Goal: Task Accomplishment & Management: Manage account settings

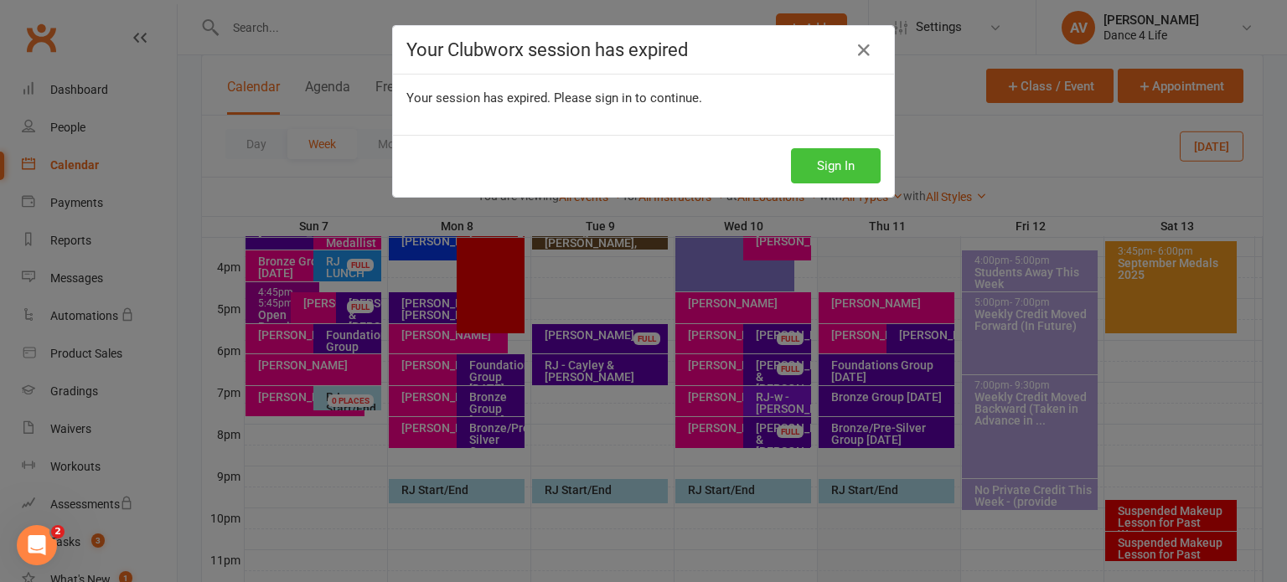
click at [829, 166] on button "Sign In" at bounding box center [836, 165] width 90 height 35
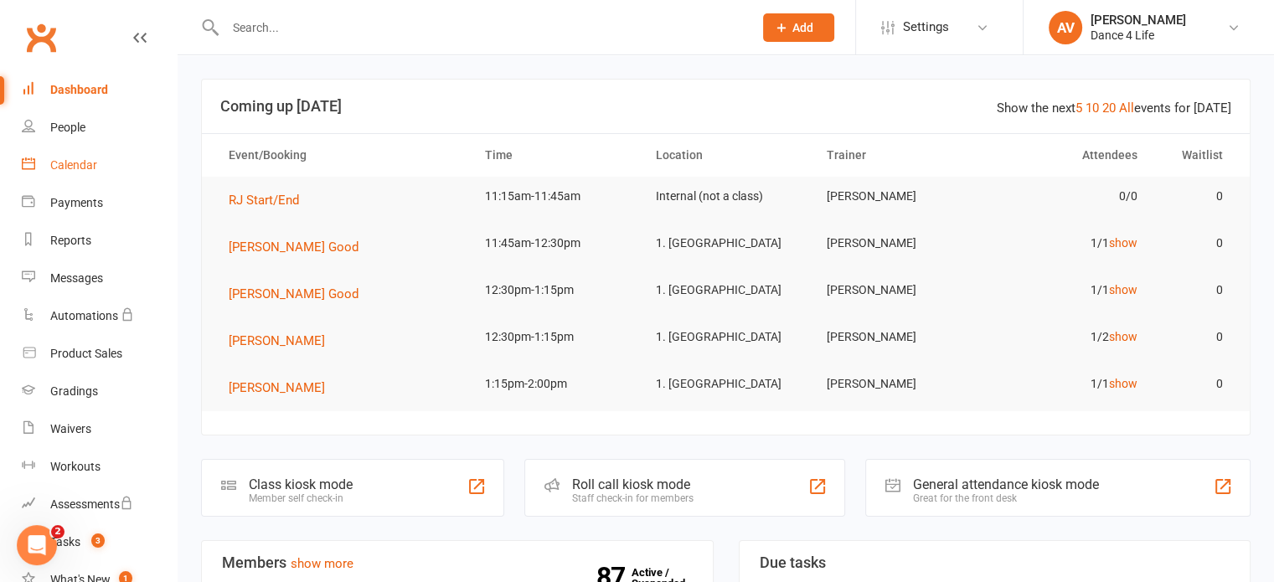
click at [76, 165] on div "Calendar" at bounding box center [73, 164] width 47 height 13
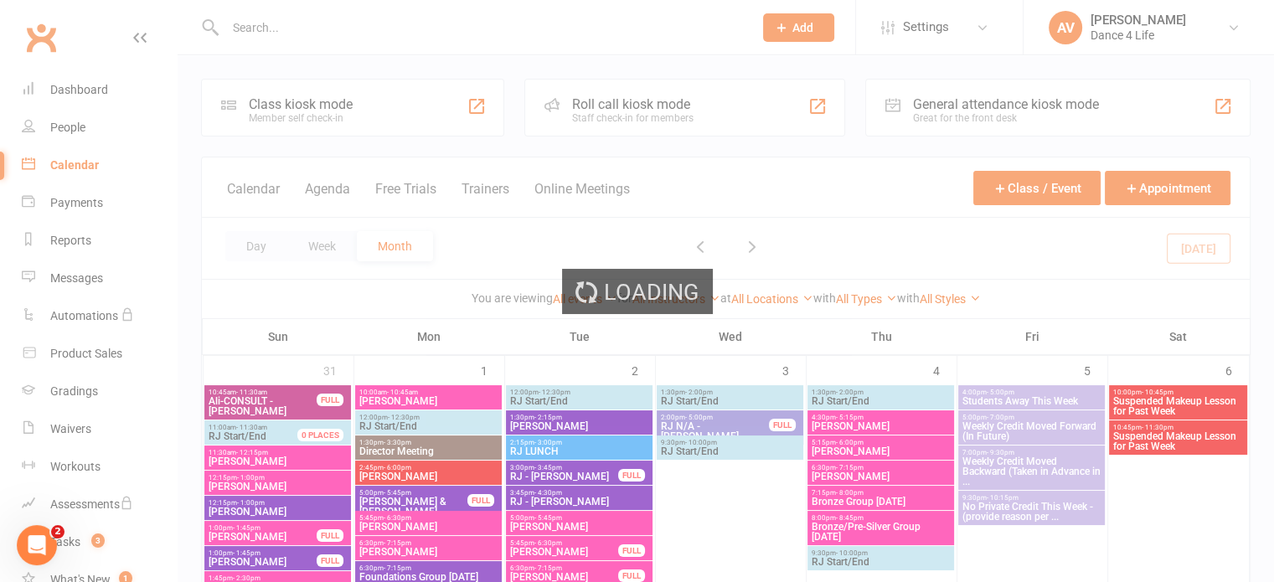
click at [322, 244] on div "Loading" at bounding box center [637, 291] width 1274 height 582
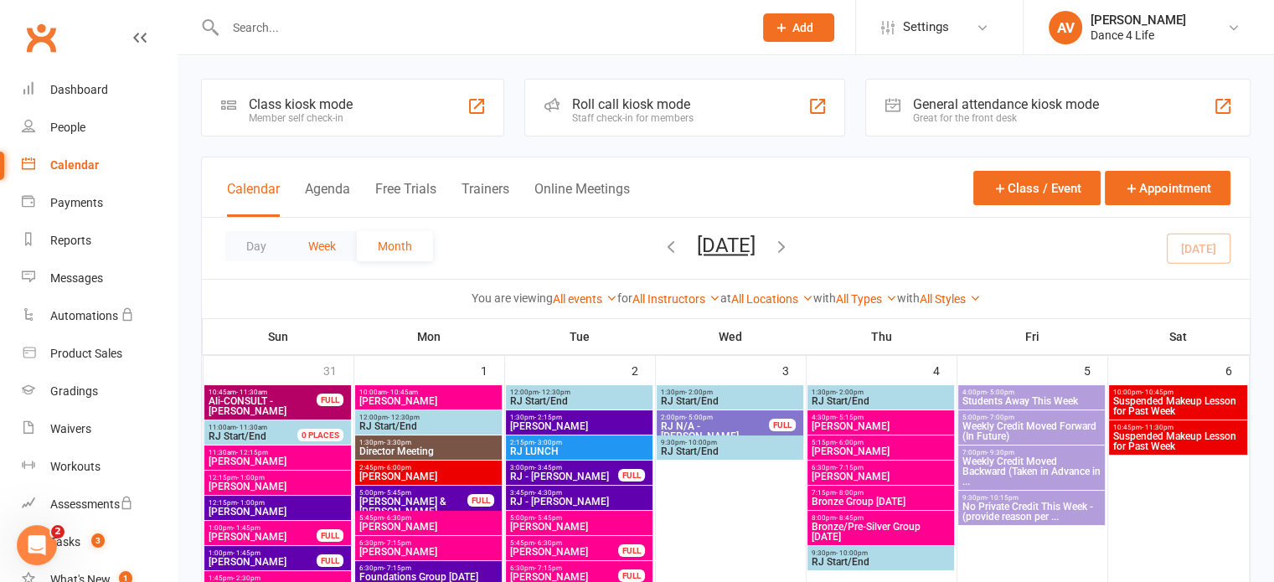
click at [317, 242] on button "Week" at bounding box center [322, 246] width 70 height 30
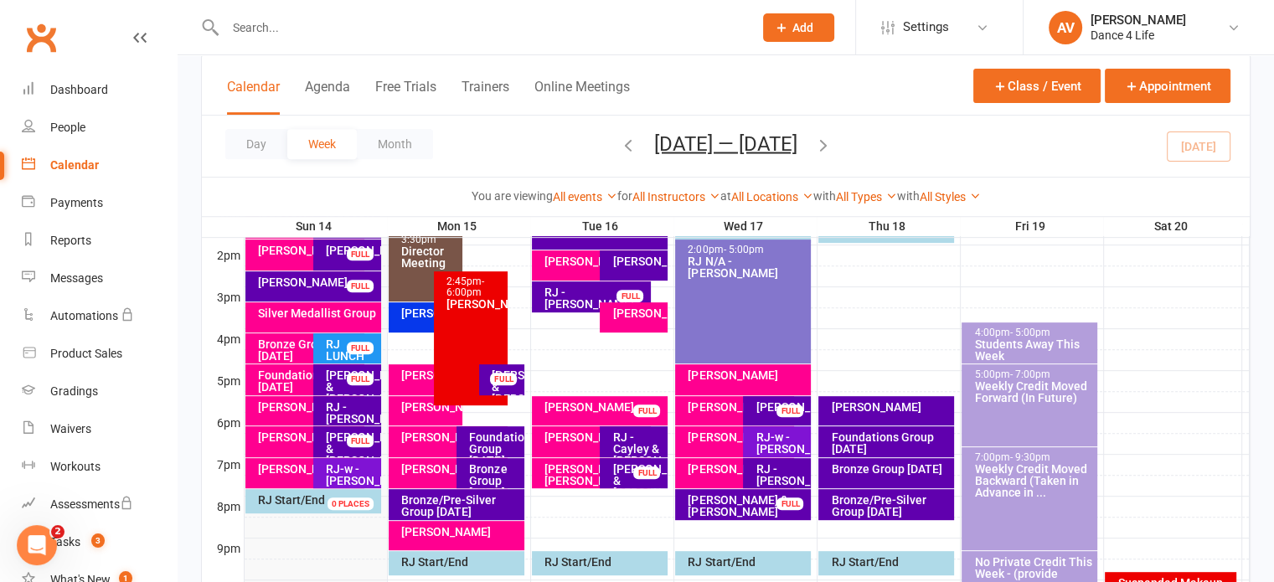
scroll to position [754, 0]
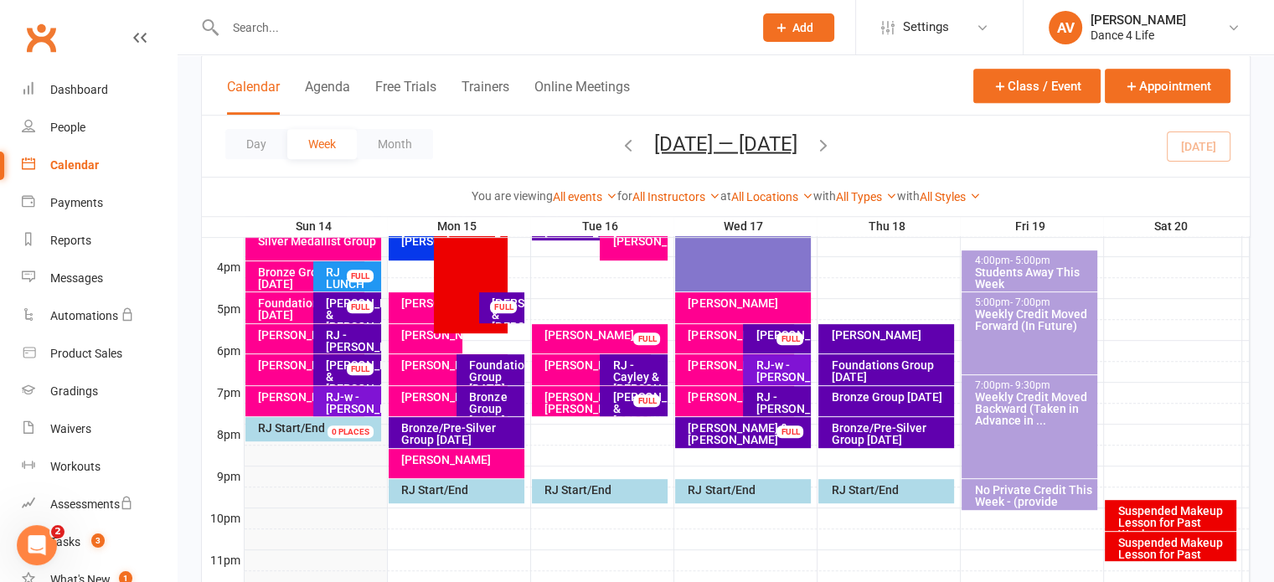
click at [436, 464] on div "[PERSON_NAME]" at bounding box center [460, 460] width 121 height 12
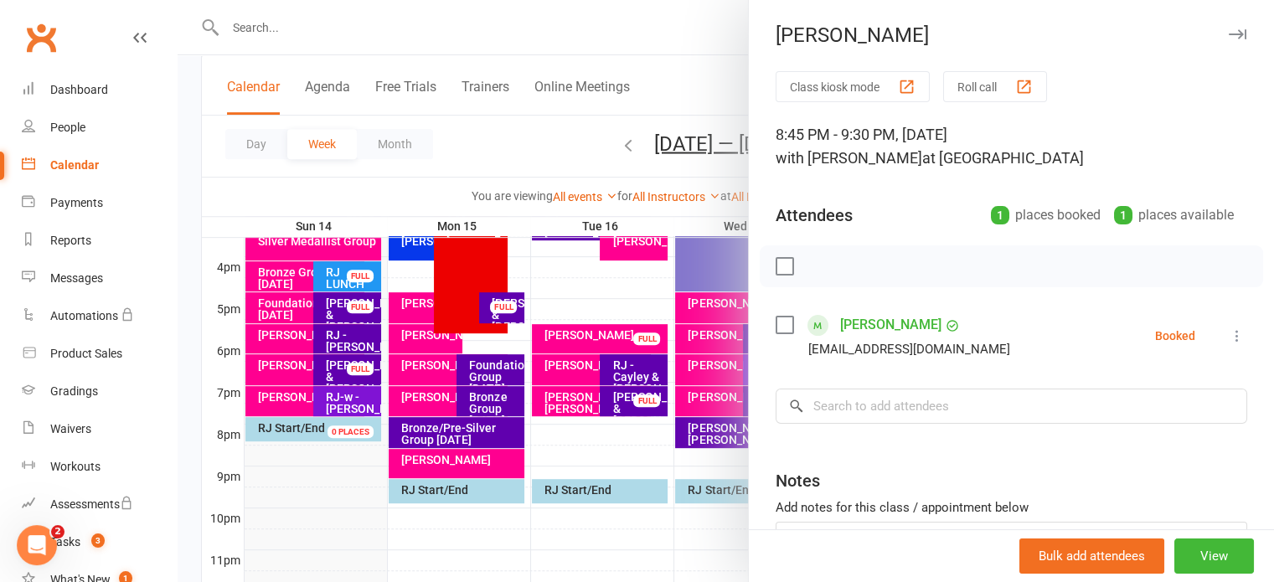
click at [872, 322] on link "[PERSON_NAME]" at bounding box center [890, 325] width 101 height 27
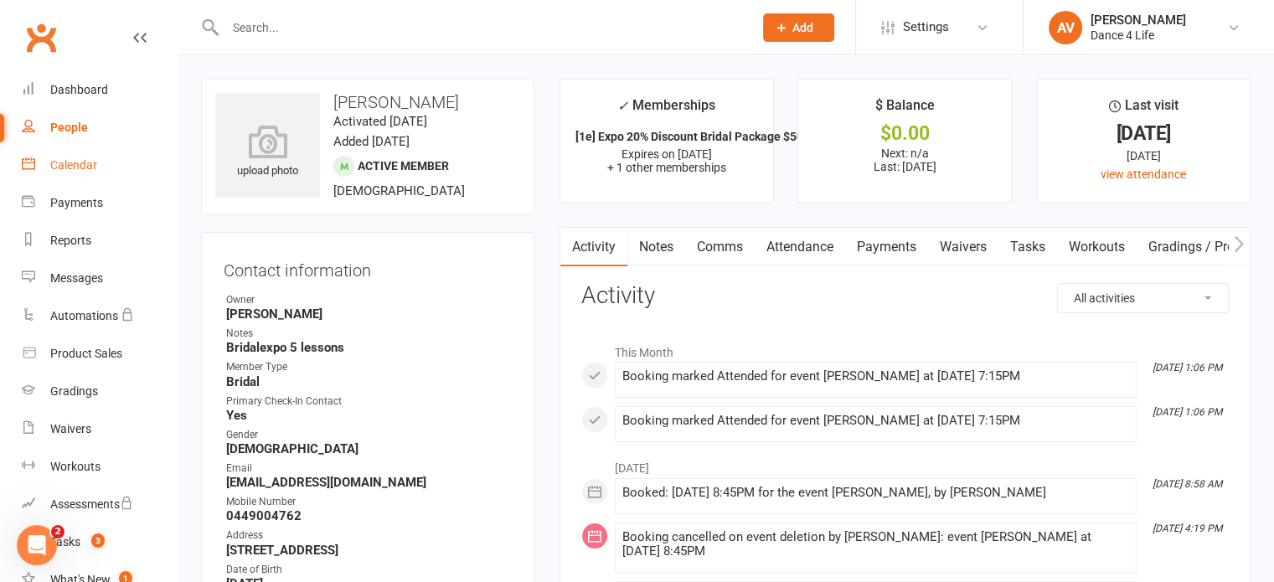
click at [64, 162] on div "Calendar" at bounding box center [73, 164] width 47 height 13
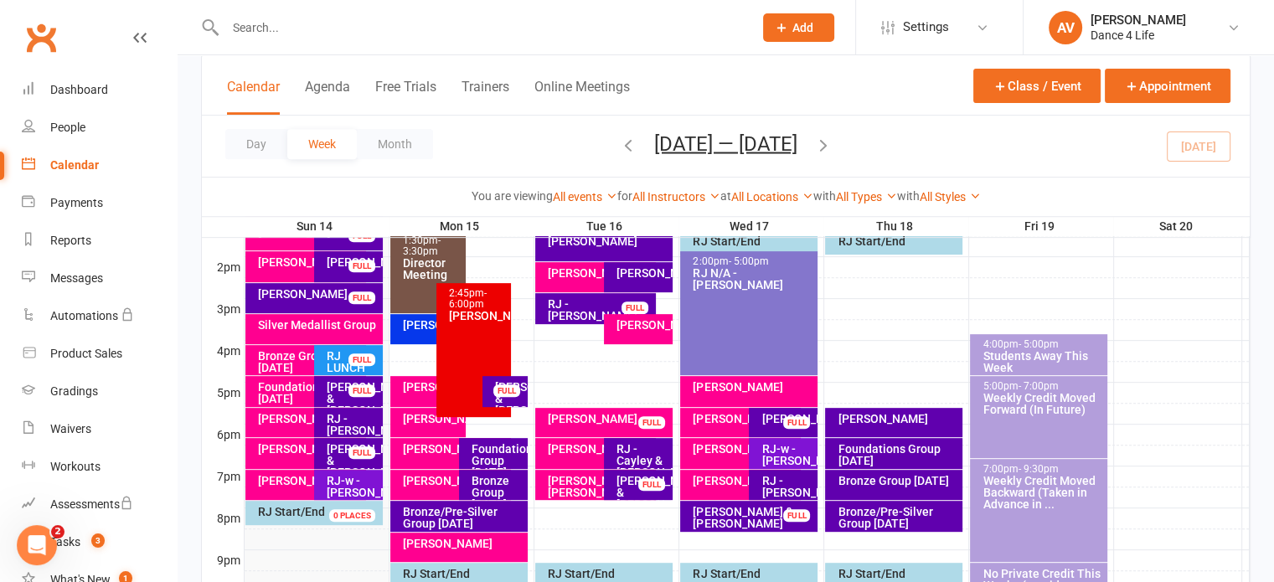
scroll to position [754, 0]
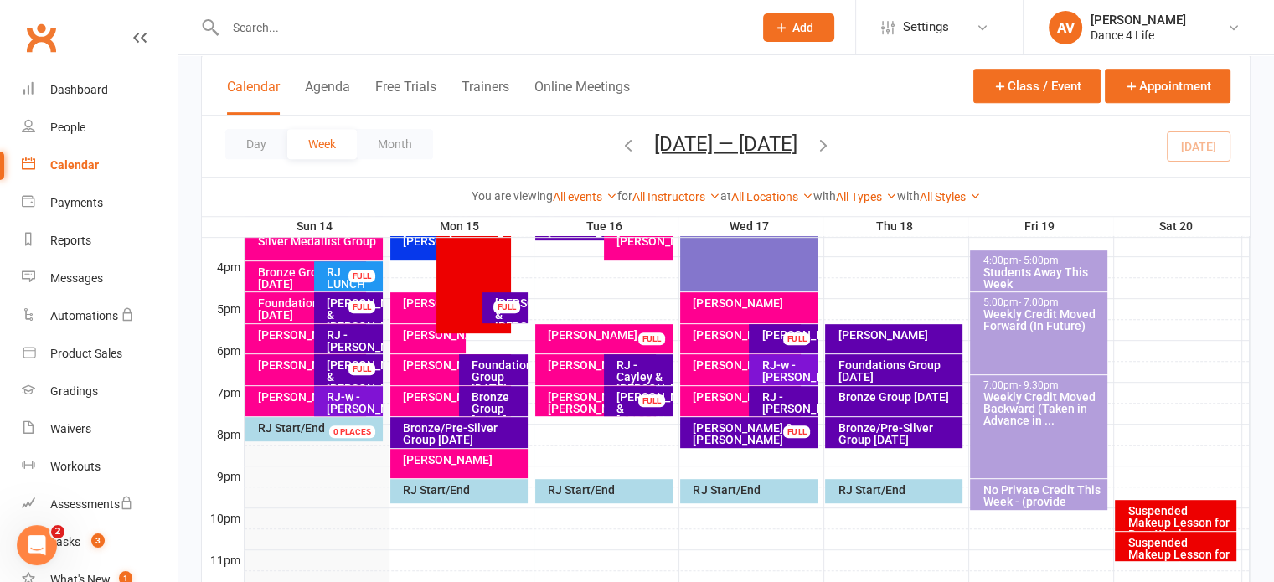
click at [590, 374] on div "[PERSON_NAME] FULL" at bounding box center [595, 369] width 121 height 31
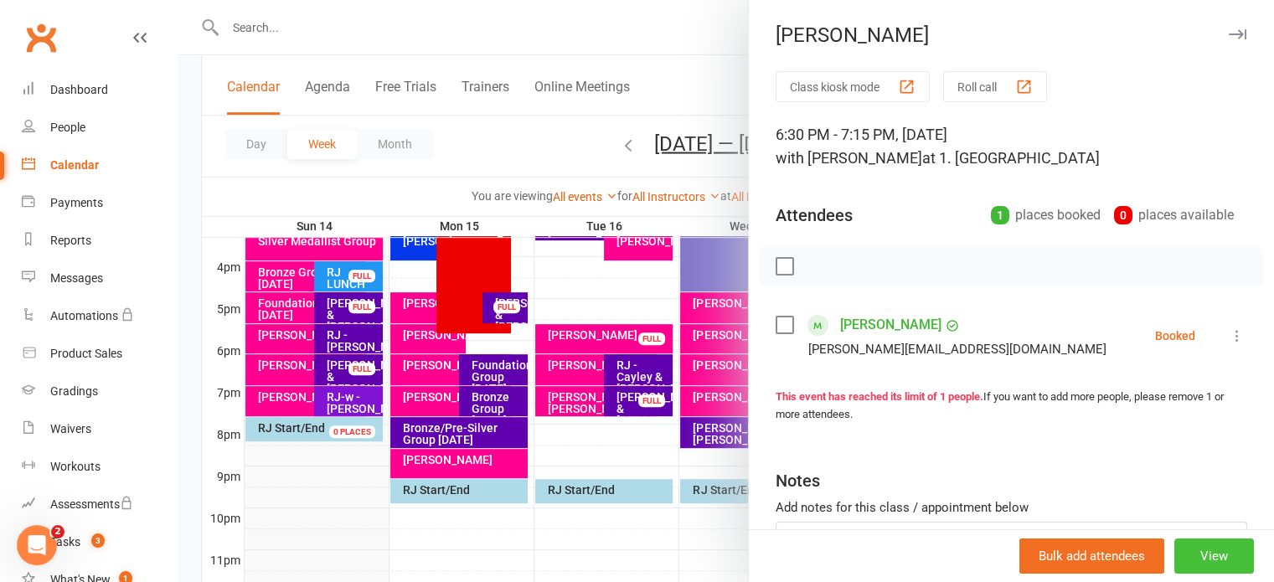
click at [1194, 560] on button "View" at bounding box center [1214, 556] width 80 height 35
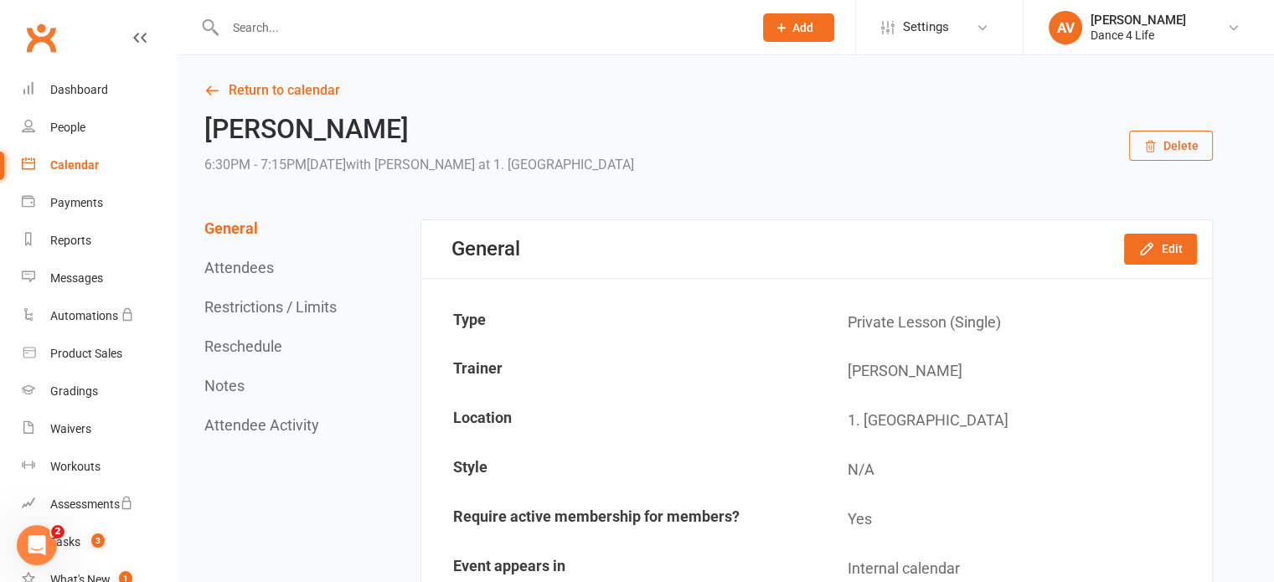
click at [1184, 151] on button "Delete" at bounding box center [1171, 146] width 84 height 30
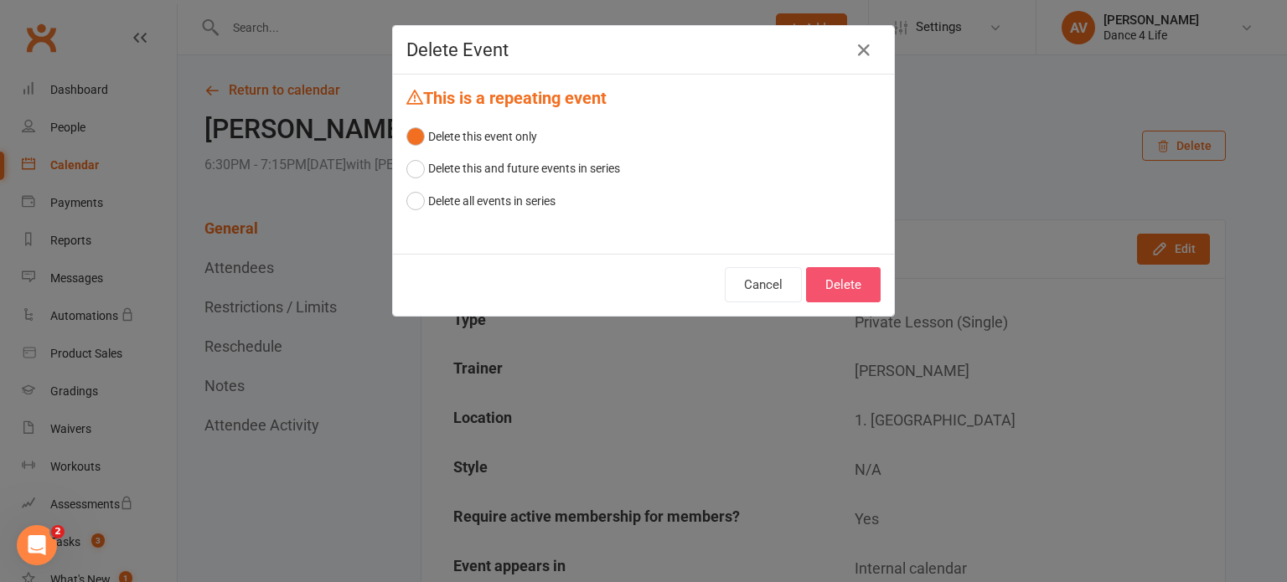
click at [854, 287] on button "Delete" at bounding box center [843, 284] width 75 height 35
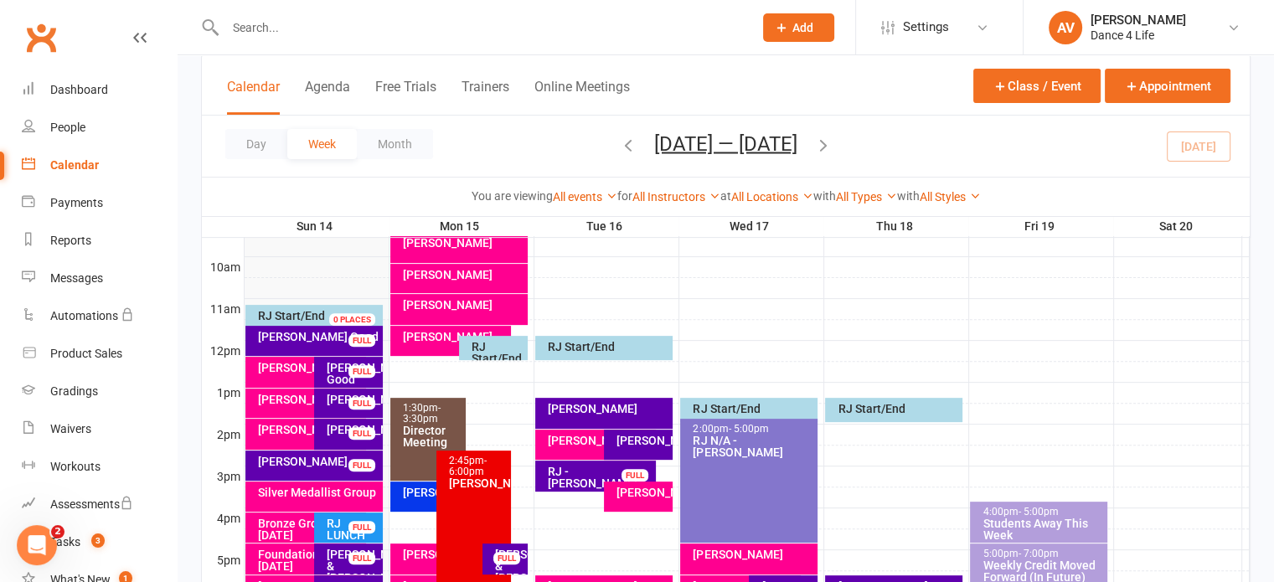
scroll to position [670, 0]
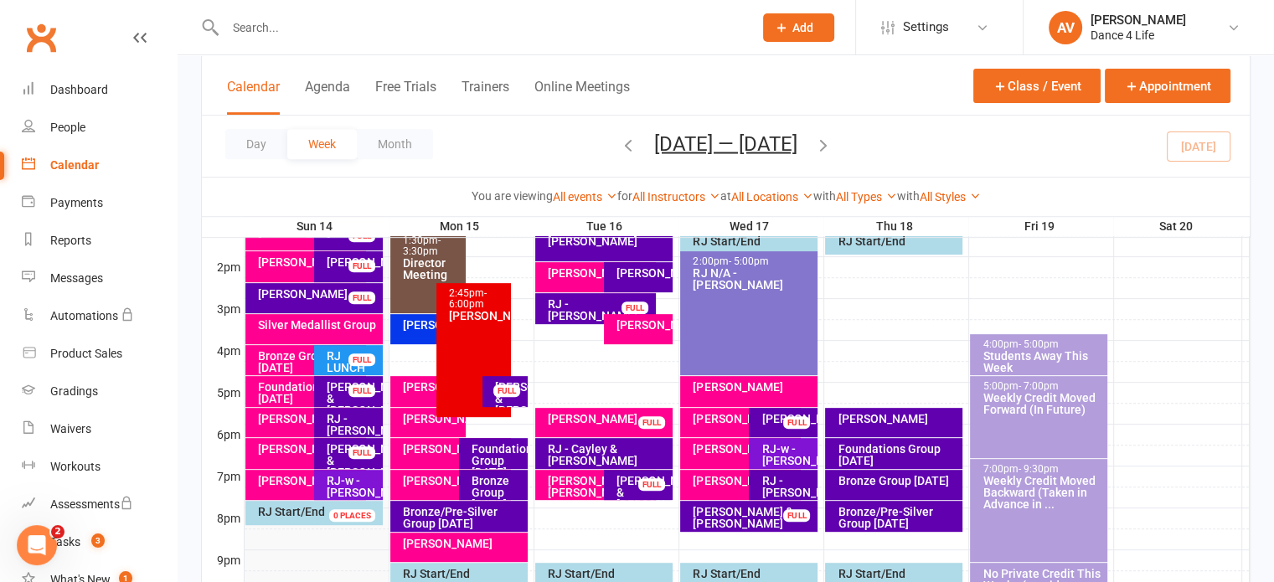
click at [580, 478] on div "[PERSON_NAME] [PERSON_NAME]" at bounding box center [600, 486] width 106 height 23
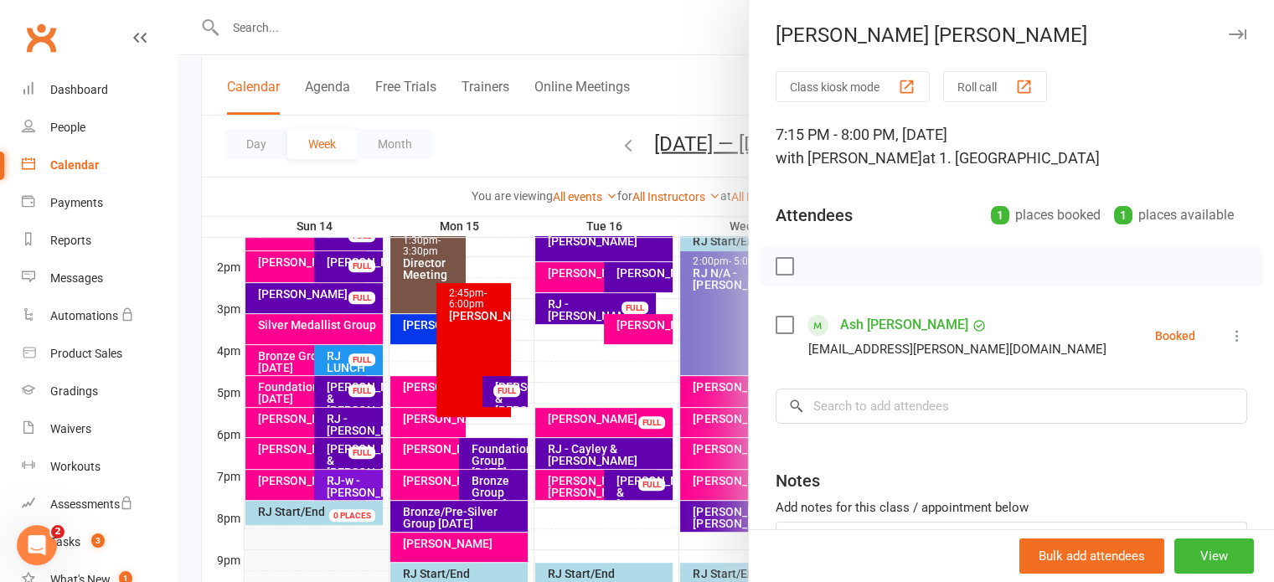
click at [881, 324] on link "Ash [PERSON_NAME]" at bounding box center [904, 325] width 128 height 27
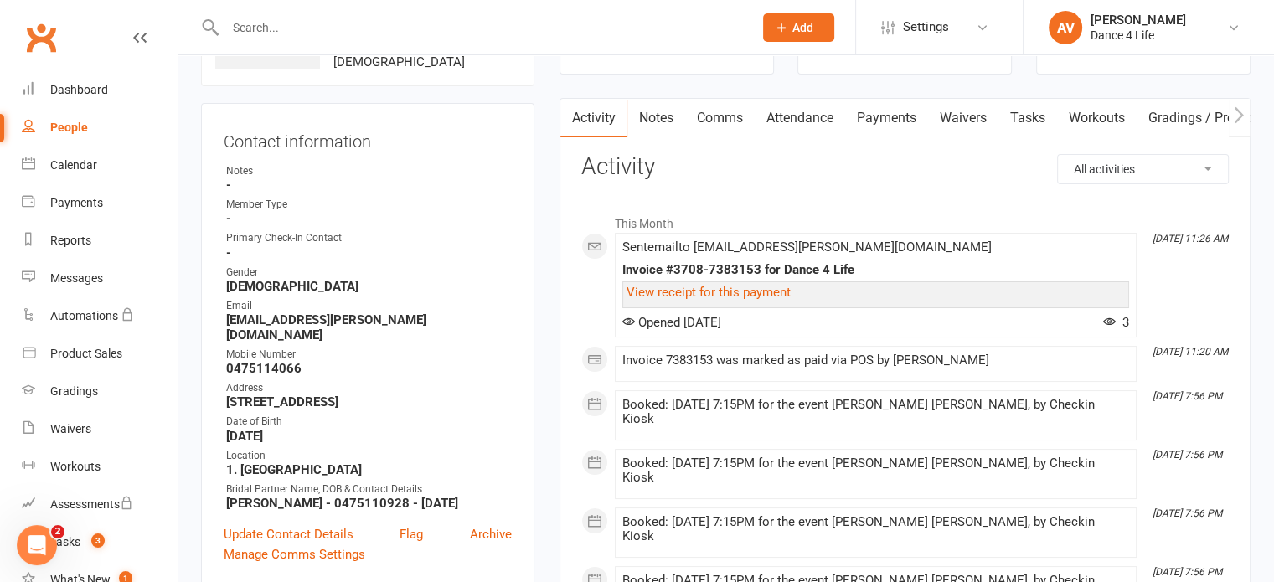
scroll to position [168, 0]
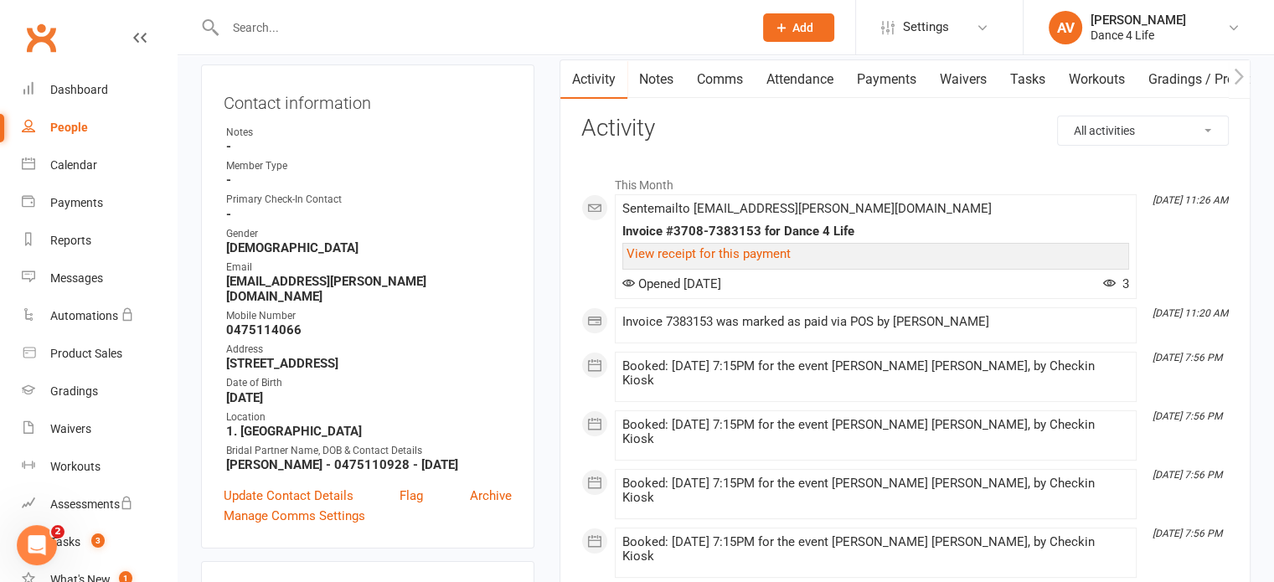
click at [436, 200] on div "Primary Check-In Contact" at bounding box center [369, 200] width 286 height 16
click at [81, 167] on div "Calendar" at bounding box center [73, 164] width 47 height 13
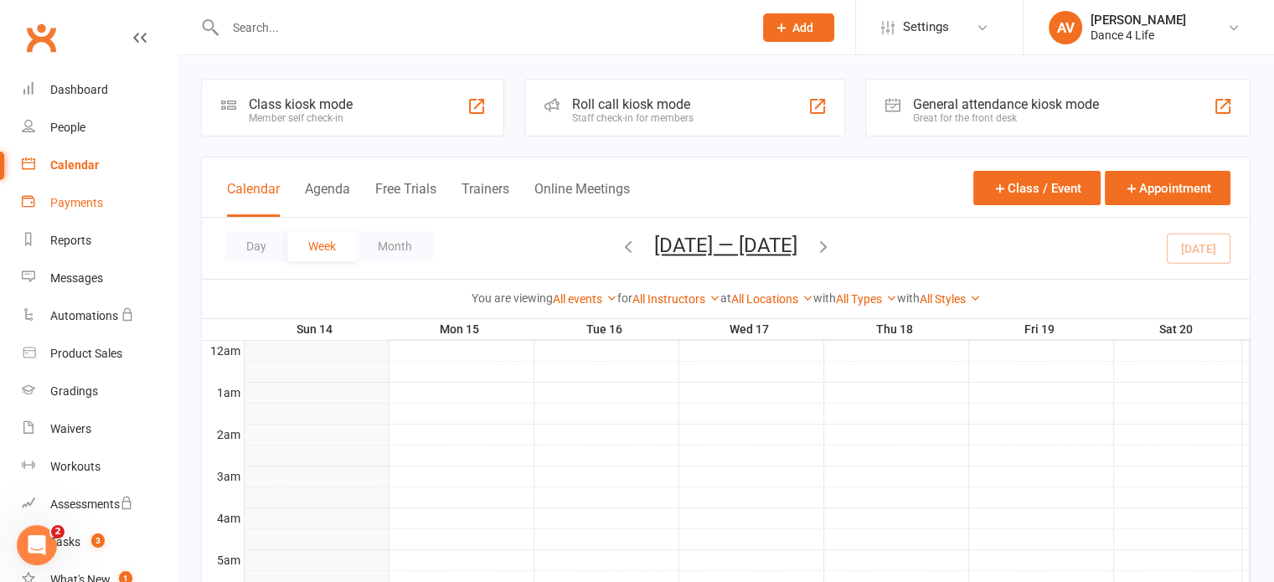
click at [85, 205] on div "Payments" at bounding box center [76, 202] width 53 height 13
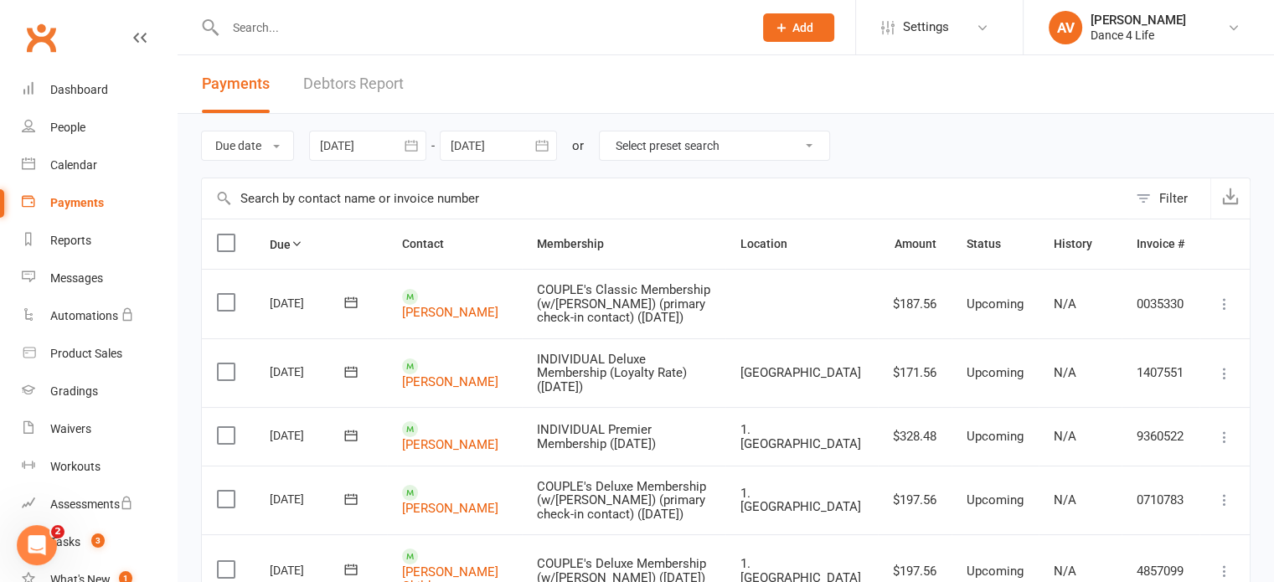
click at [413, 150] on icon "button" at bounding box center [411, 145] width 13 height 11
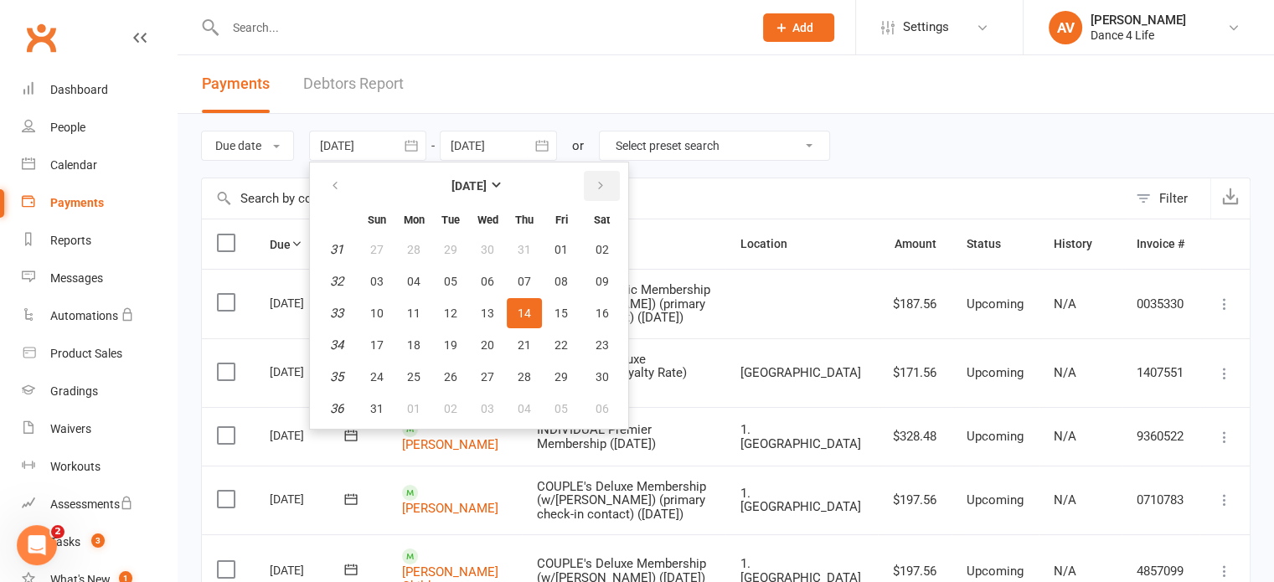
click at [606, 182] on button "button" at bounding box center [602, 186] width 36 height 30
click at [560, 284] on span "12" at bounding box center [561, 281] width 13 height 13
type input "[DATE]"
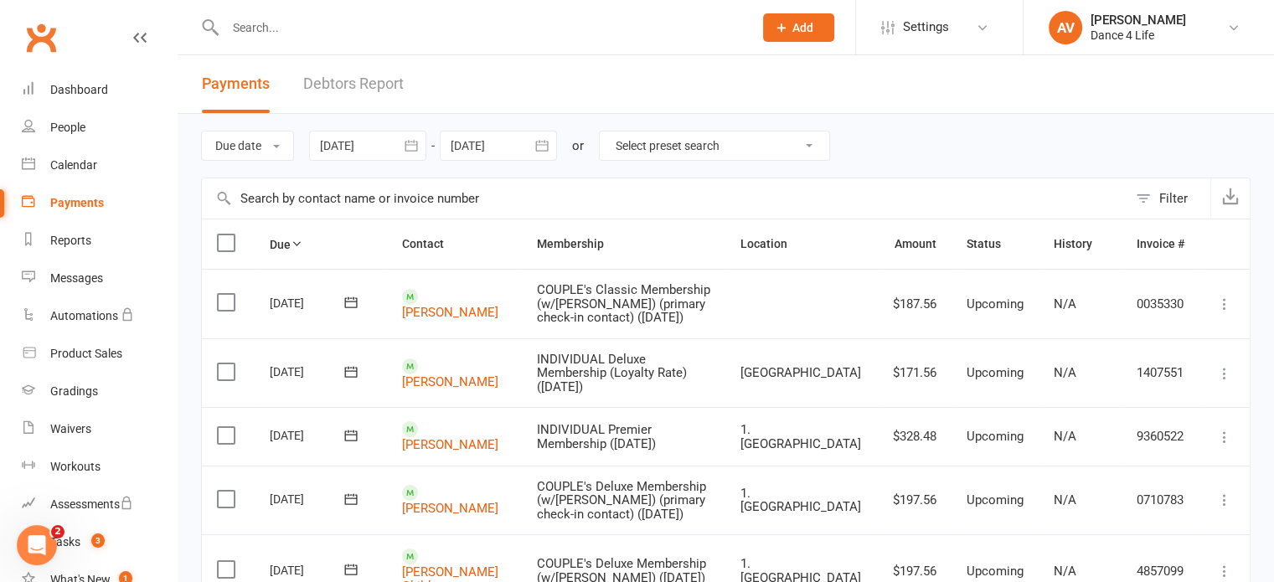
click at [550, 150] on icon "button" at bounding box center [542, 145] width 17 height 17
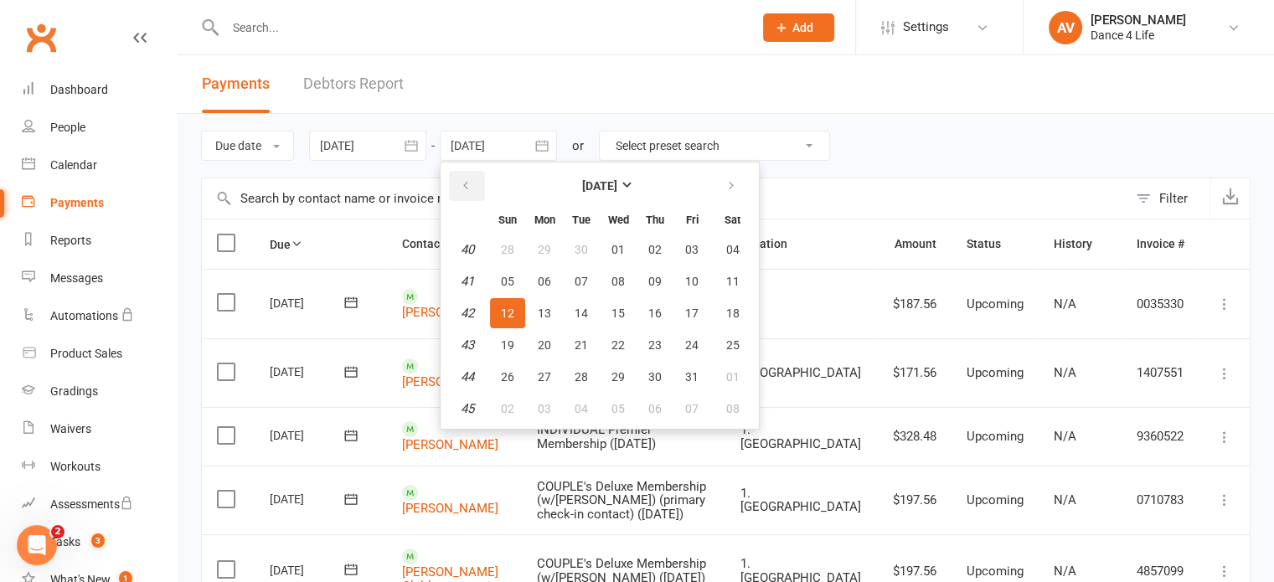
click at [474, 190] on button "button" at bounding box center [467, 186] width 36 height 30
click at [693, 281] on span "12" at bounding box center [691, 281] width 13 height 13
type input "[DATE]"
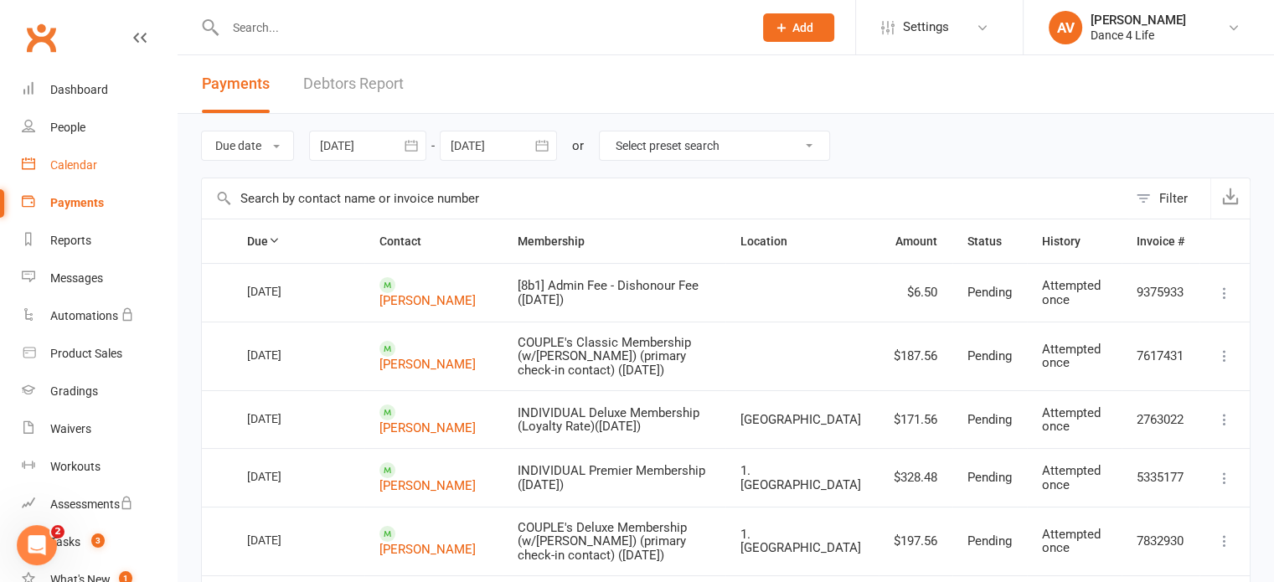
click at [79, 165] on div "Calendar" at bounding box center [73, 164] width 47 height 13
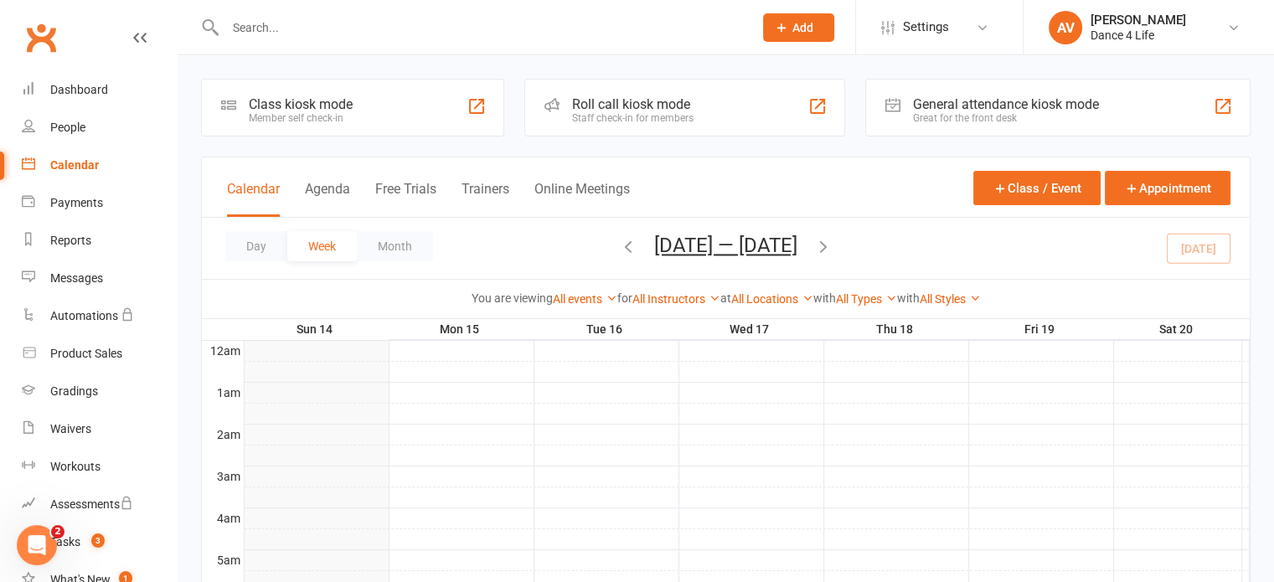
click at [621, 247] on icon "button" at bounding box center [628, 246] width 18 height 18
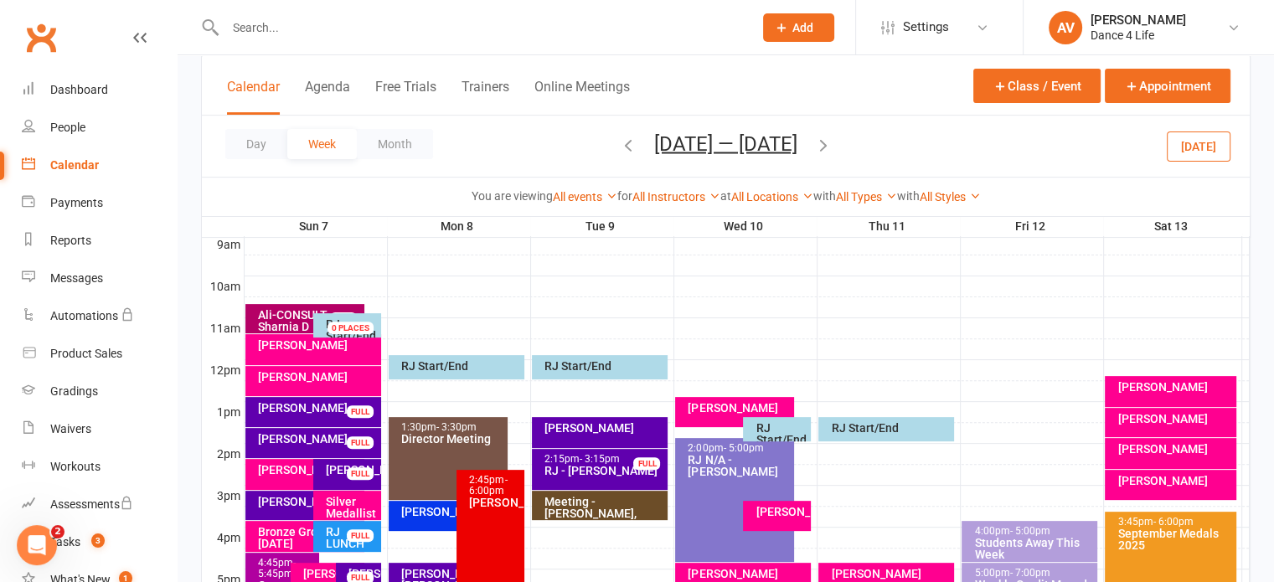
scroll to position [503, 0]
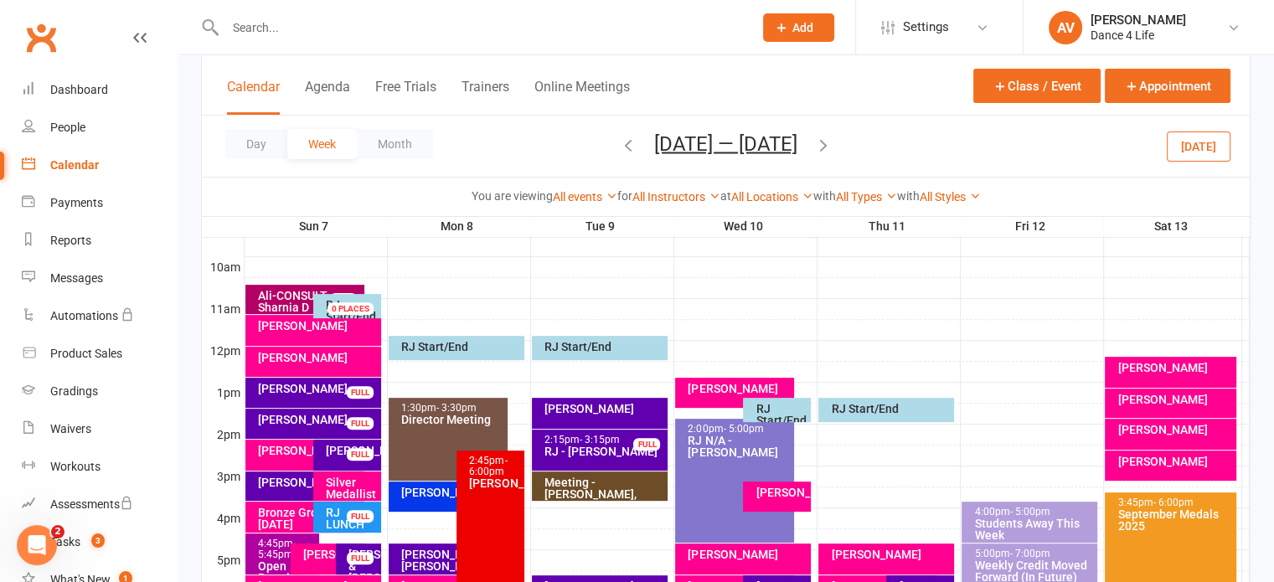
click at [1182, 469] on div "[PERSON_NAME]" at bounding box center [1170, 466] width 131 height 30
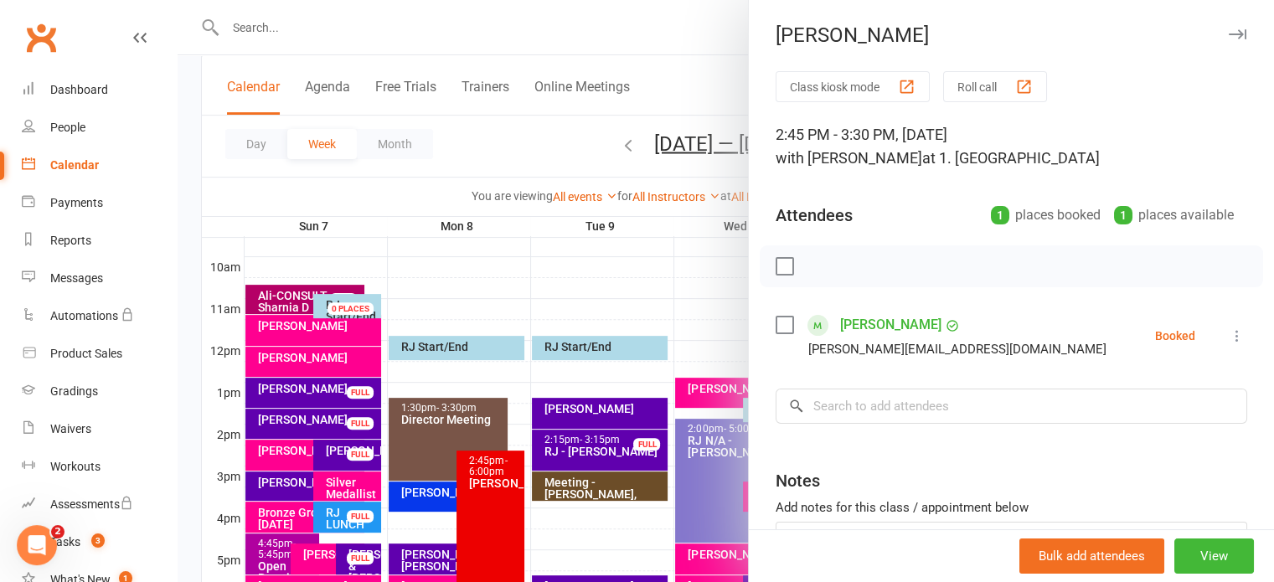
click at [776, 261] on label at bounding box center [784, 266] width 17 height 17
click at [814, 264] on icon "button" at bounding box center [821, 266] width 18 height 18
click at [1229, 33] on icon "button" at bounding box center [1238, 34] width 18 height 10
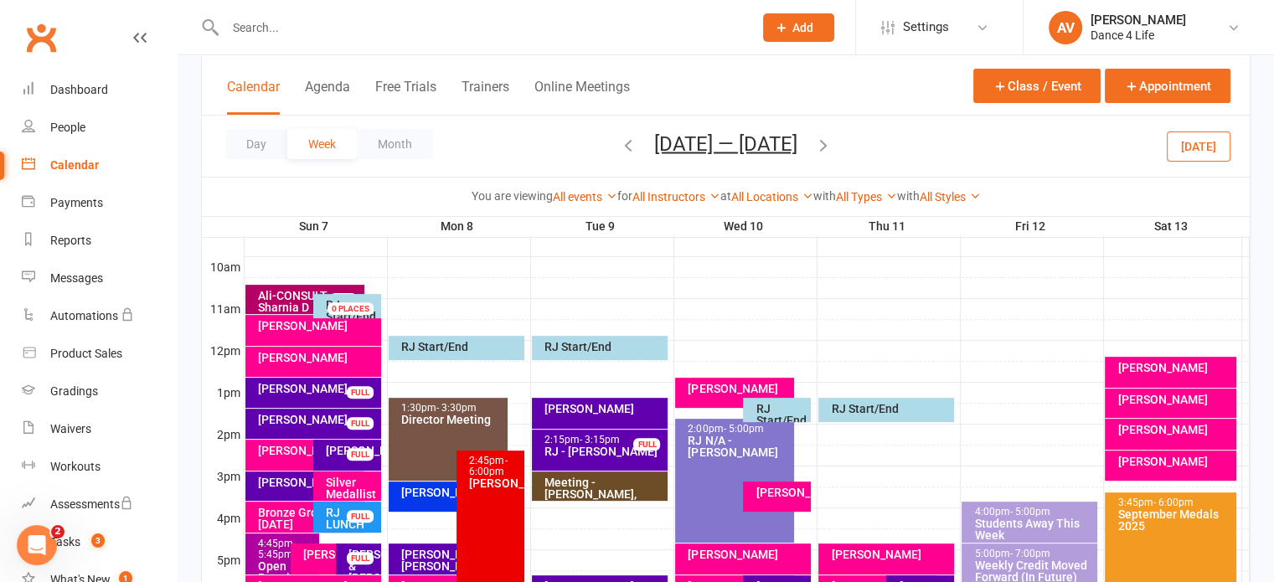
click at [1176, 373] on div "[PERSON_NAME]" at bounding box center [1175, 368] width 116 height 12
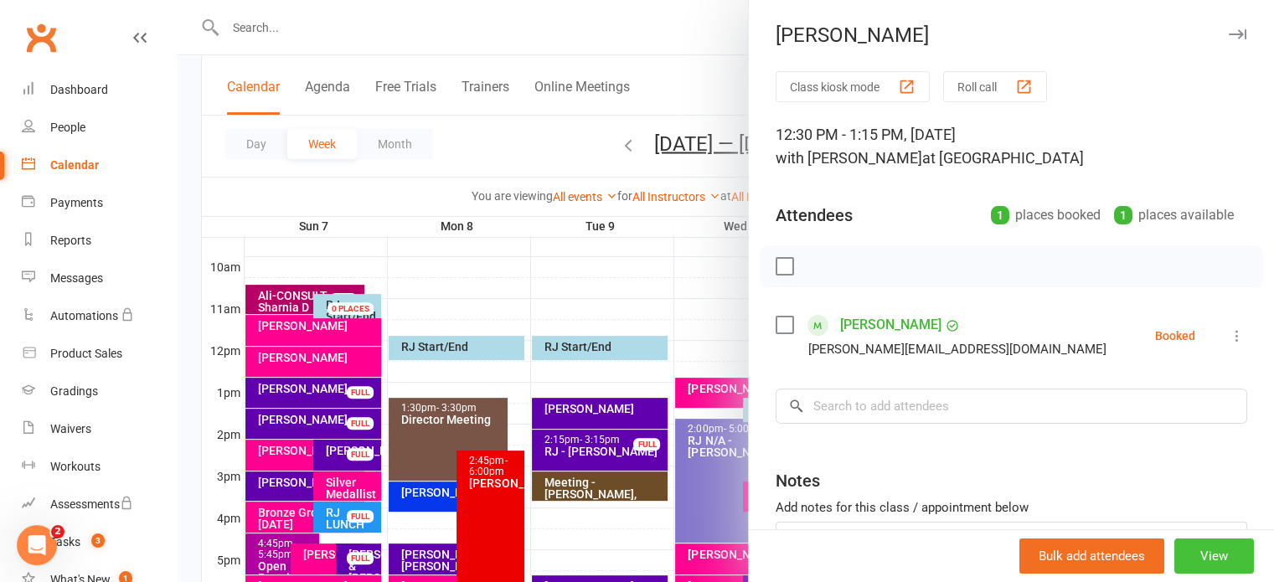
click at [1209, 549] on button "View" at bounding box center [1214, 556] width 80 height 35
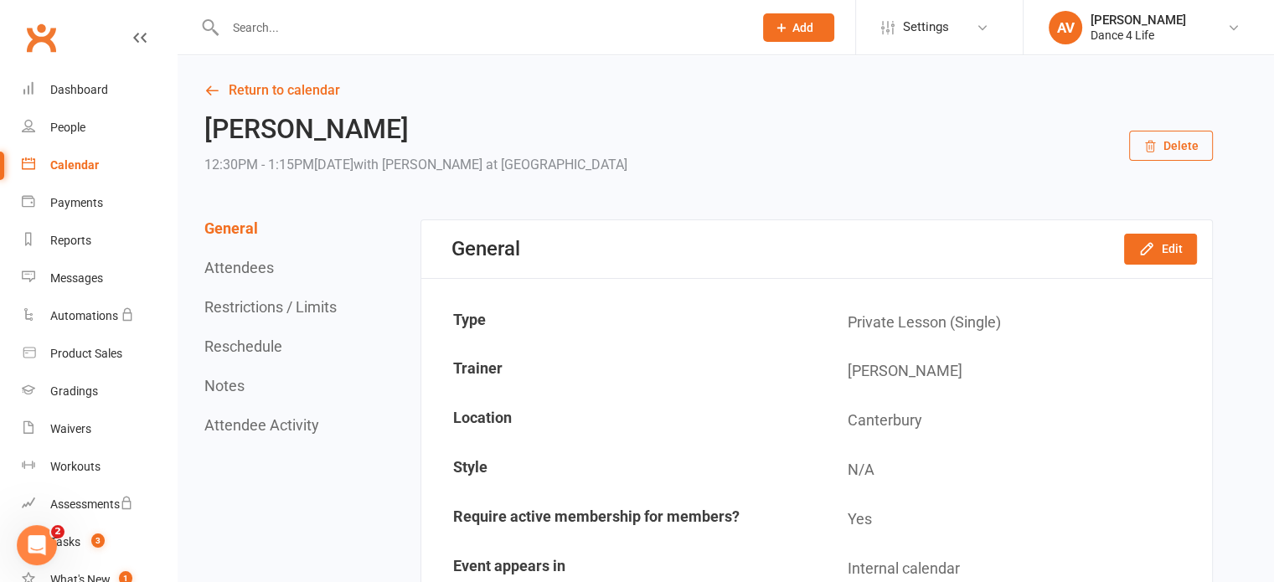
click at [1175, 151] on button "Delete" at bounding box center [1171, 146] width 84 height 30
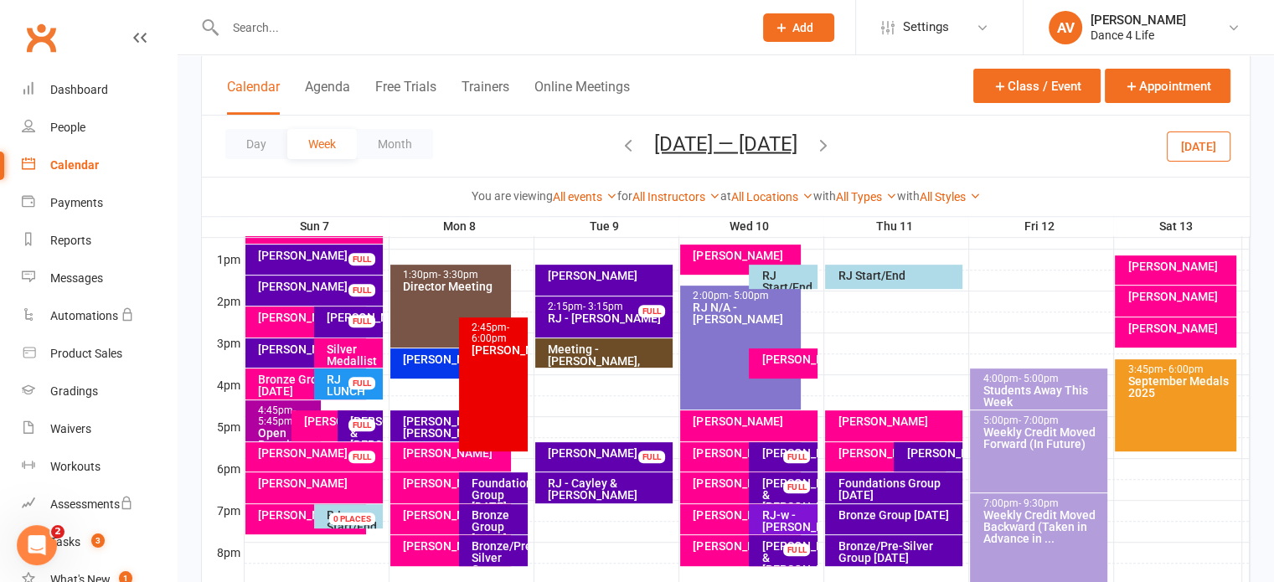
scroll to position [468, 0]
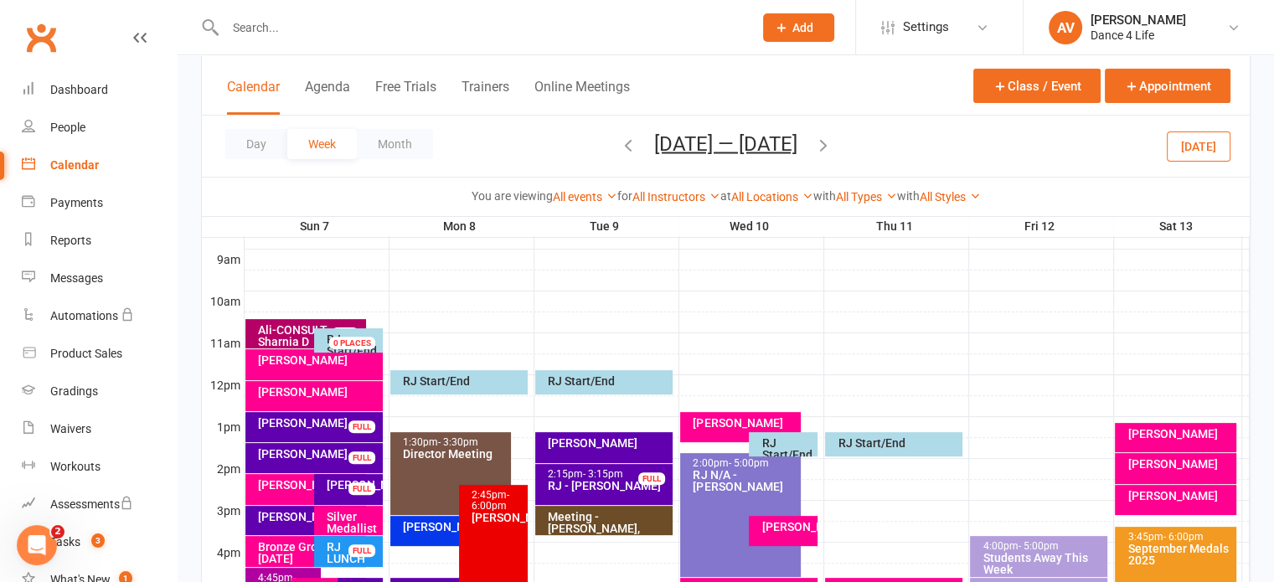
click at [823, 144] on icon "button" at bounding box center [823, 144] width 18 height 18
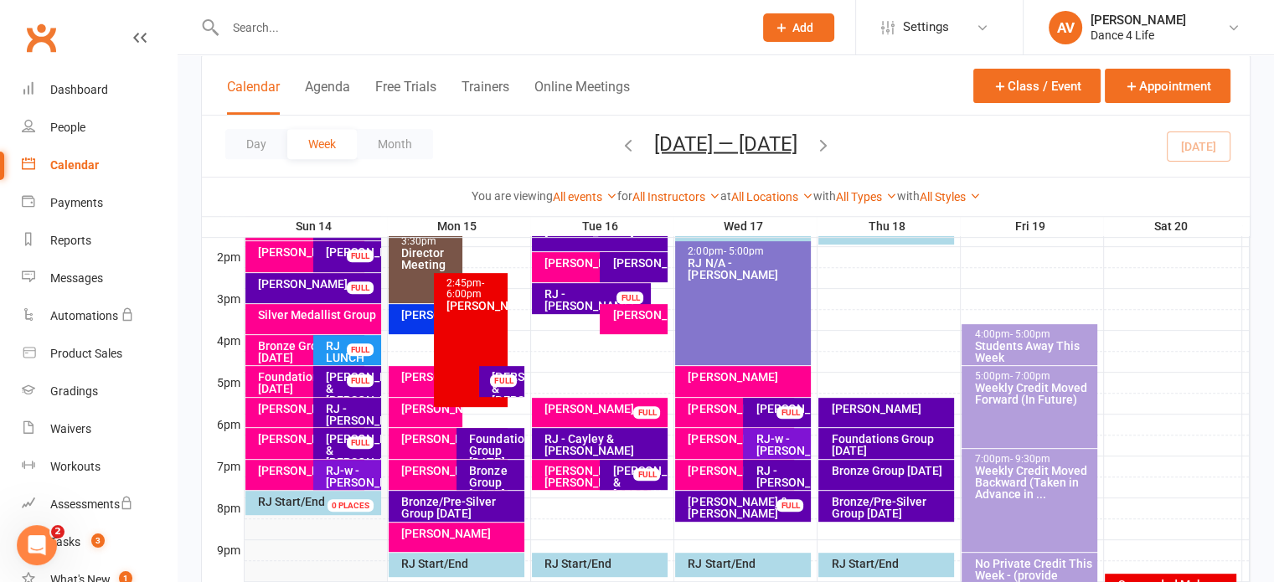
scroll to position [720, 0]
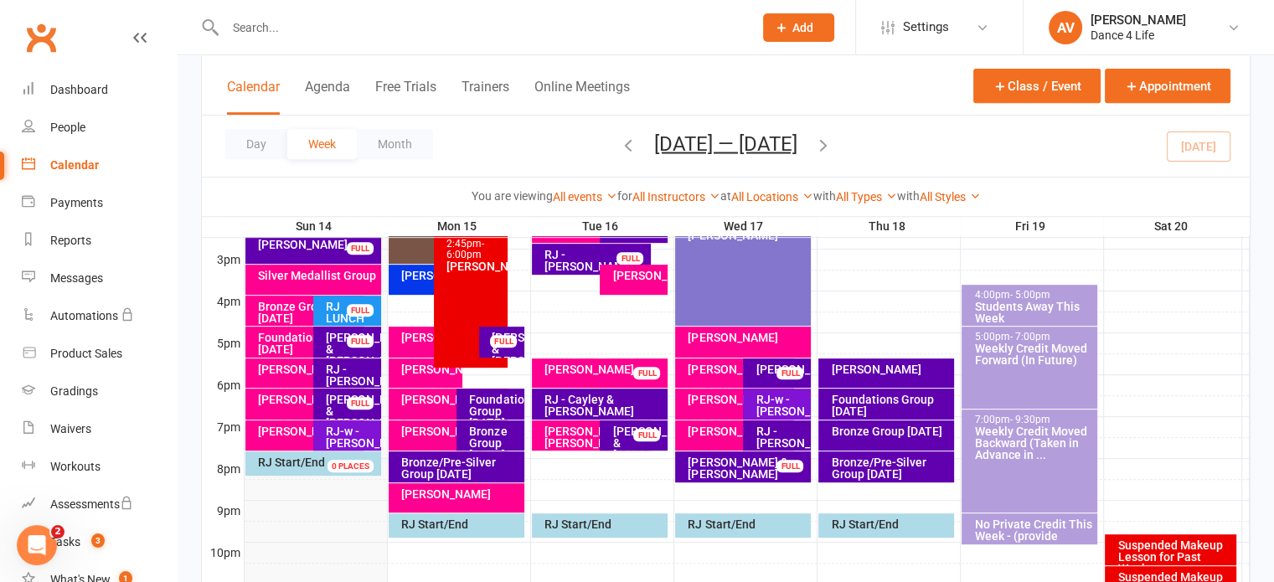
click at [404, 437] on div "[PERSON_NAME]" at bounding box center [452, 432] width 104 height 12
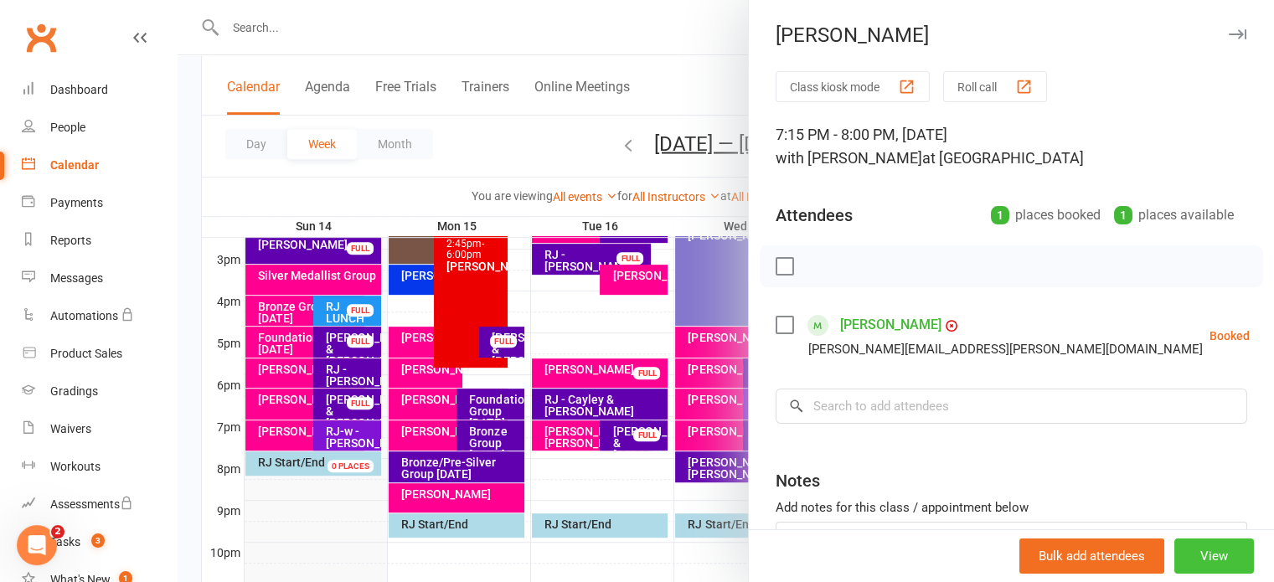
click at [1190, 555] on button "View" at bounding box center [1214, 556] width 80 height 35
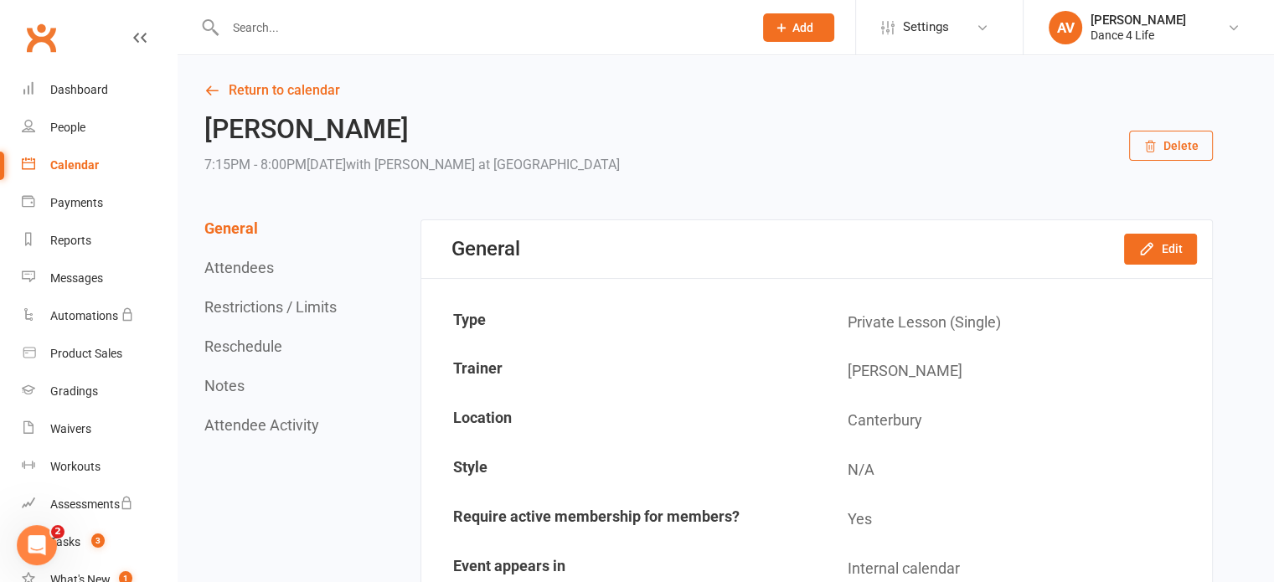
click at [1166, 150] on button "Delete" at bounding box center [1171, 146] width 84 height 30
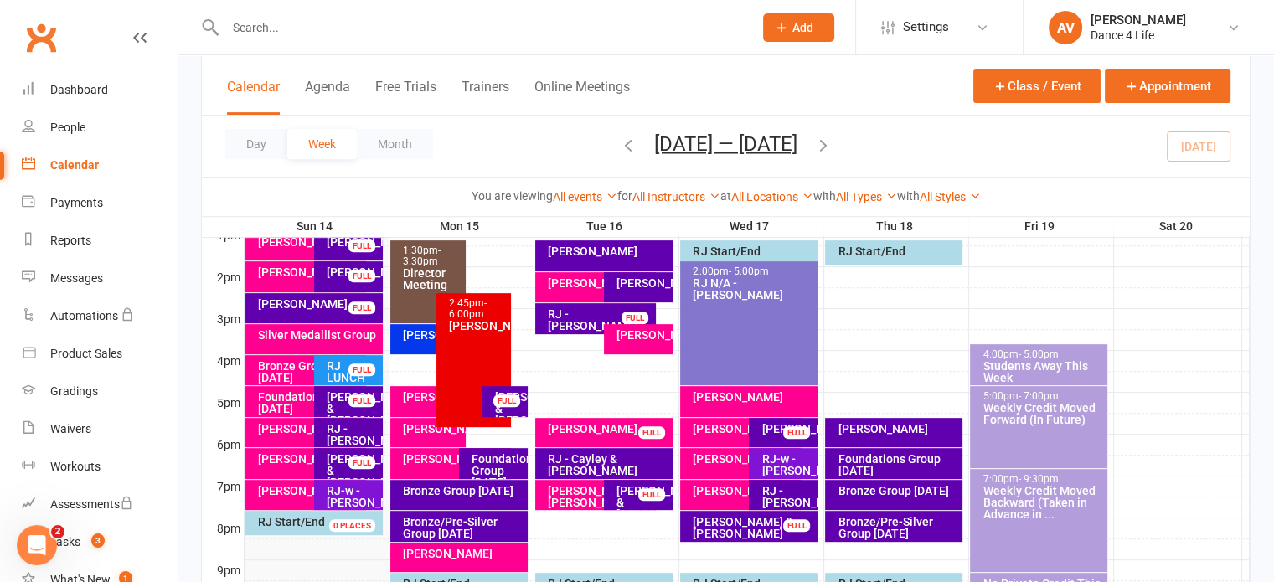
scroll to position [804, 0]
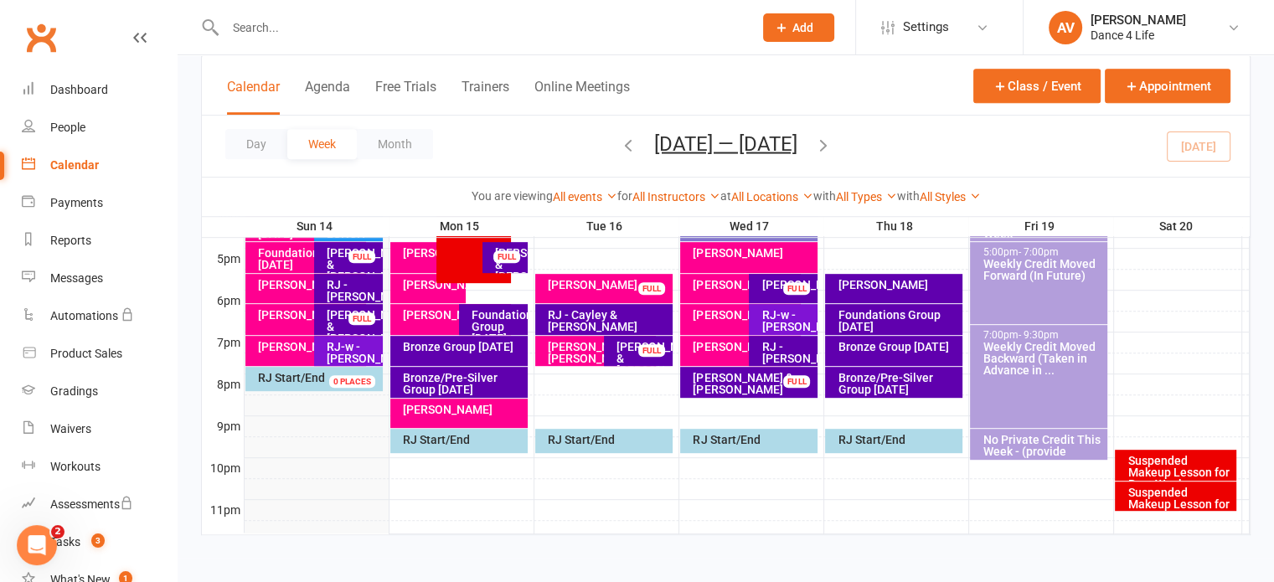
click at [425, 331] on div "[PERSON_NAME]" at bounding box center [450, 319] width 121 height 31
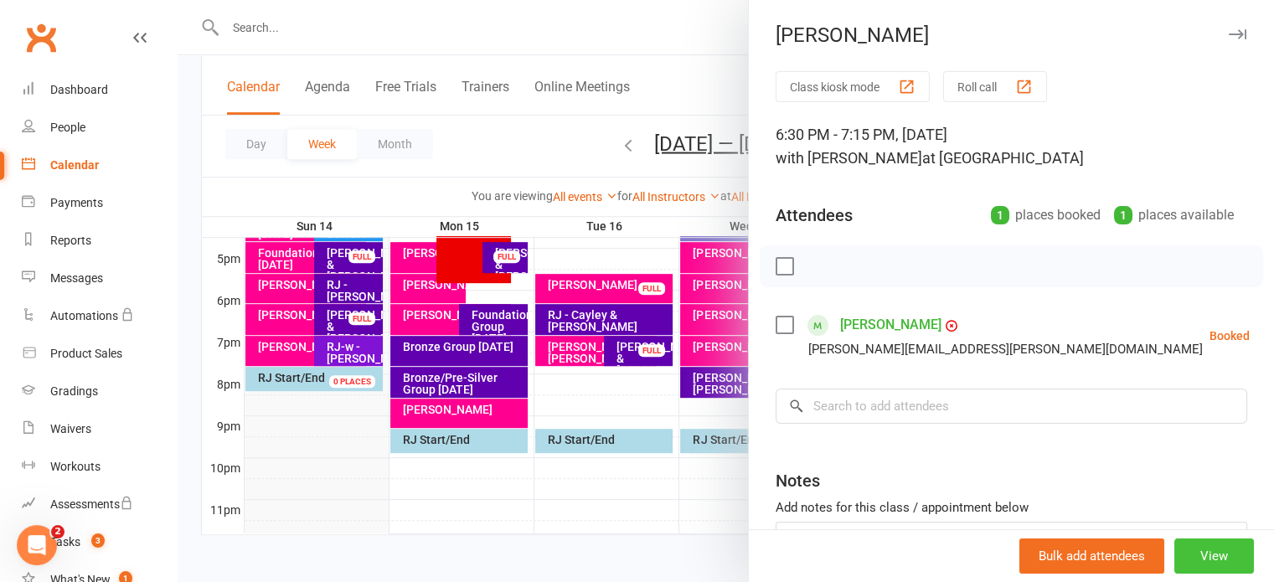
click at [1190, 555] on button "View" at bounding box center [1214, 556] width 80 height 35
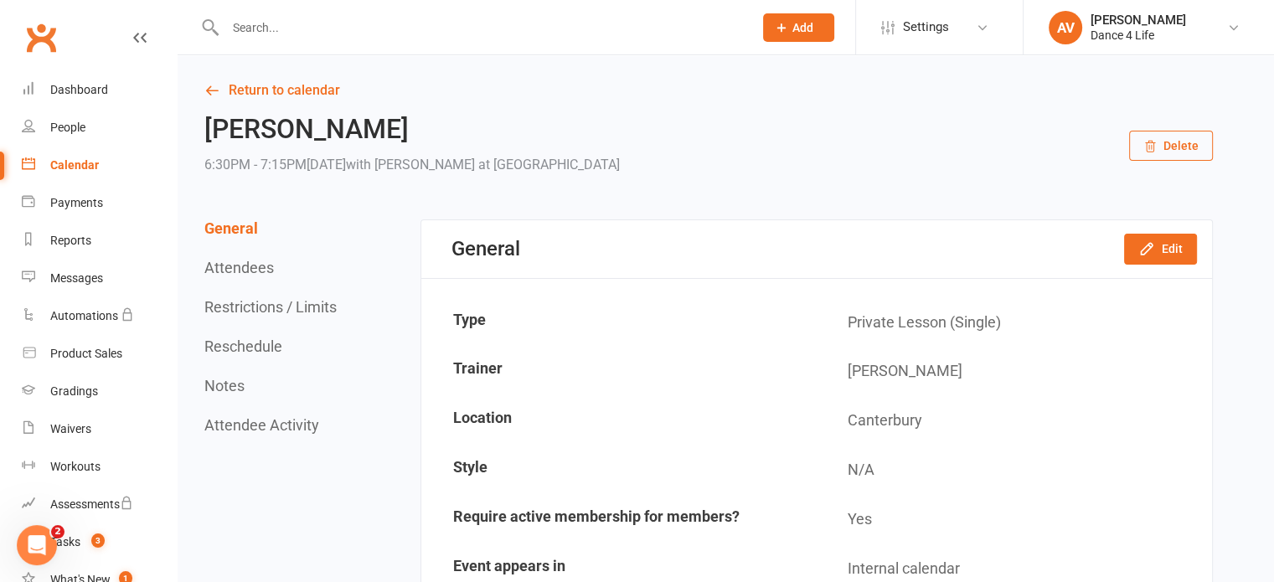
click at [1199, 153] on button "Delete" at bounding box center [1171, 146] width 84 height 30
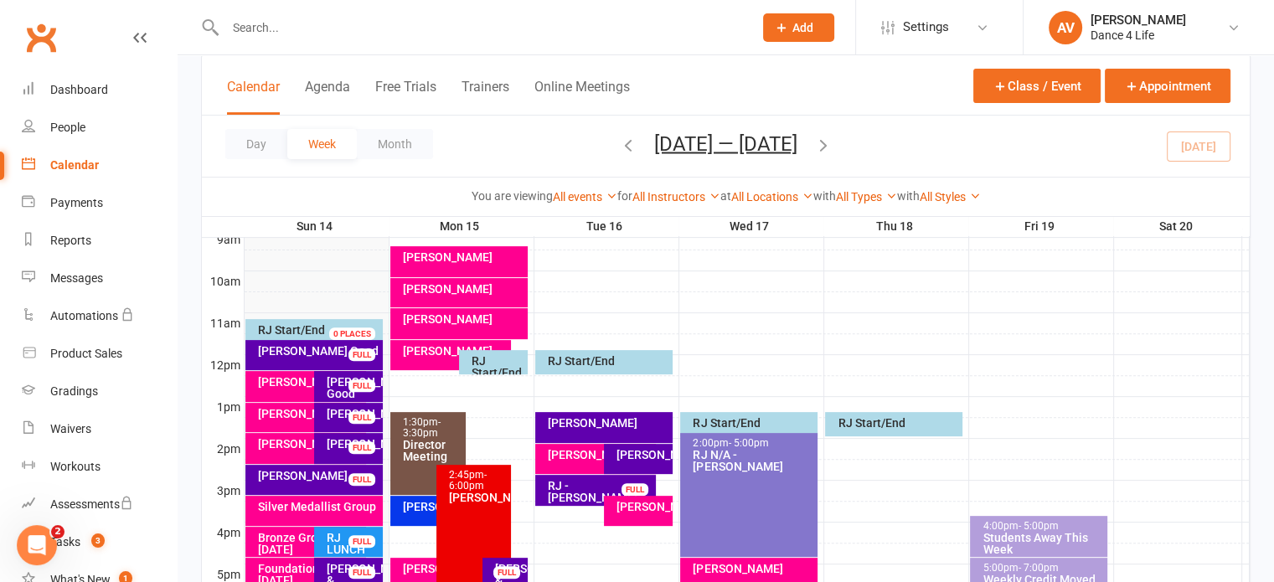
scroll to position [670, 0]
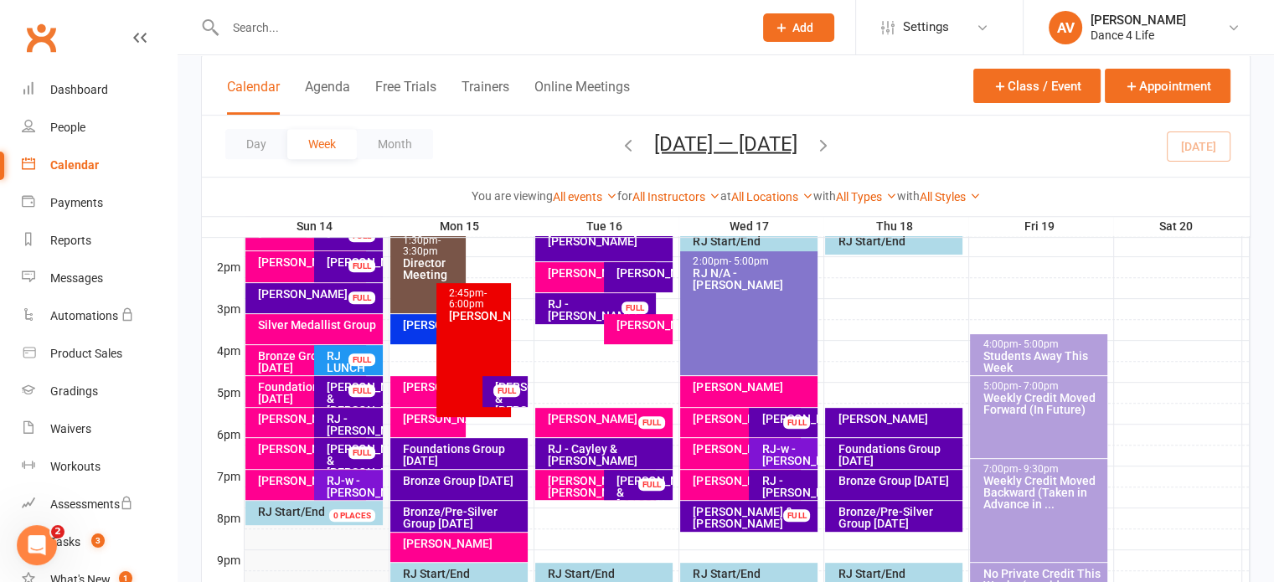
click at [421, 554] on div "[PERSON_NAME]" at bounding box center [458, 547] width 137 height 29
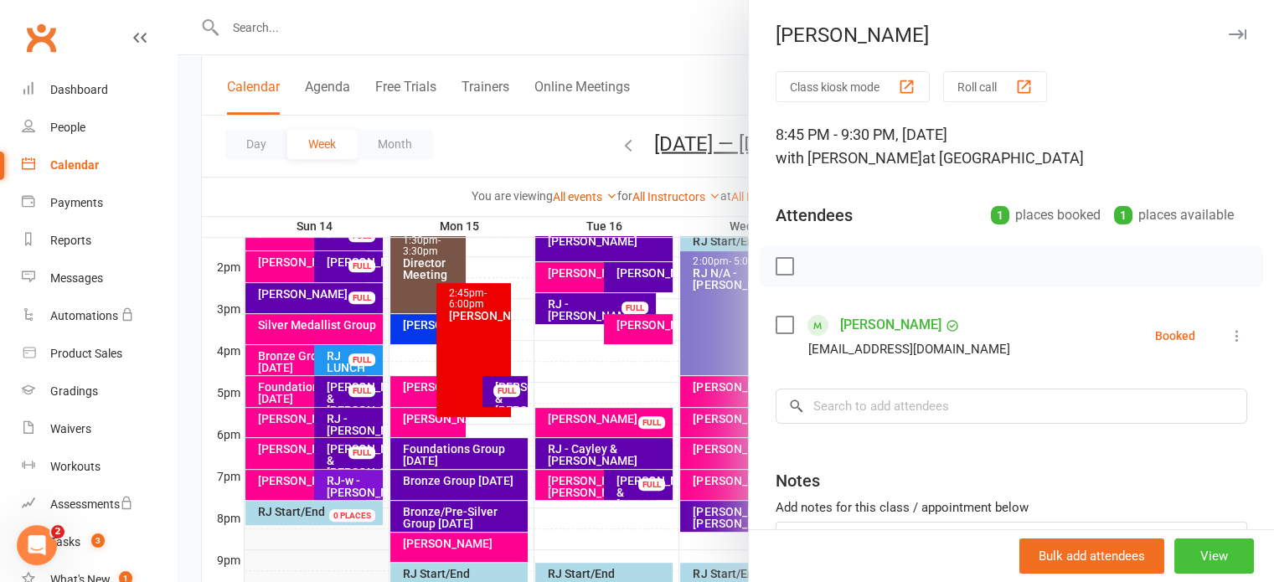
click at [1208, 565] on button "View" at bounding box center [1214, 556] width 80 height 35
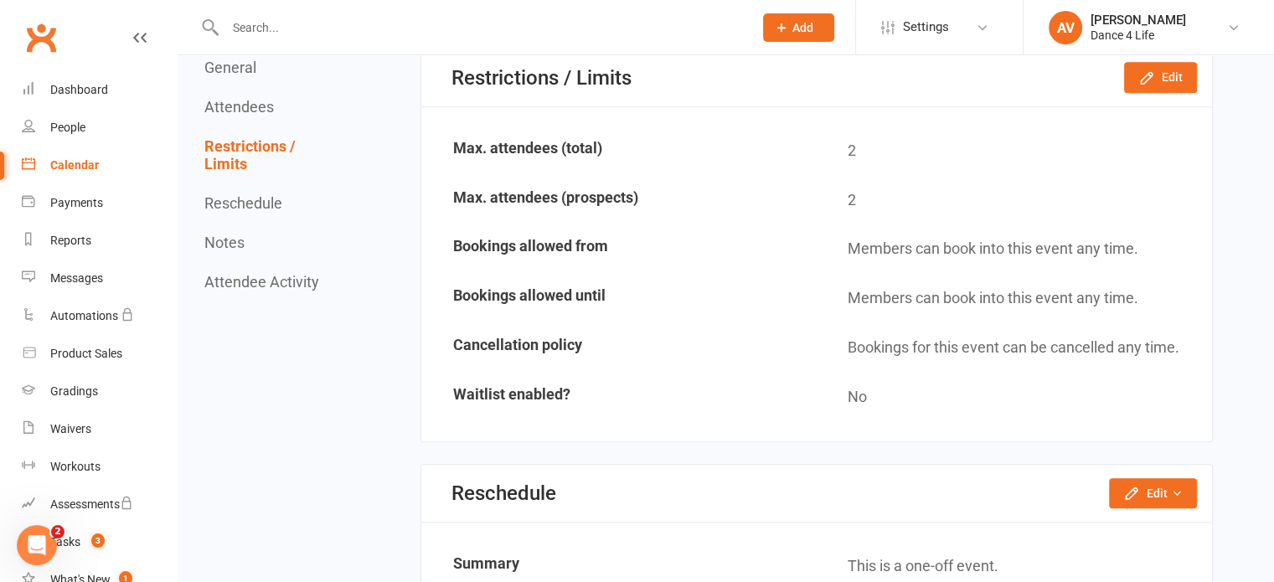
scroll to position [1005, 0]
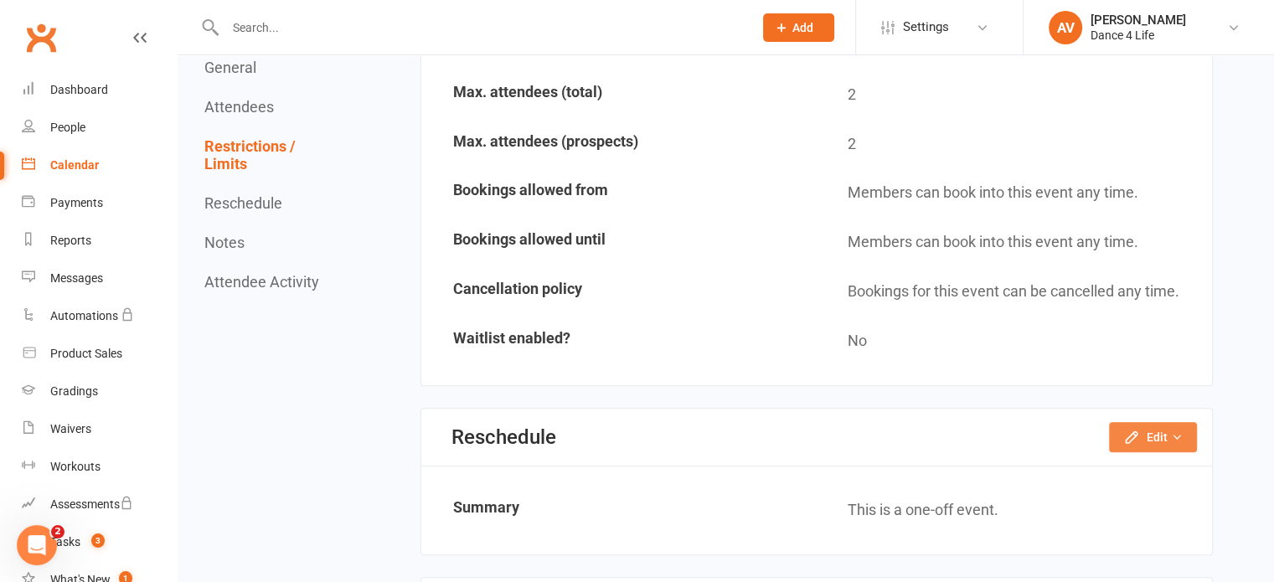
click at [1151, 425] on button "Edit" at bounding box center [1153, 437] width 88 height 30
click at [1116, 471] on link "Reschedule this event only" at bounding box center [1108, 475] width 176 height 34
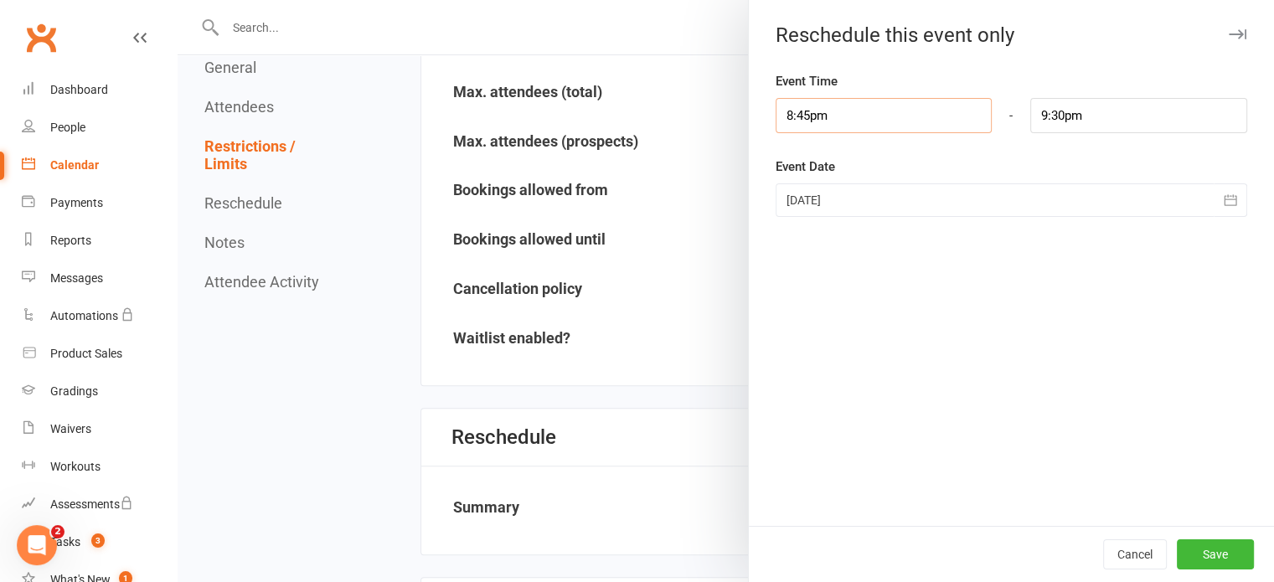
click at [802, 116] on input "8:45pm" at bounding box center [884, 115] width 217 height 35
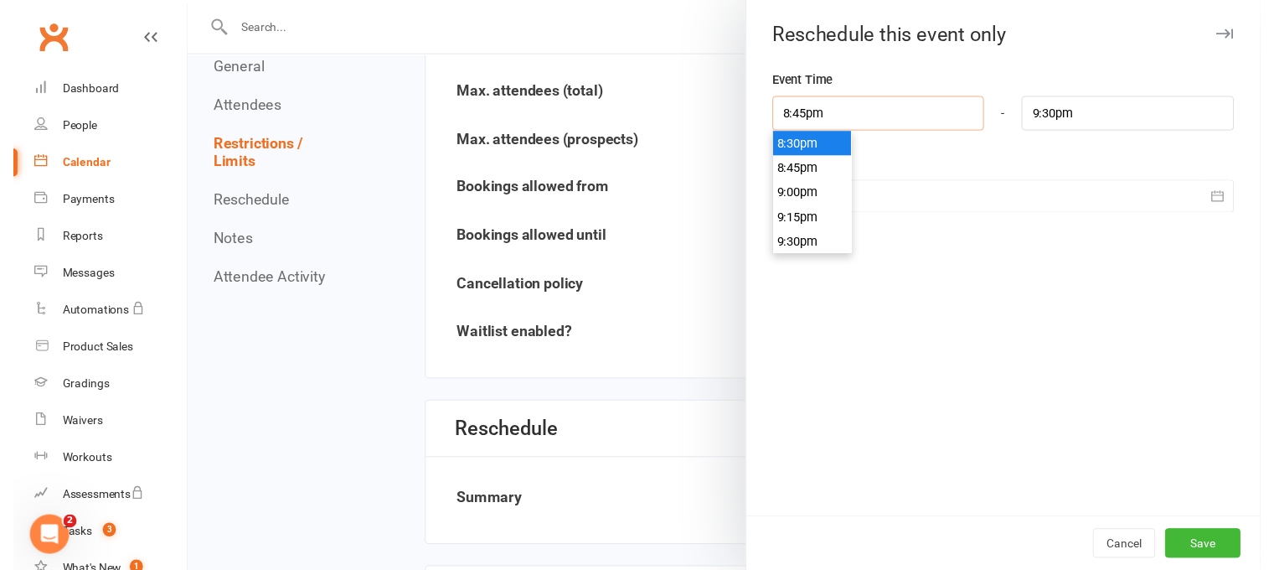
scroll to position [1893, 0]
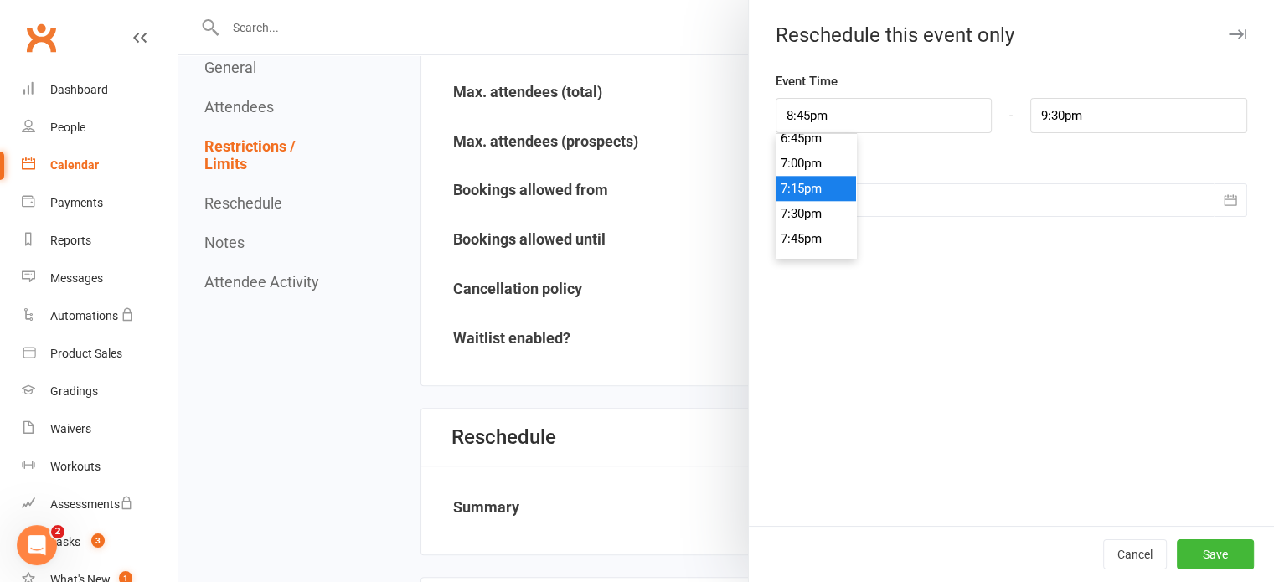
type input "7:15pm"
type input "8:00pm"
drag, startPoint x: 808, startPoint y: 192, endPoint x: 806, endPoint y: 205, distance: 13.6
click at [1189, 548] on button "Save" at bounding box center [1215, 554] width 77 height 30
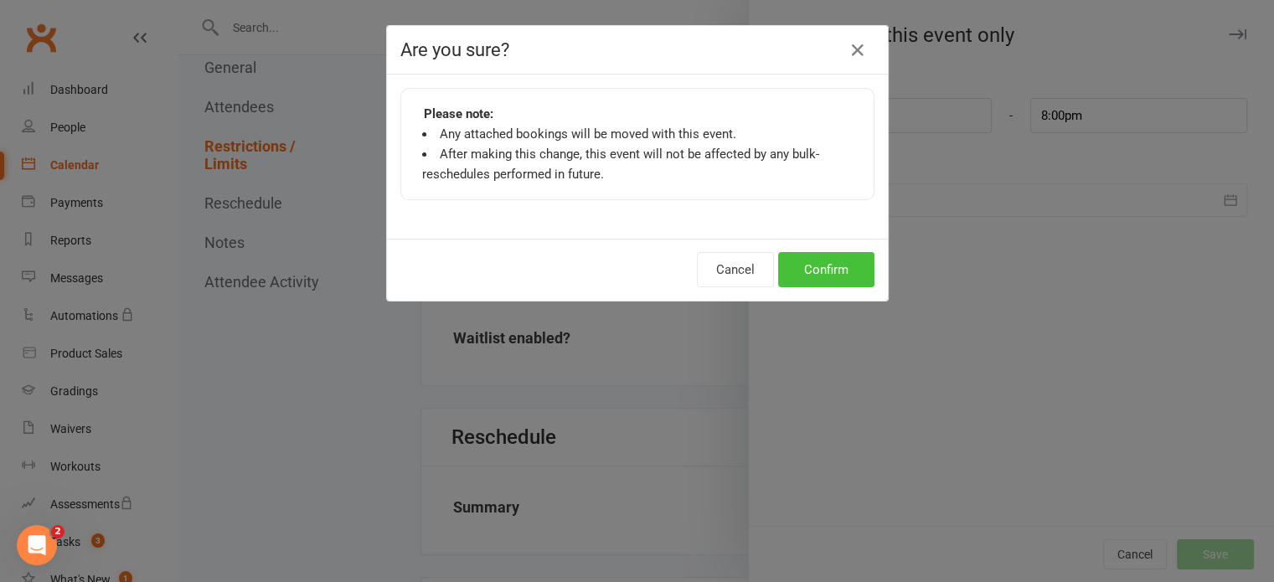
click at [802, 260] on button "Confirm" at bounding box center [826, 269] width 96 height 35
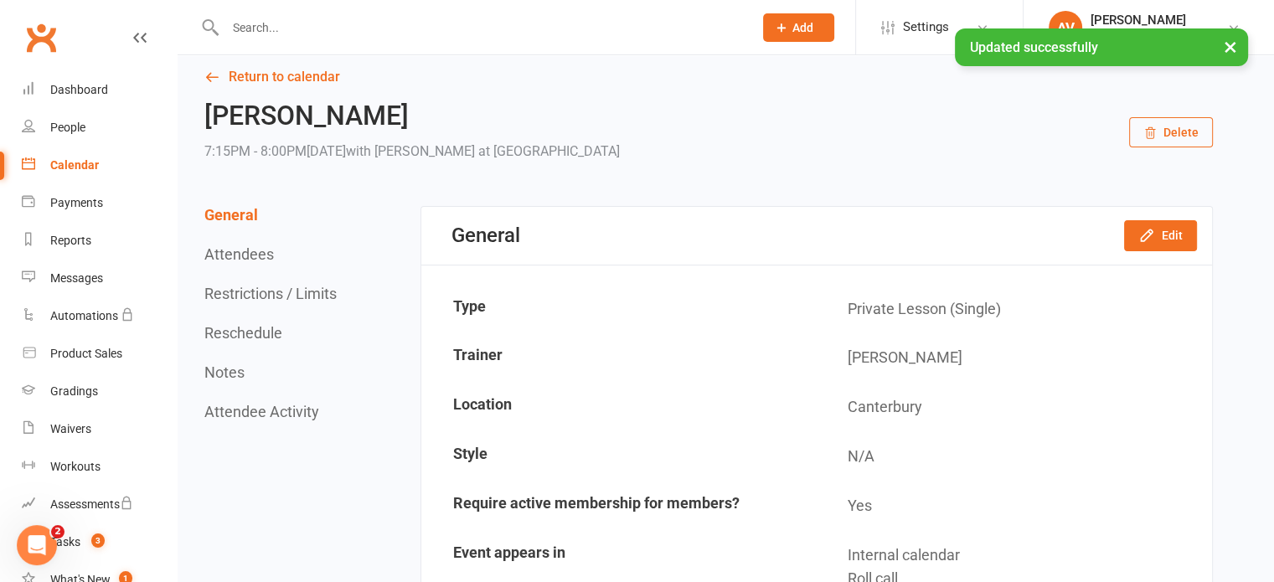
scroll to position [0, 0]
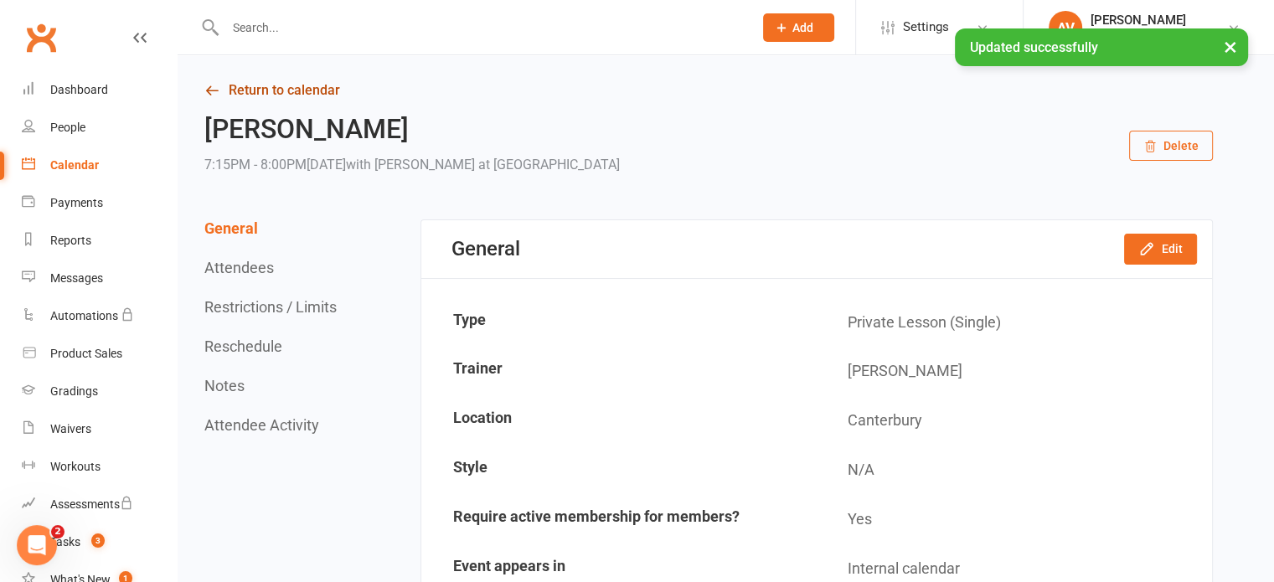
click at [306, 95] on link "Return to calendar" at bounding box center [708, 90] width 1009 height 23
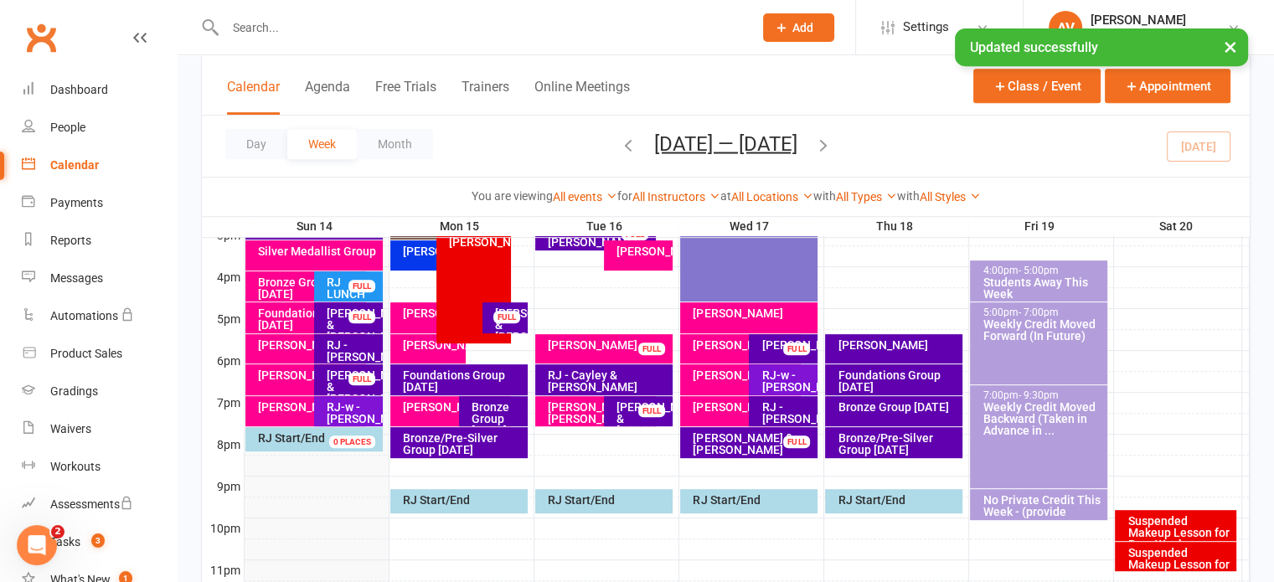
scroll to position [754, 0]
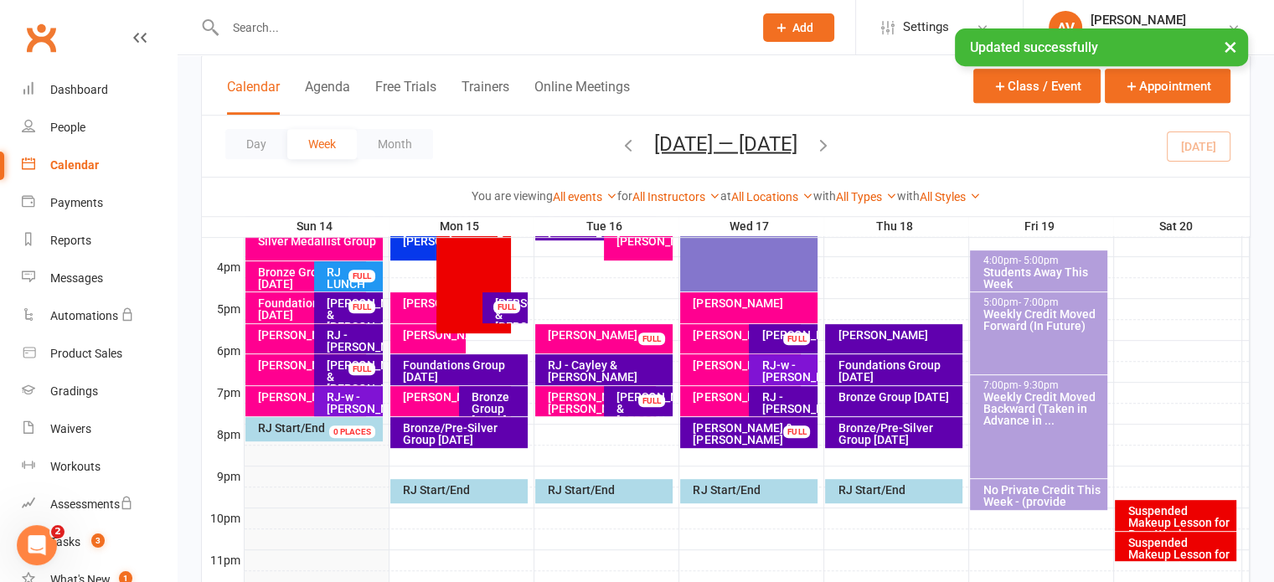
click at [426, 341] on div "[PERSON_NAME]" at bounding box center [431, 335] width 59 height 12
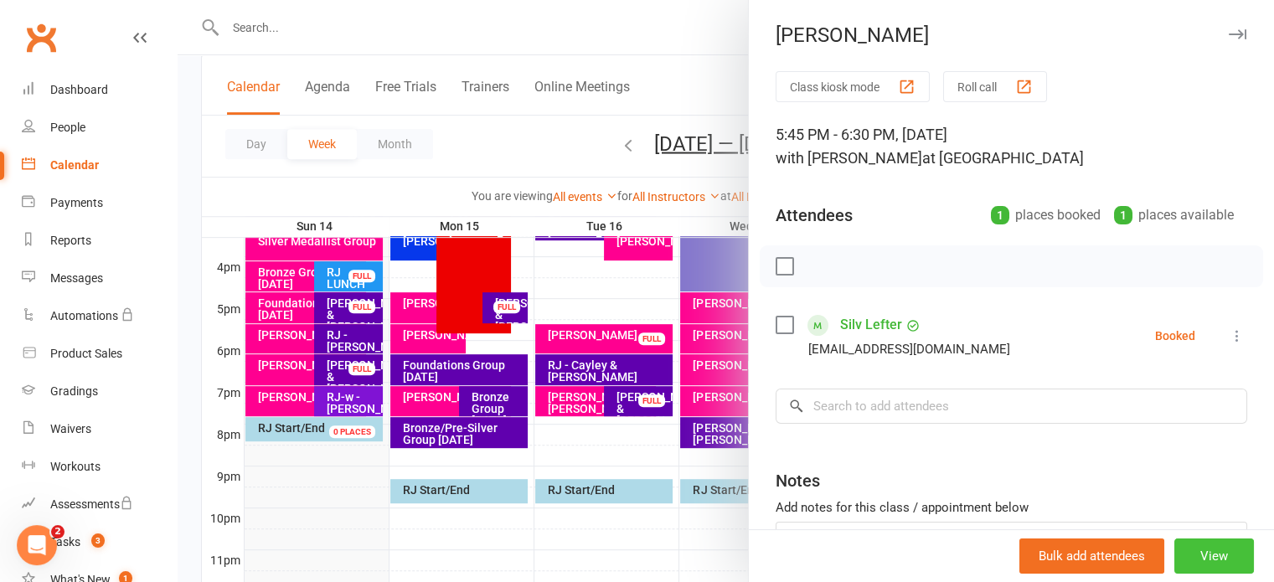
click at [1206, 563] on button "View" at bounding box center [1214, 556] width 80 height 35
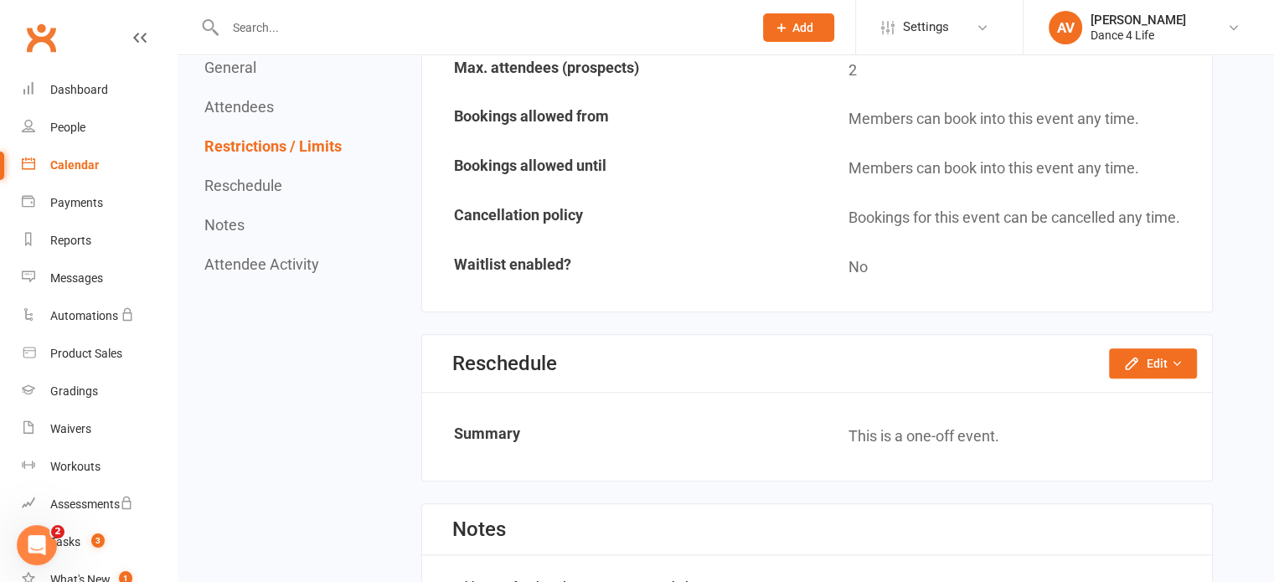
scroll to position [1089, 0]
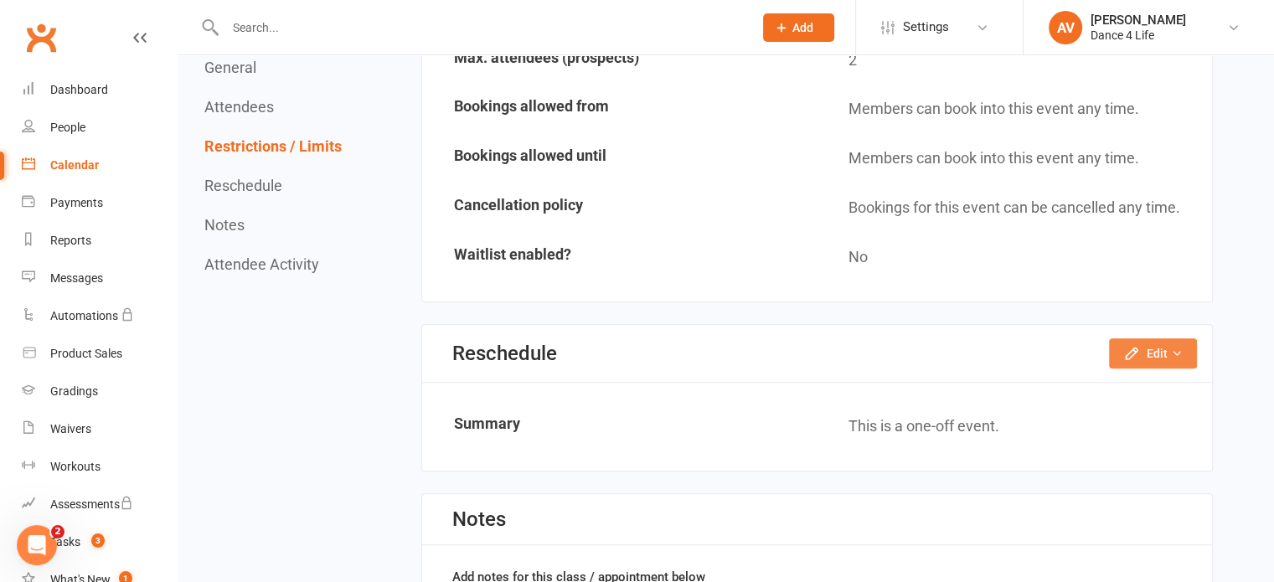
click at [1143, 338] on button "Edit" at bounding box center [1153, 353] width 88 height 30
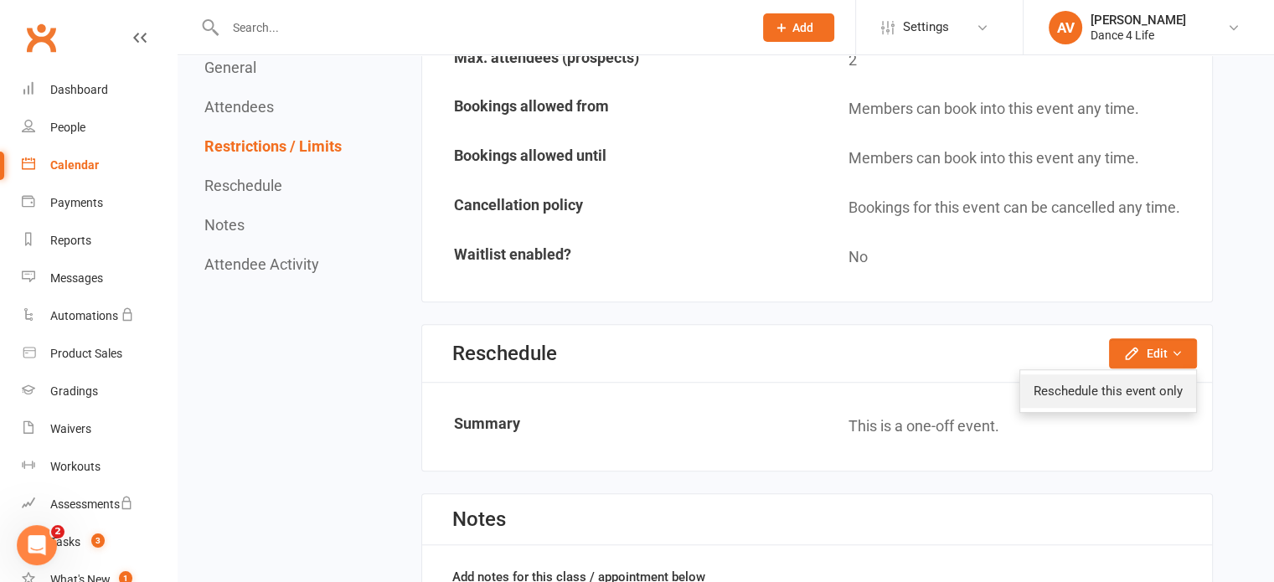
click at [1124, 374] on link "Reschedule this event only" at bounding box center [1108, 391] width 176 height 34
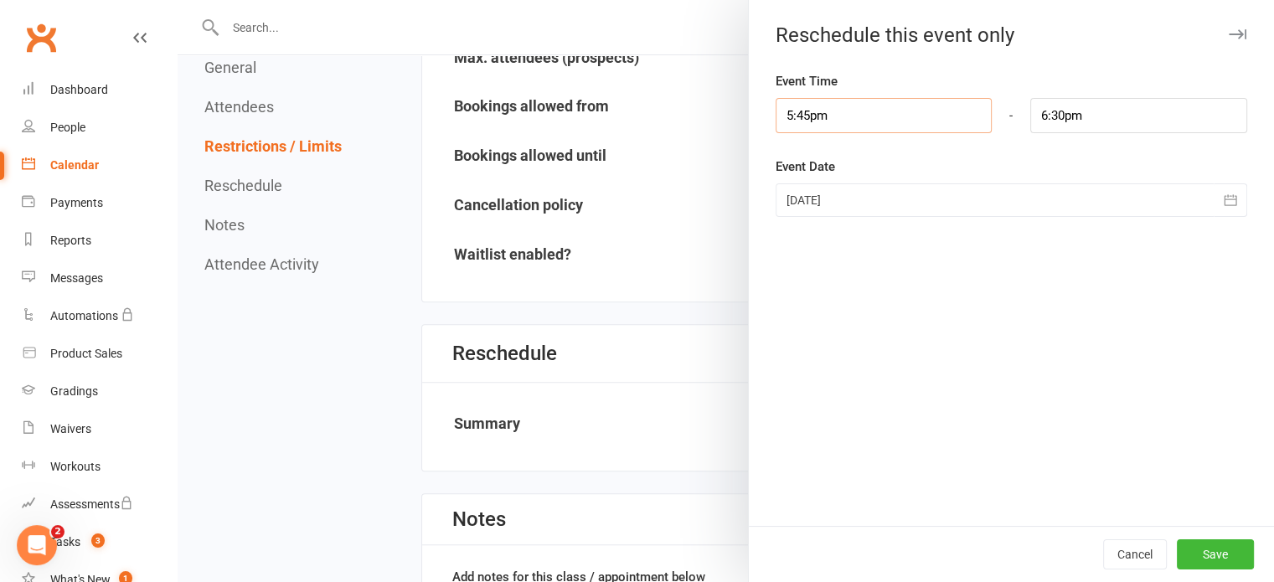
click at [821, 117] on input "5:45pm" at bounding box center [884, 115] width 217 height 35
type input "6:30pm"
type input "7:15pm"
click at [795, 245] on li "6:30pm" at bounding box center [816, 247] width 80 height 25
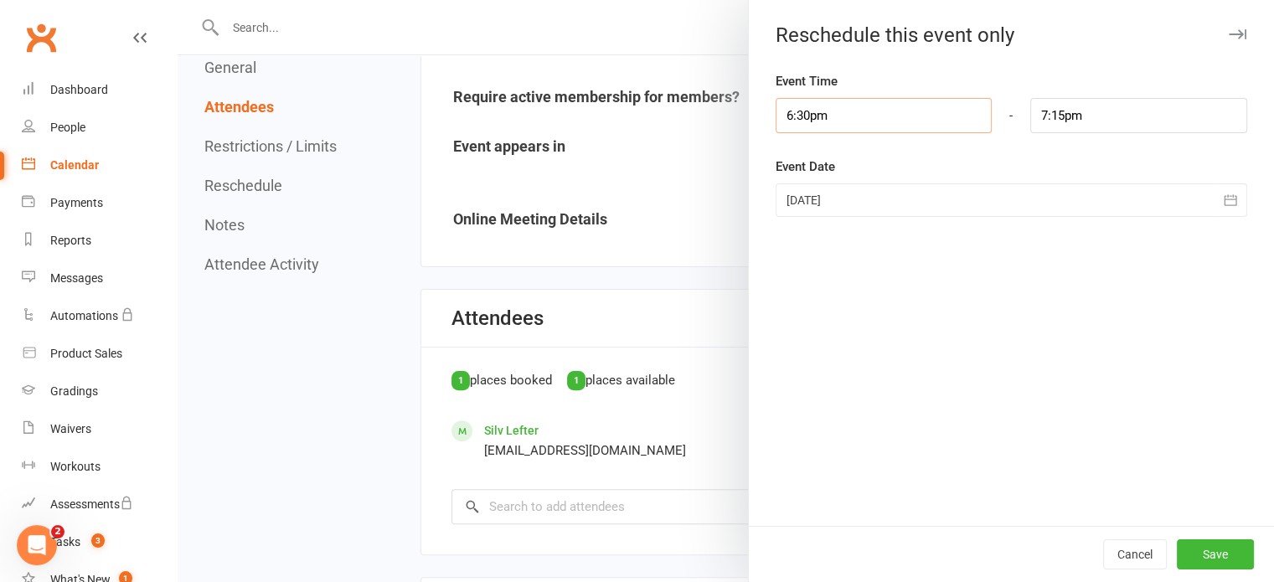
scroll to position [419, 0]
click at [1195, 558] on button "Save" at bounding box center [1215, 554] width 77 height 30
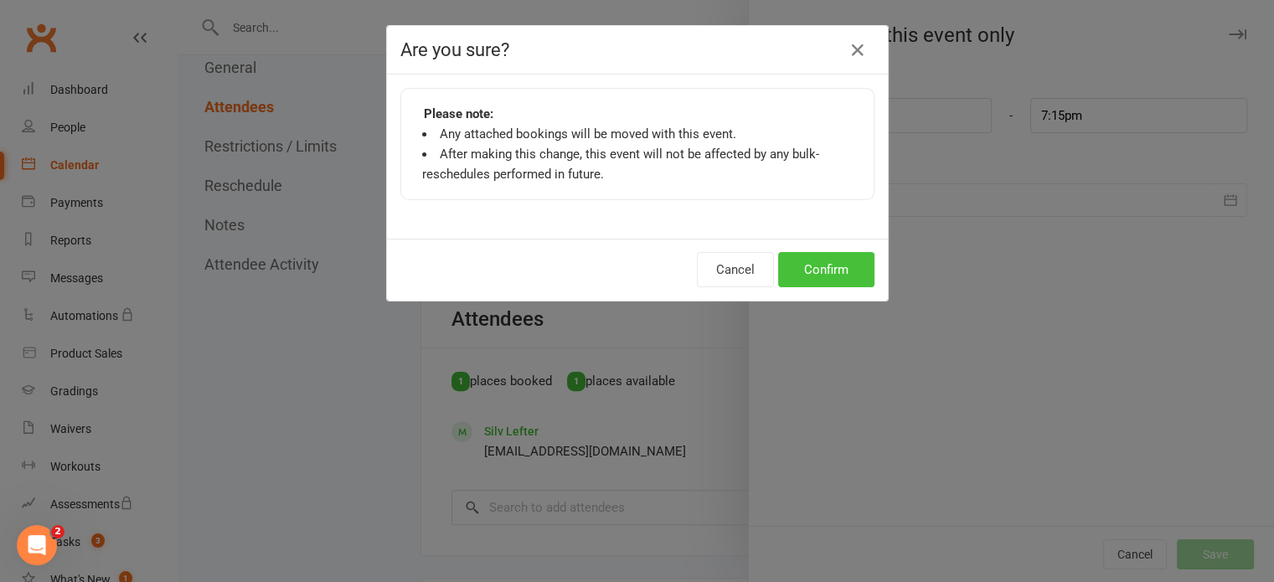
drag, startPoint x: 841, startPoint y: 276, endPoint x: 790, endPoint y: 269, distance: 51.5
click at [841, 275] on button "Confirm" at bounding box center [826, 269] width 96 height 35
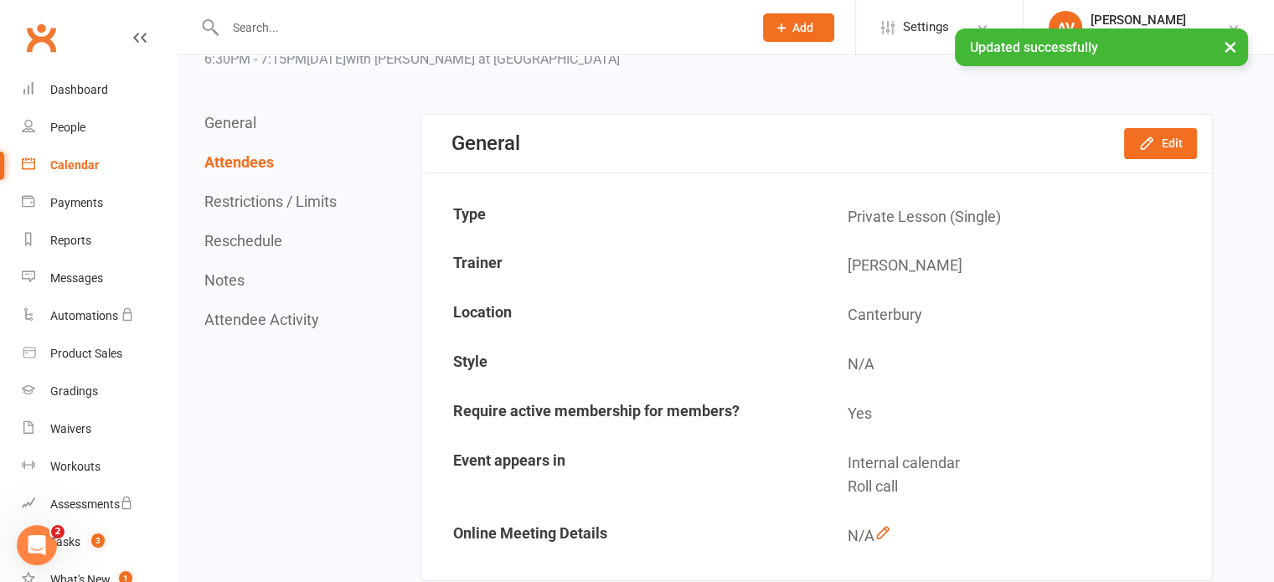
scroll to position [0, 0]
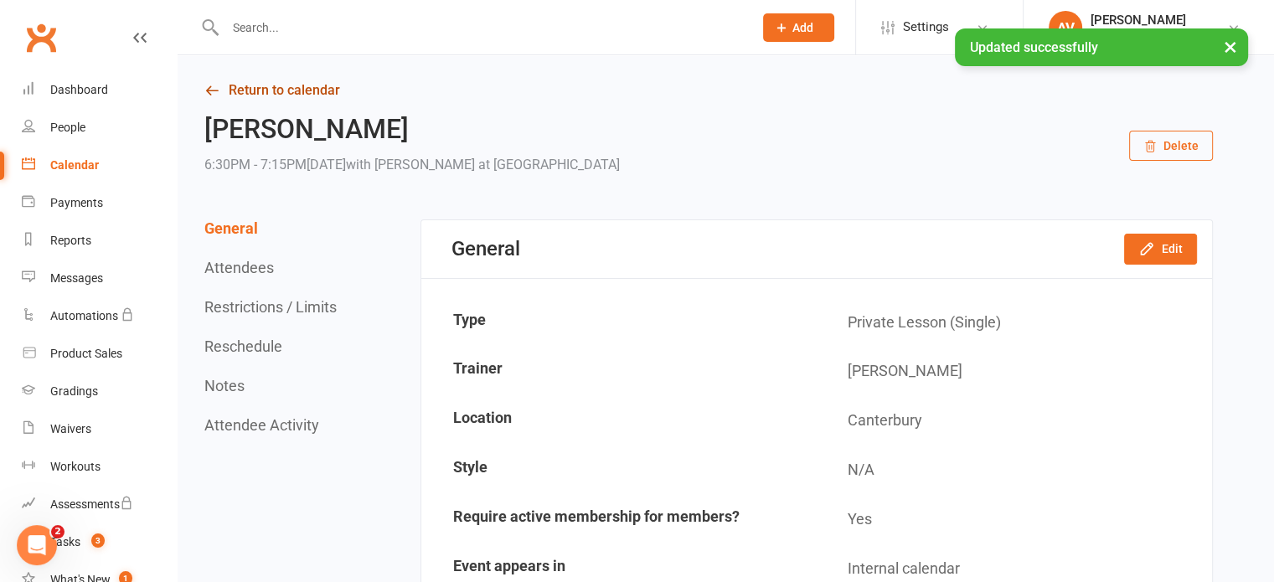
click at [262, 87] on link "Return to calendar" at bounding box center [708, 90] width 1009 height 23
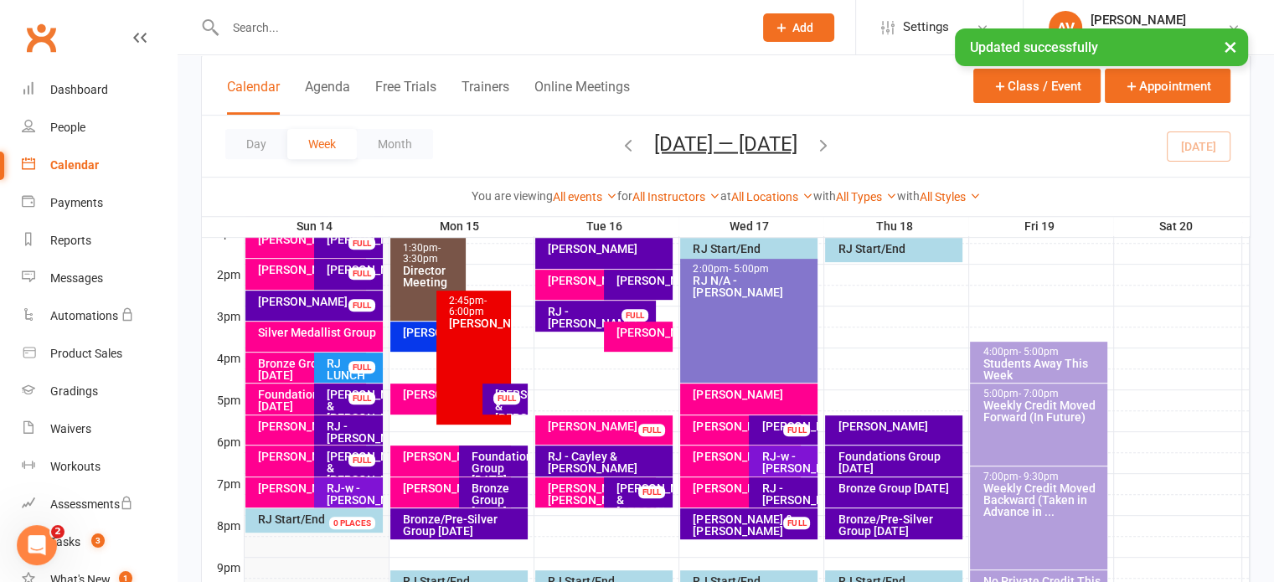
scroll to position [754, 0]
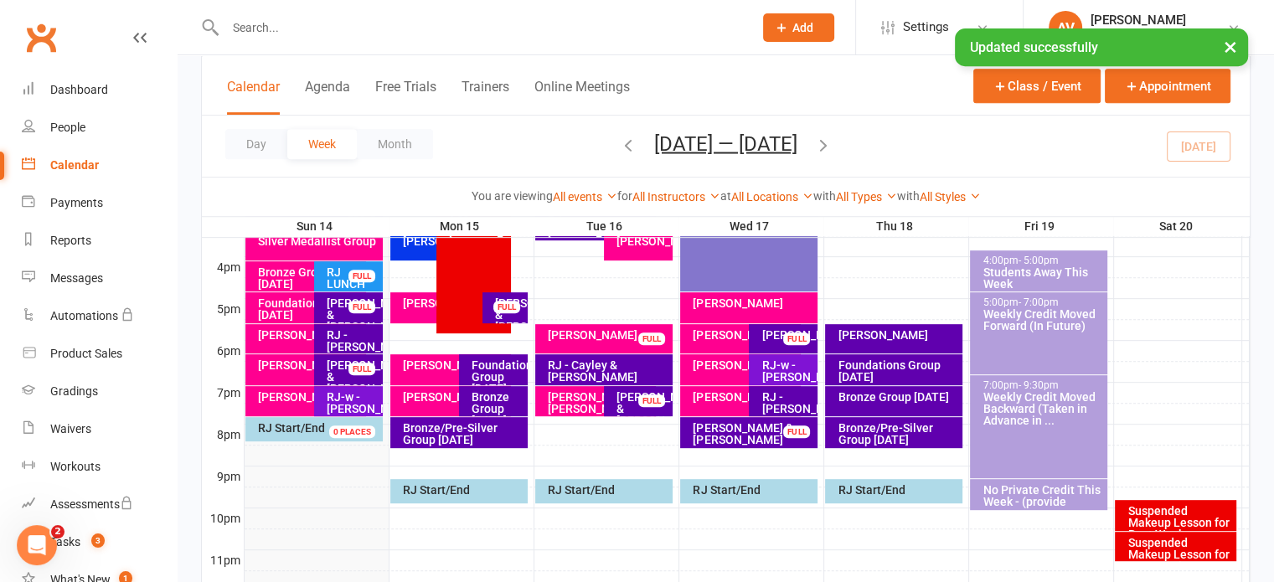
click at [423, 309] on div "[PERSON_NAME]" at bounding box center [431, 303] width 59 height 12
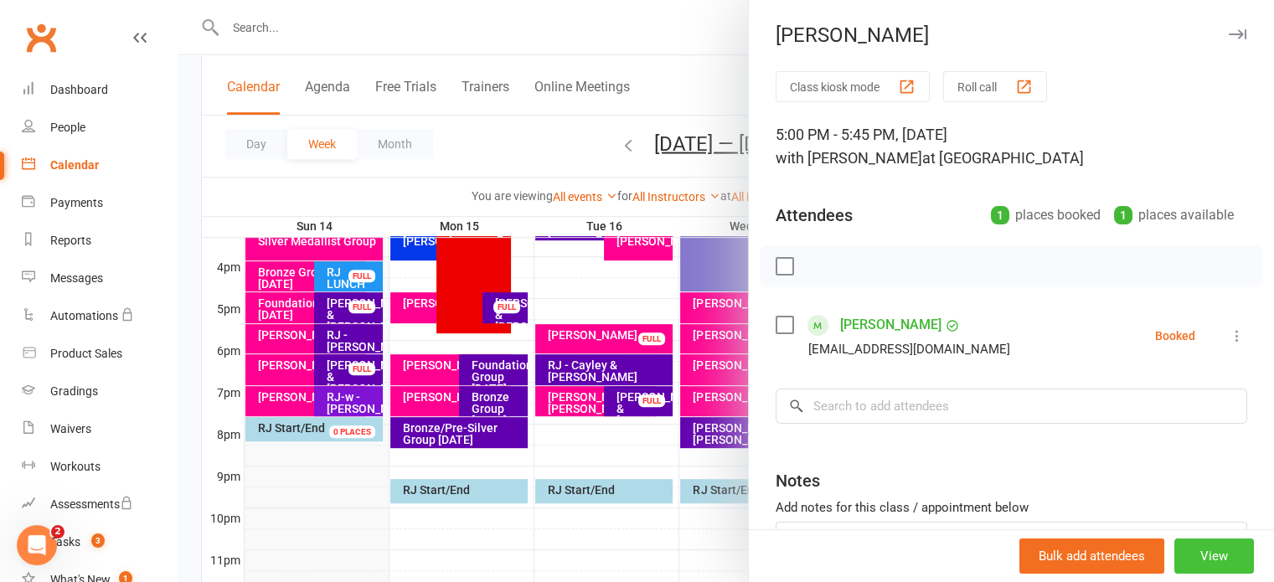
click at [1179, 565] on button "View" at bounding box center [1214, 556] width 80 height 35
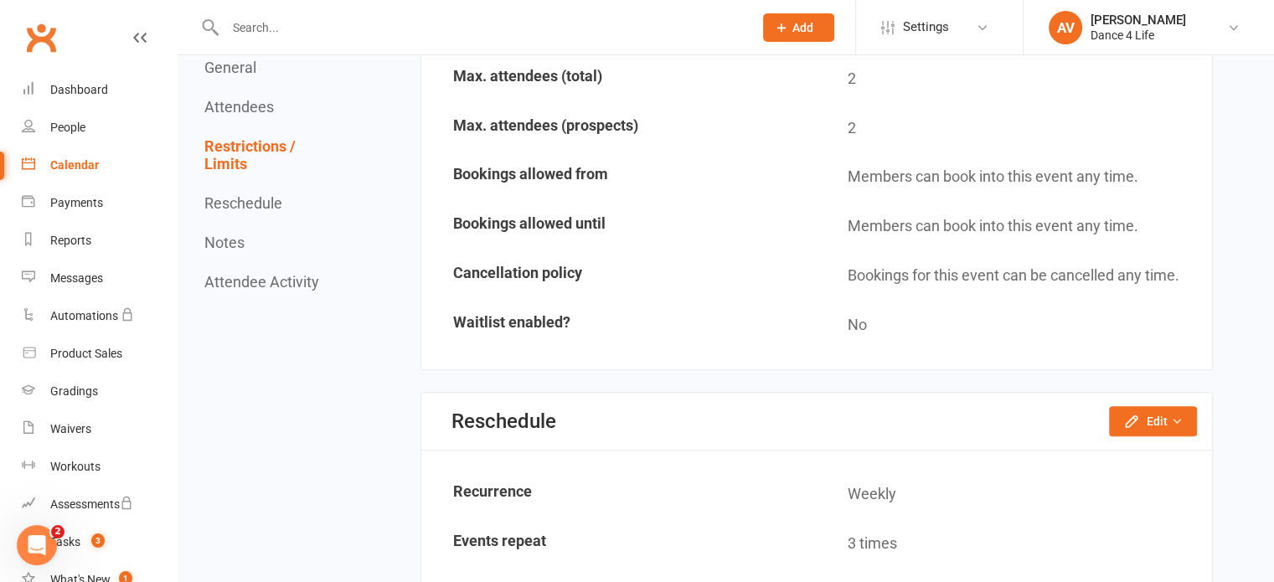
scroll to position [1173, 0]
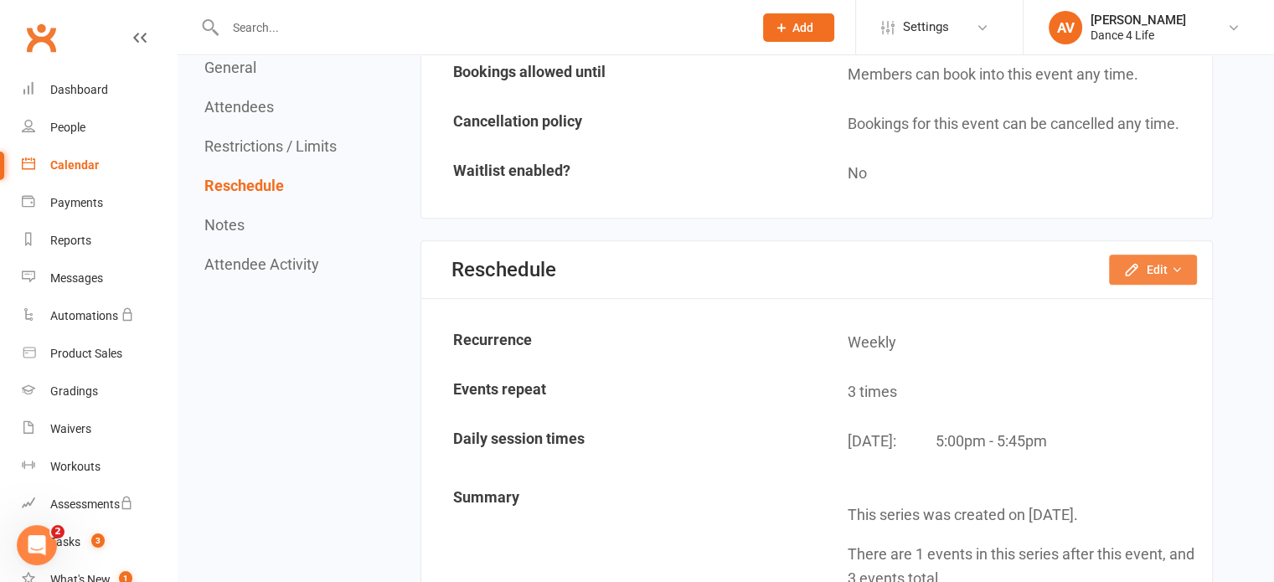
click at [1158, 267] on button "Edit" at bounding box center [1153, 270] width 88 height 30
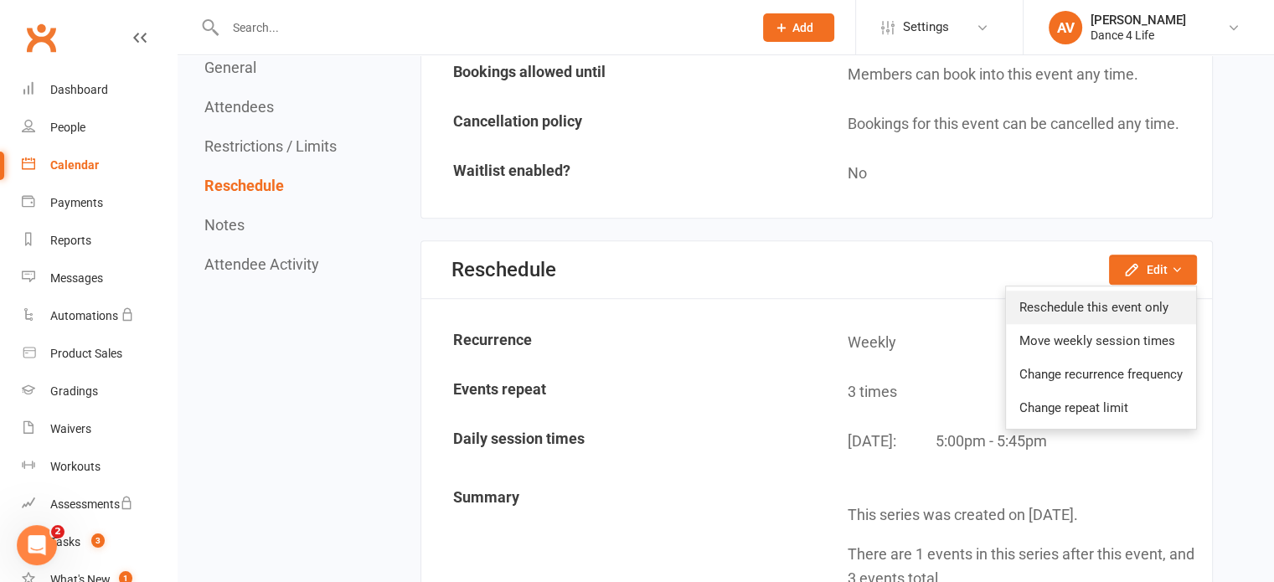
click at [1153, 291] on link "Reschedule this event only" at bounding box center [1101, 308] width 190 height 34
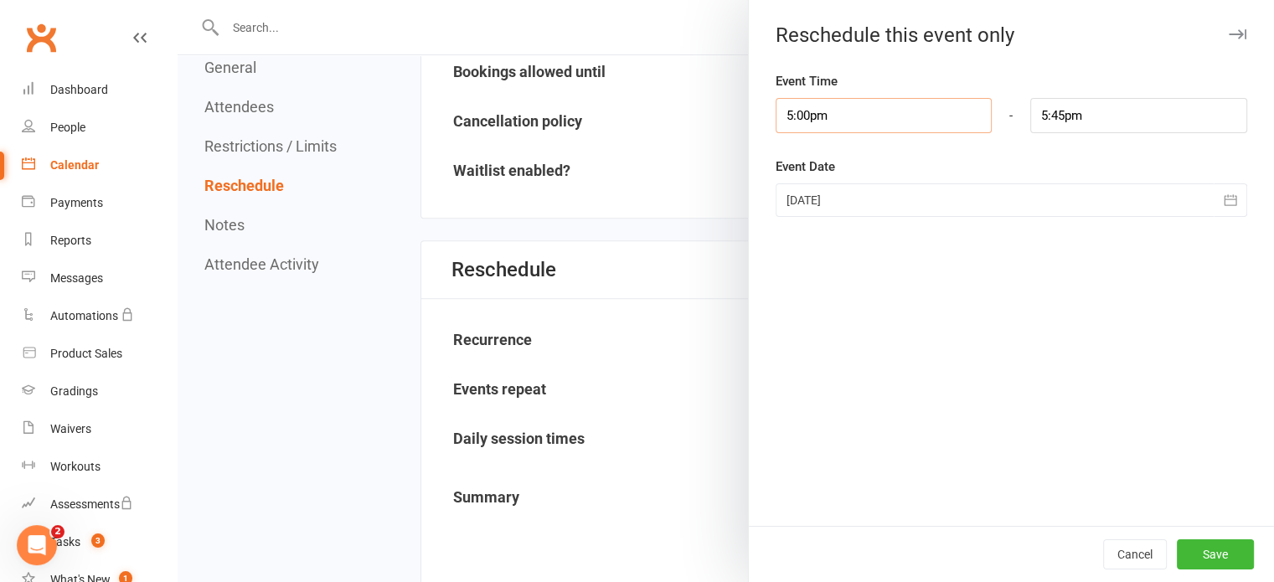
click at [833, 116] on input "5:00pm" at bounding box center [884, 115] width 217 height 35
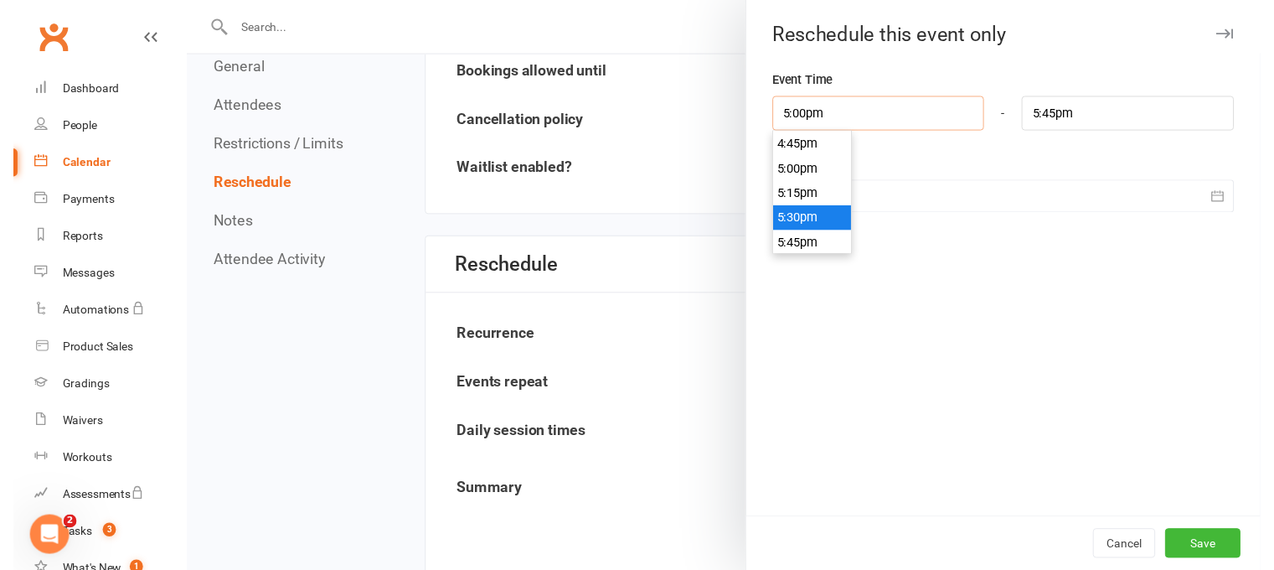
scroll to position [1767, 0]
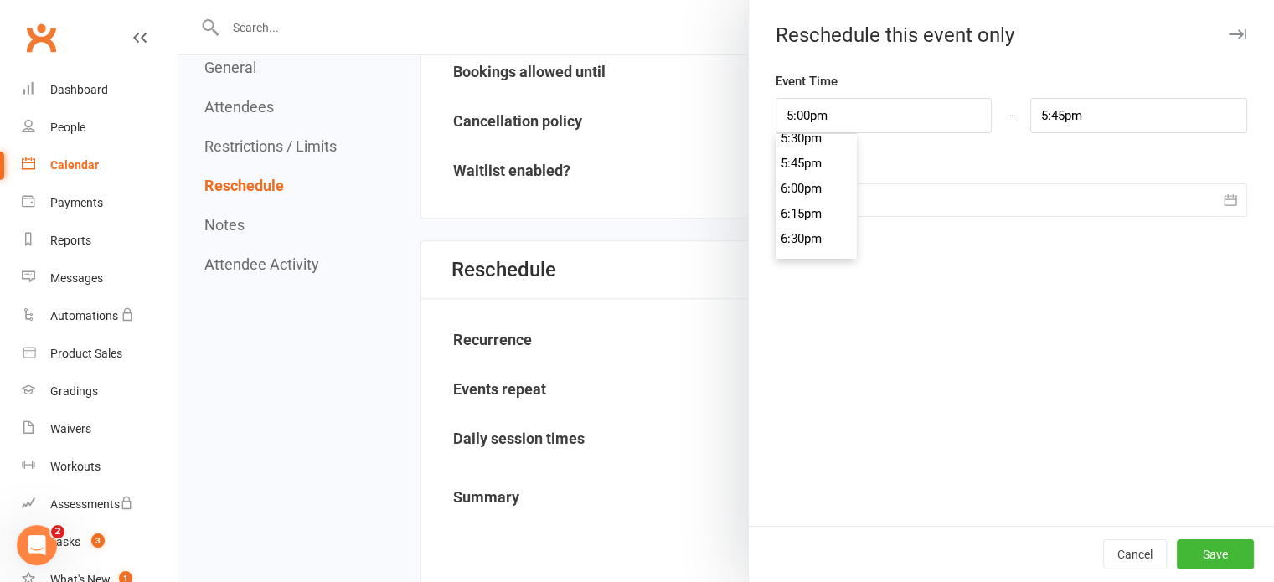
type input "5:45pm"
type input "6:30pm"
click at [801, 157] on li "5:45pm" at bounding box center [816, 163] width 80 height 25
click at [1196, 547] on button "Save" at bounding box center [1215, 554] width 77 height 30
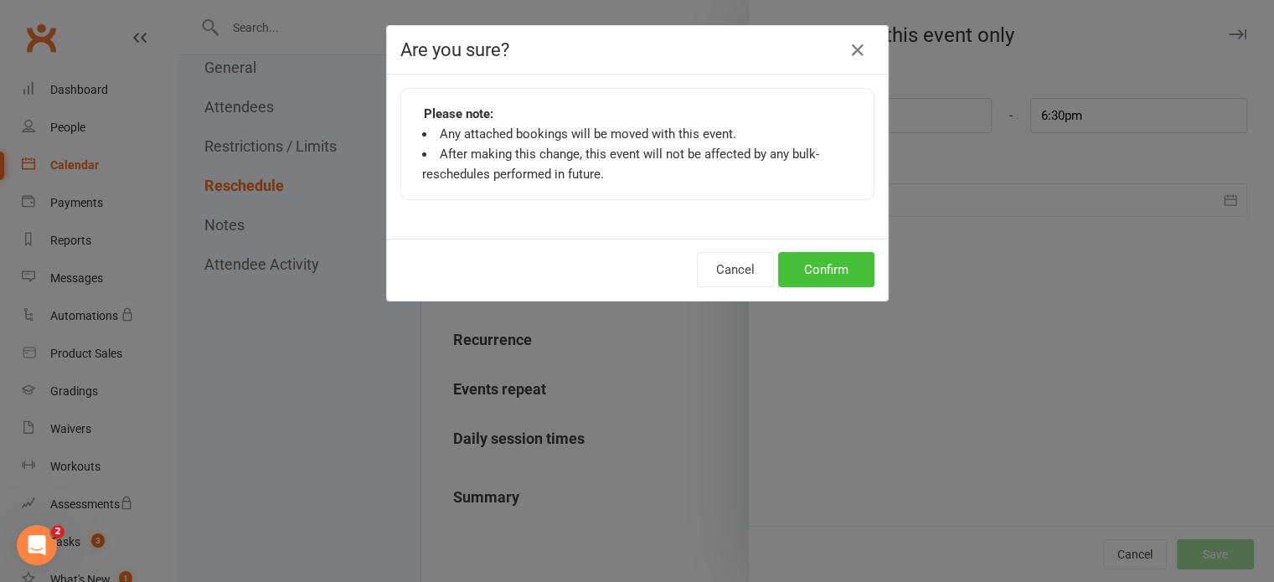
click at [838, 271] on button "Confirm" at bounding box center [826, 269] width 96 height 35
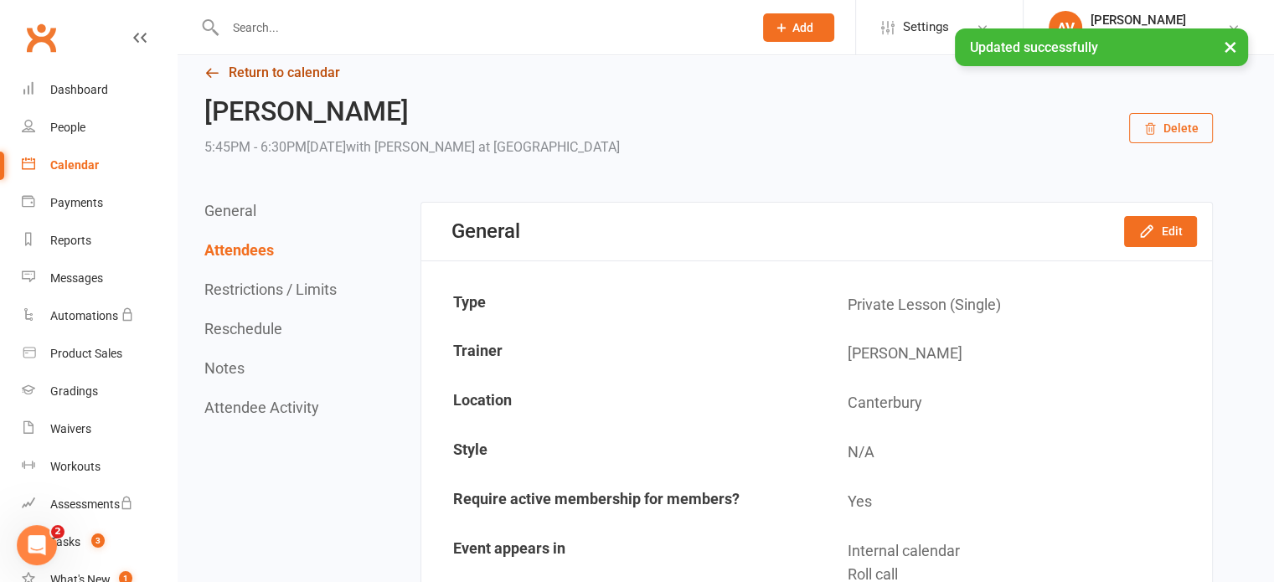
scroll to position [0, 0]
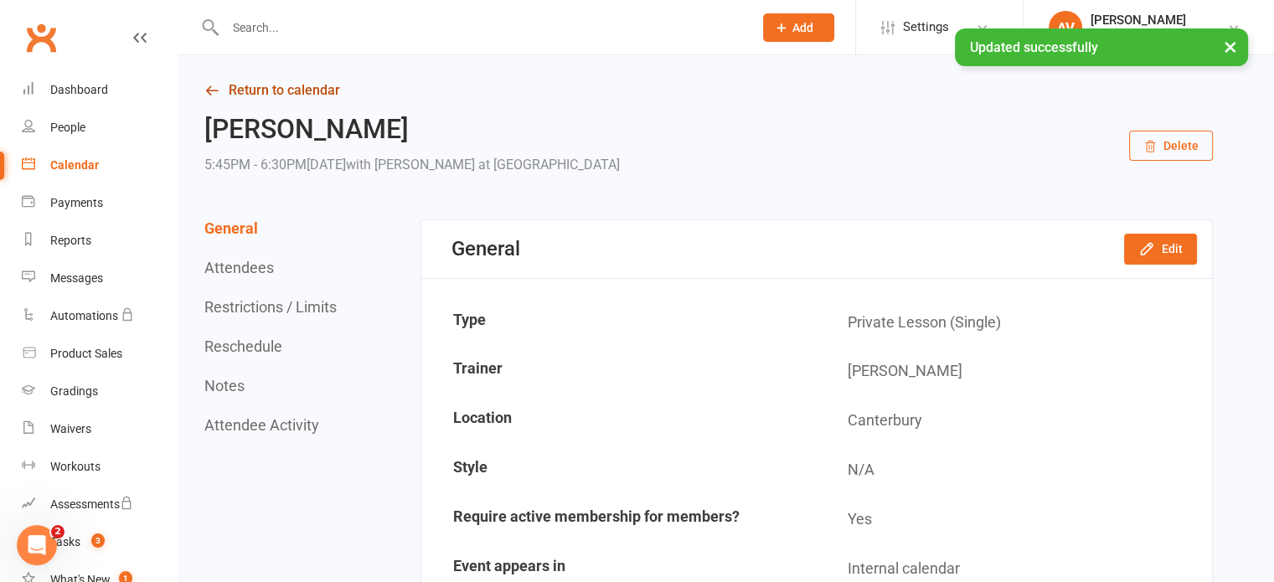
click at [269, 93] on link "Return to calendar" at bounding box center [708, 90] width 1009 height 23
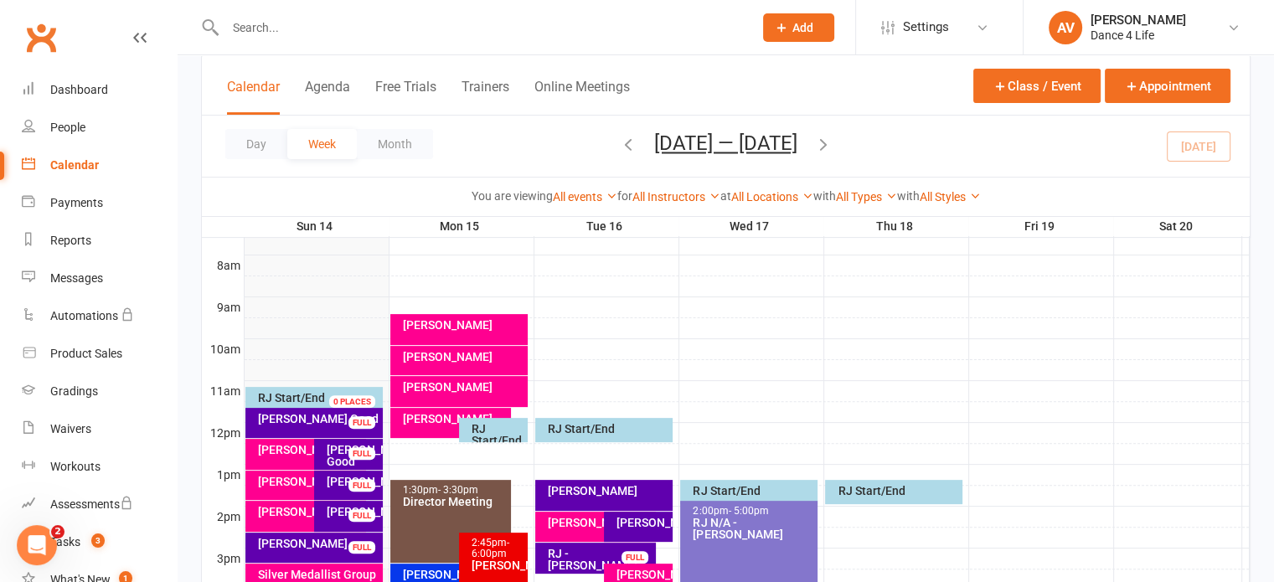
scroll to position [419, 0]
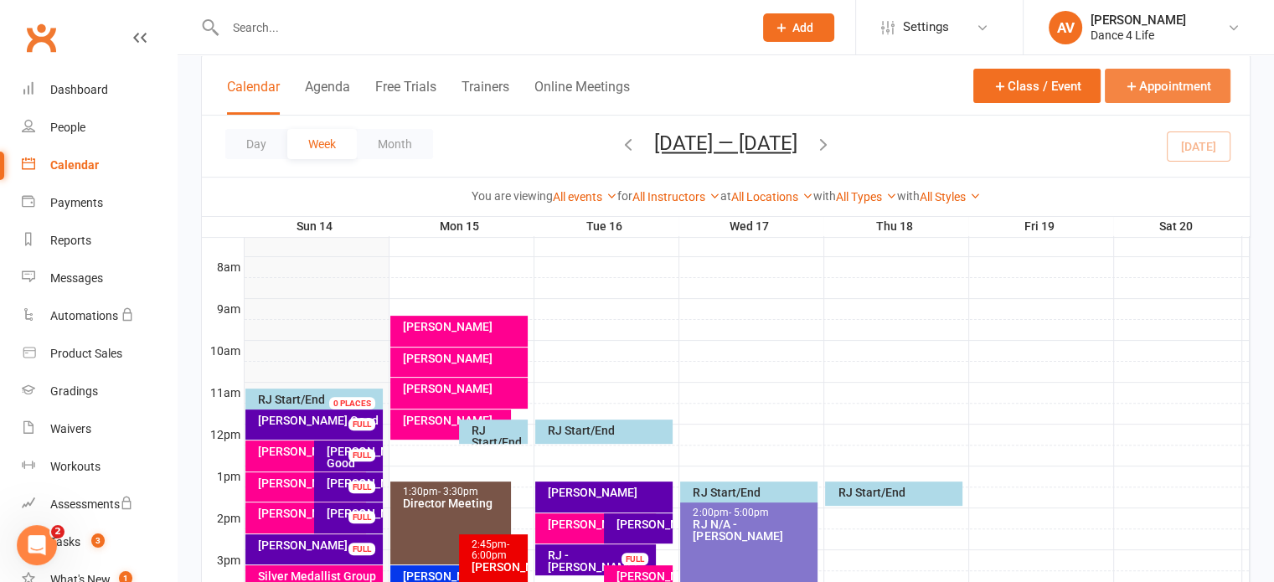
click at [1144, 93] on button "Appointment" at bounding box center [1168, 86] width 126 height 34
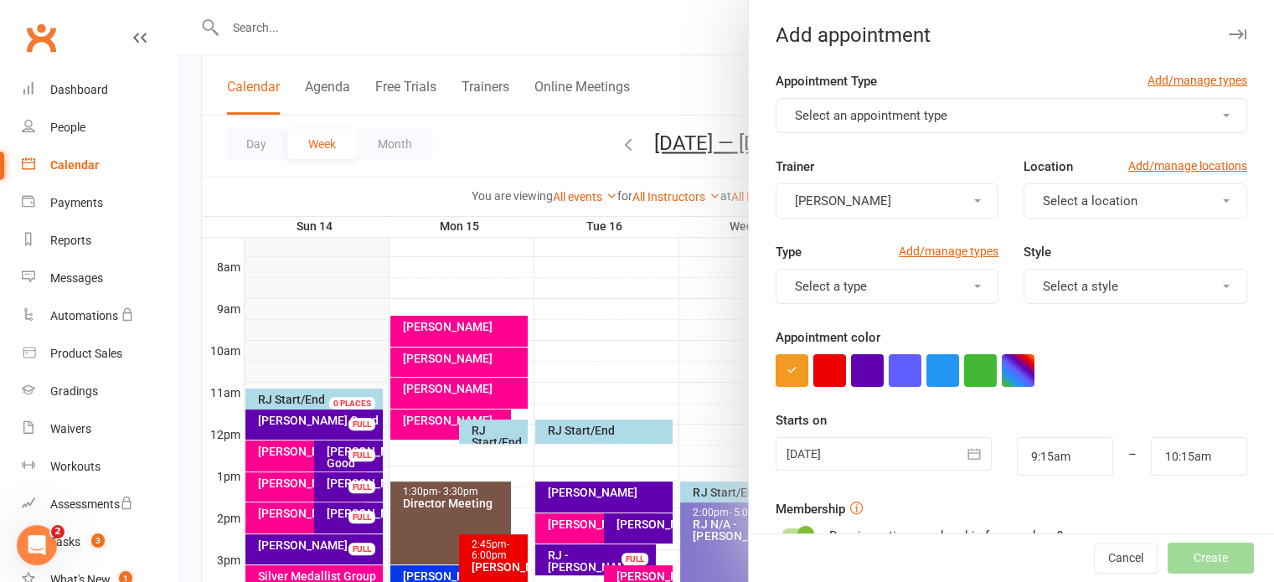
click at [921, 110] on span "Select an appointment type" at bounding box center [871, 115] width 152 height 15
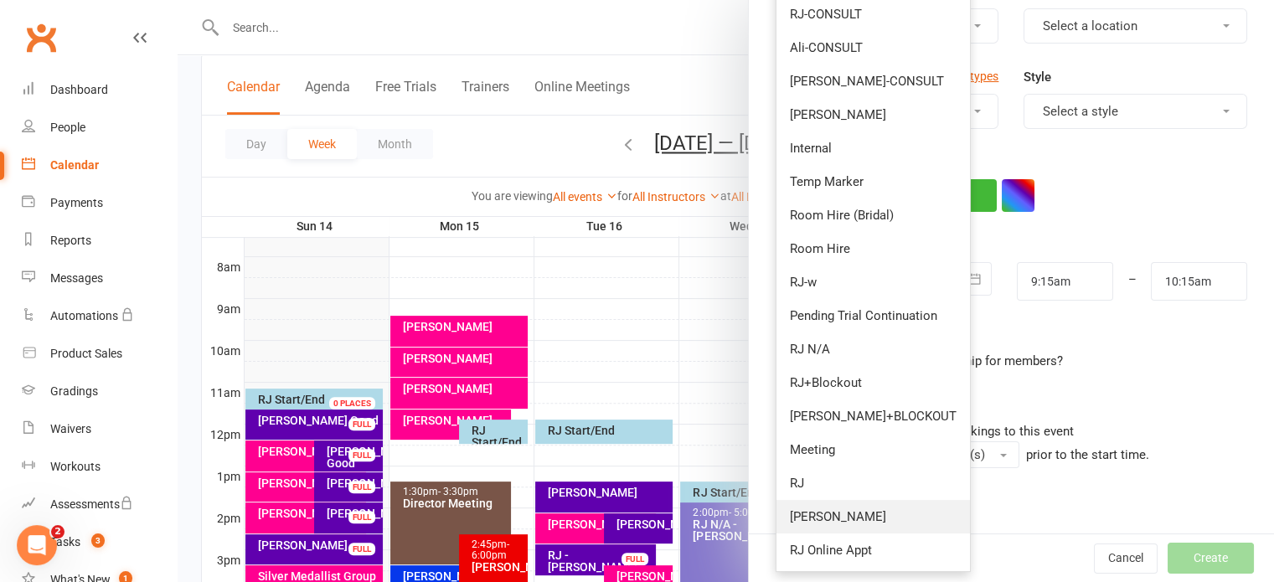
scroll to position [286, 0]
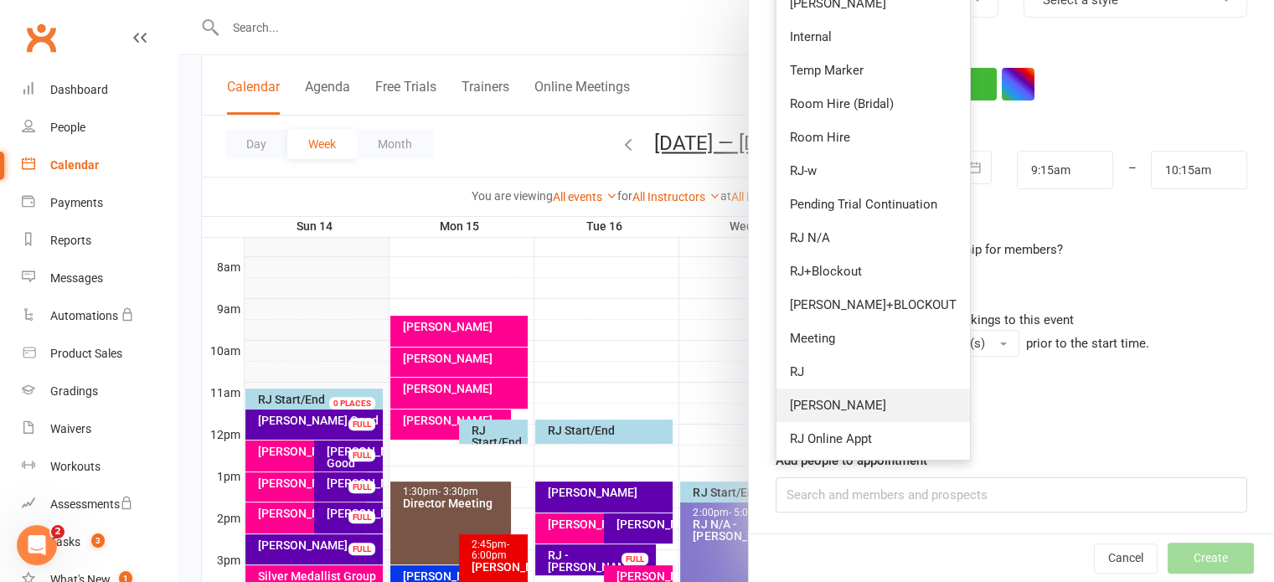
click at [818, 408] on link "[PERSON_NAME]" at bounding box center [872, 406] width 193 height 34
type input "10:00am"
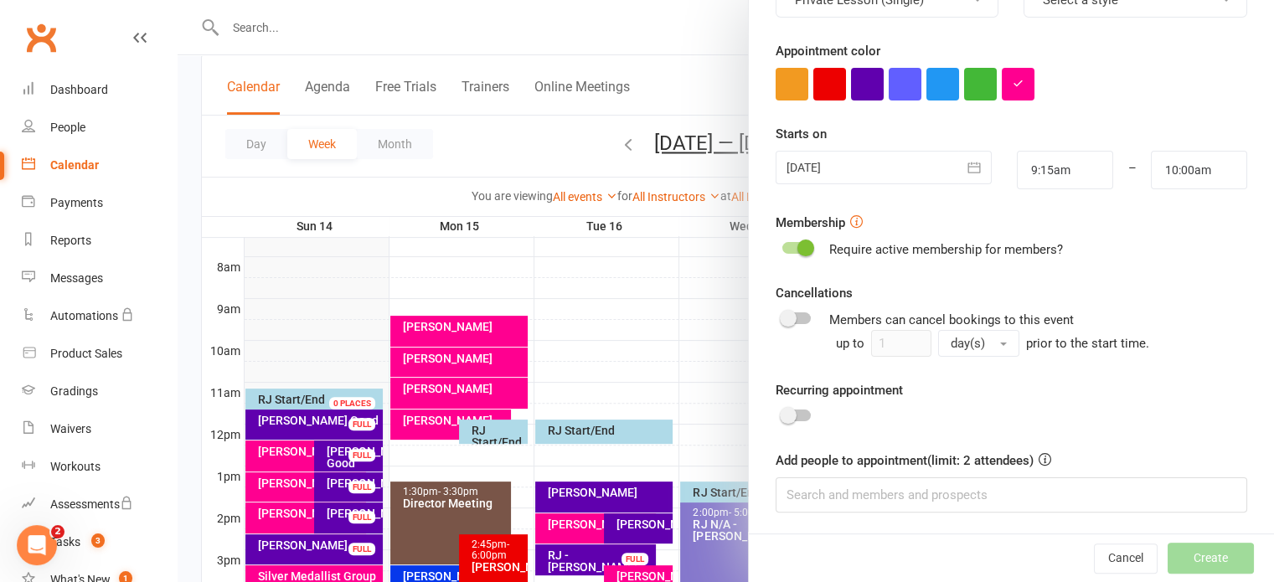
scroll to position [0, 0]
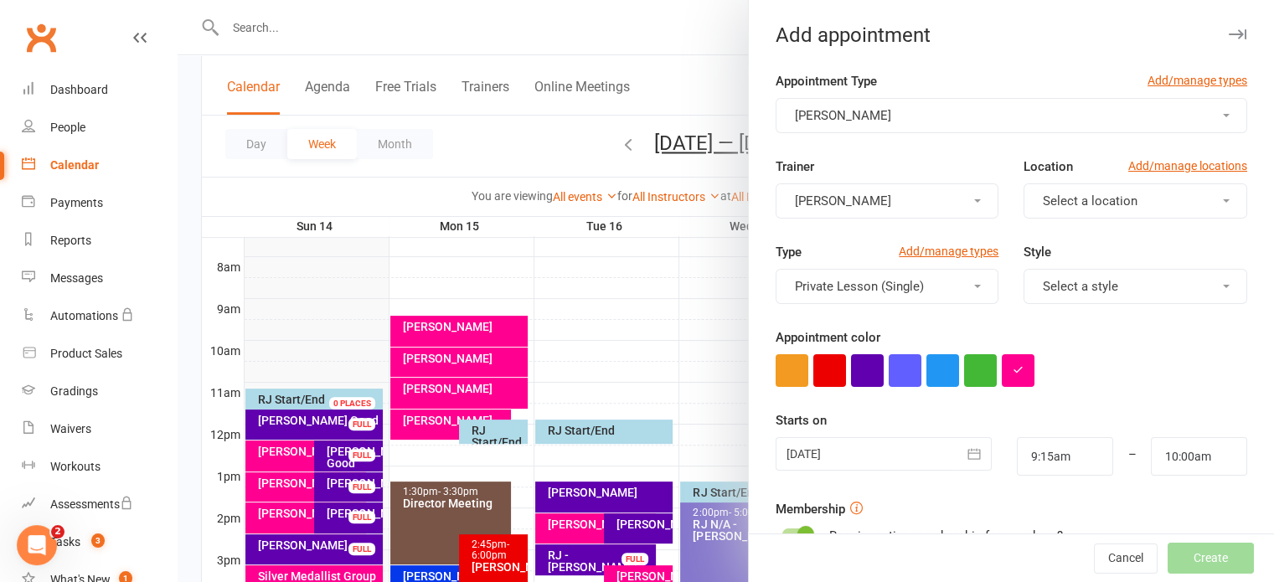
click at [1050, 189] on button "Select a location" at bounding box center [1136, 200] width 224 height 35
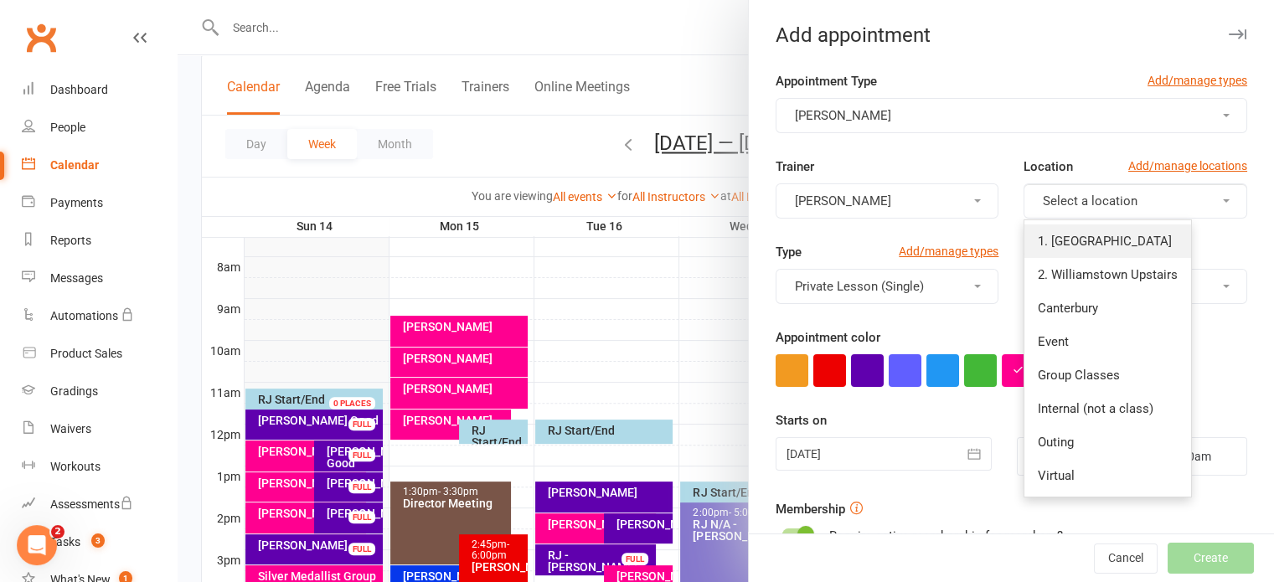
click at [1055, 230] on link "1. [GEOGRAPHIC_DATA]" at bounding box center [1107, 241] width 167 height 34
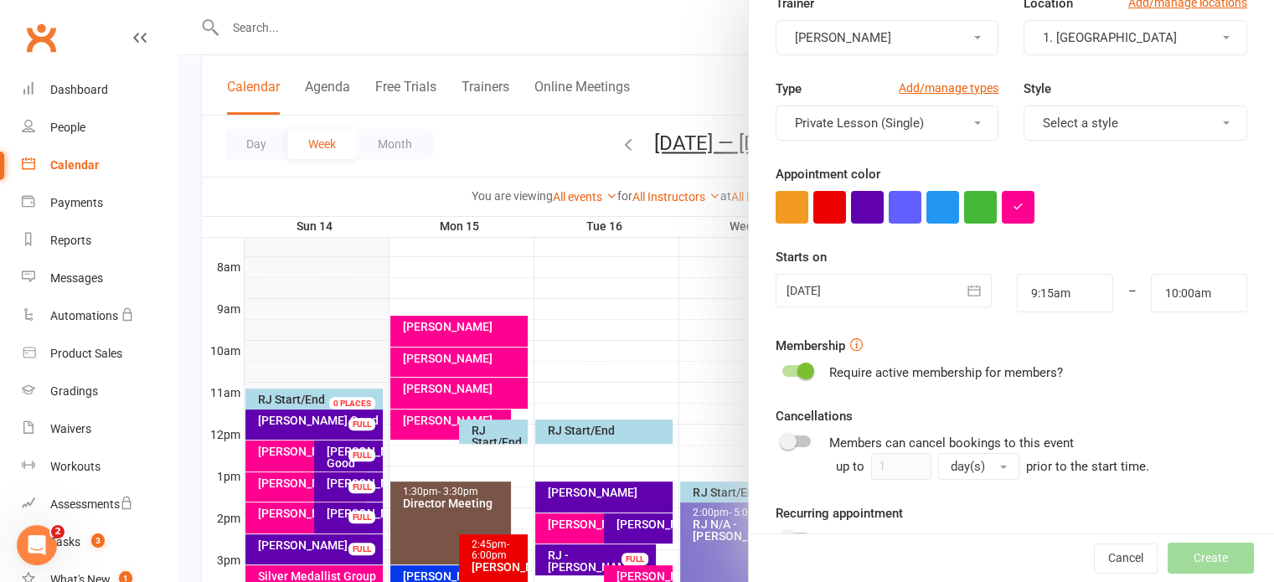
scroll to position [168, 0]
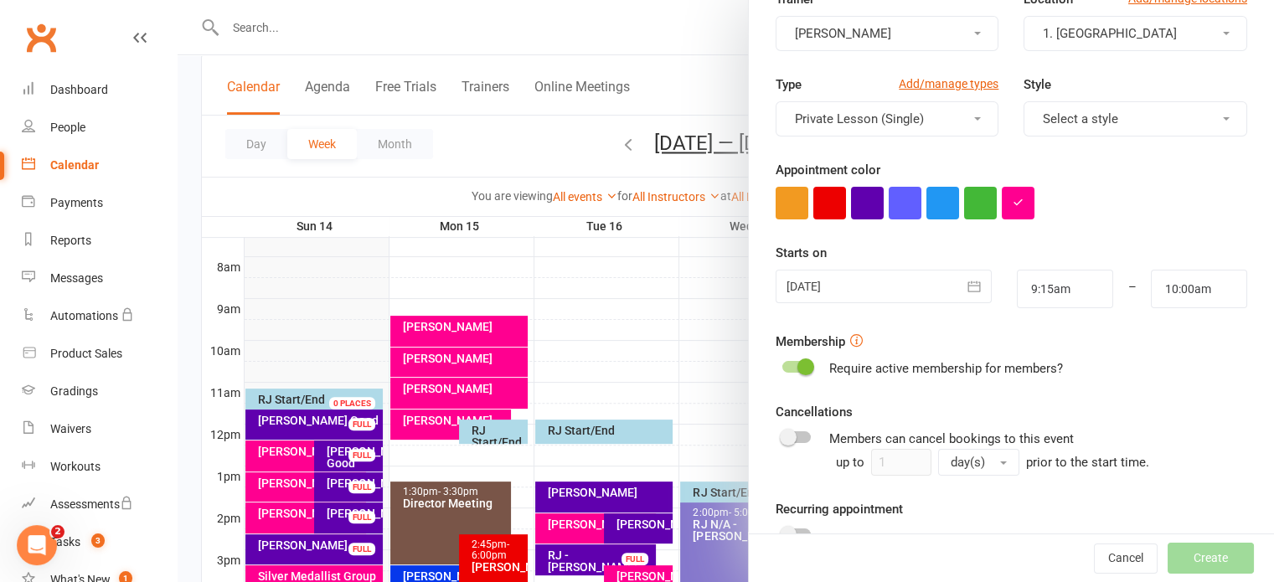
click at [966, 291] on icon "button" at bounding box center [974, 286] width 17 height 17
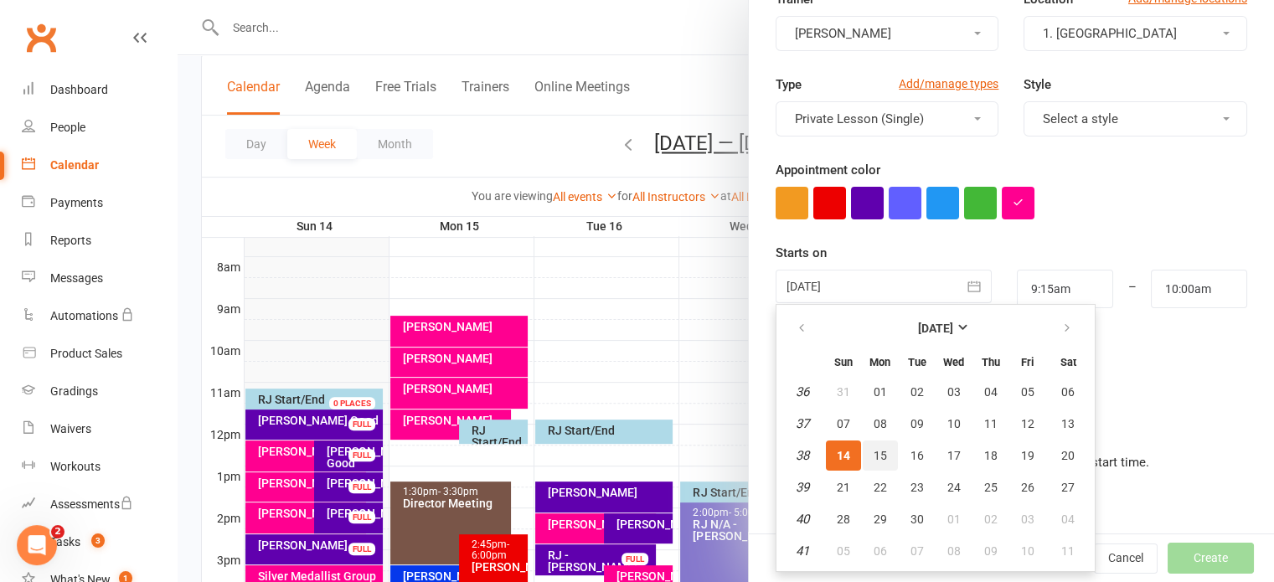
click at [874, 455] on span "15" at bounding box center [880, 455] width 13 height 13
type input "[DATE]"
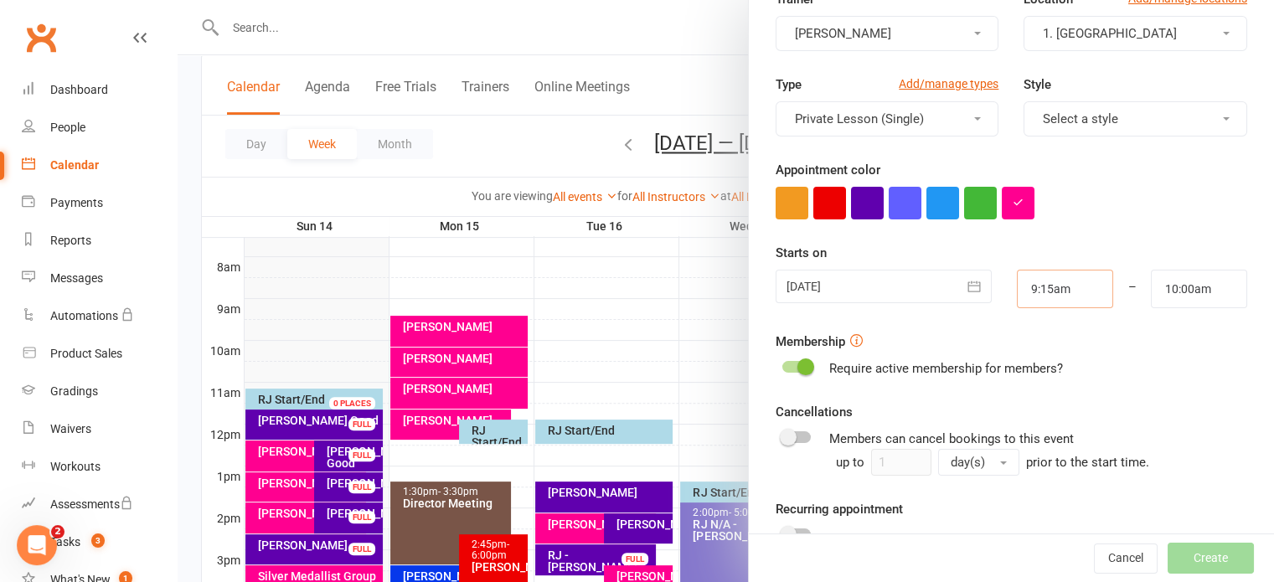
click at [1025, 281] on input "9:15am" at bounding box center [1065, 289] width 96 height 39
type input "12:30pm"
click at [1025, 417] on li "12:30pm" at bounding box center [1058, 422] width 80 height 25
click at [1160, 286] on input "10:00am" at bounding box center [1199, 289] width 96 height 39
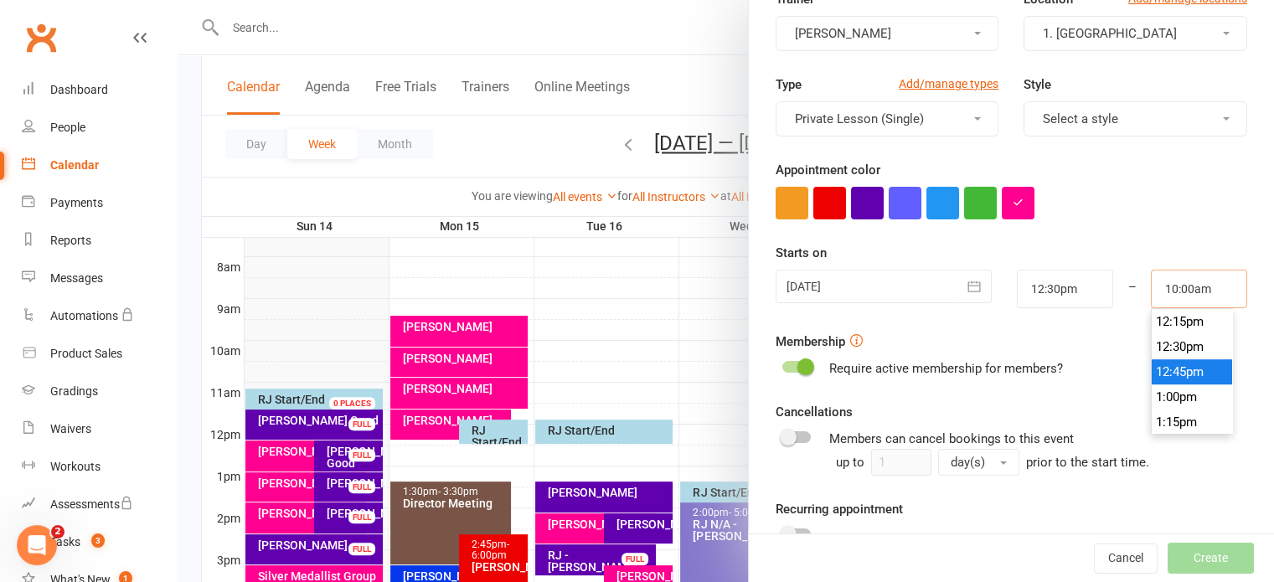
scroll to position [1315, 0]
type input "1:15pm"
click at [1158, 343] on li "1:15pm" at bounding box center [1192, 338] width 80 height 25
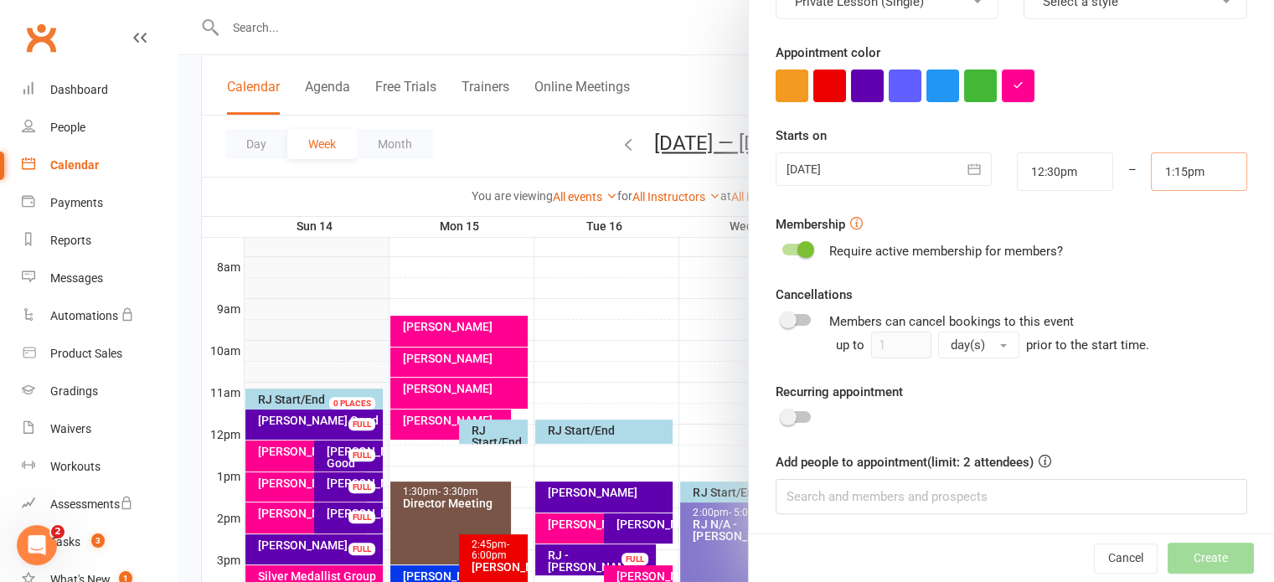
scroll to position [286, 0]
click at [939, 501] on input at bounding box center [1012, 494] width 472 height 35
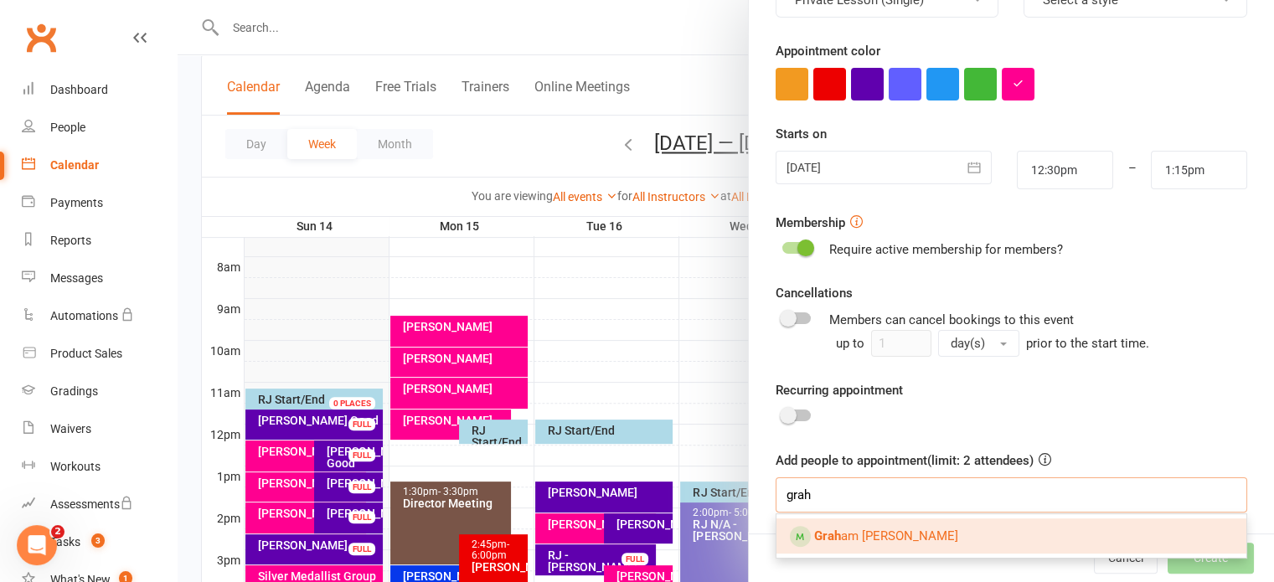
type input "grah"
drag, startPoint x: 925, startPoint y: 542, endPoint x: 950, endPoint y: 518, distance: 34.4
click at [925, 542] on link "Grah am [PERSON_NAME]" at bounding box center [1011, 535] width 470 height 35
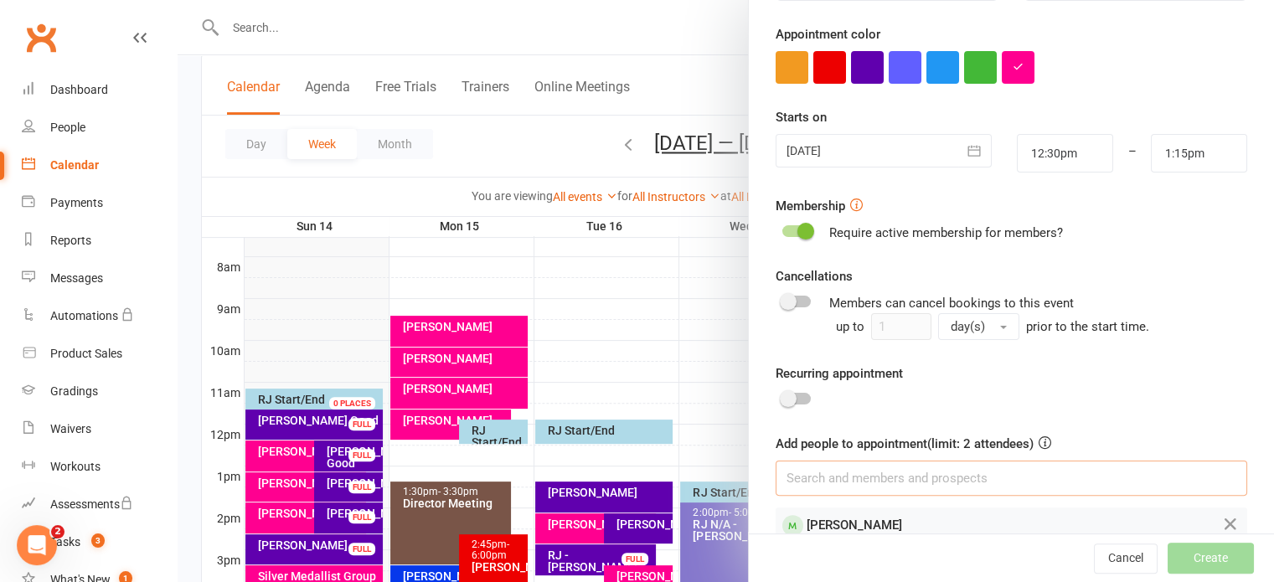
scroll to position [333, 0]
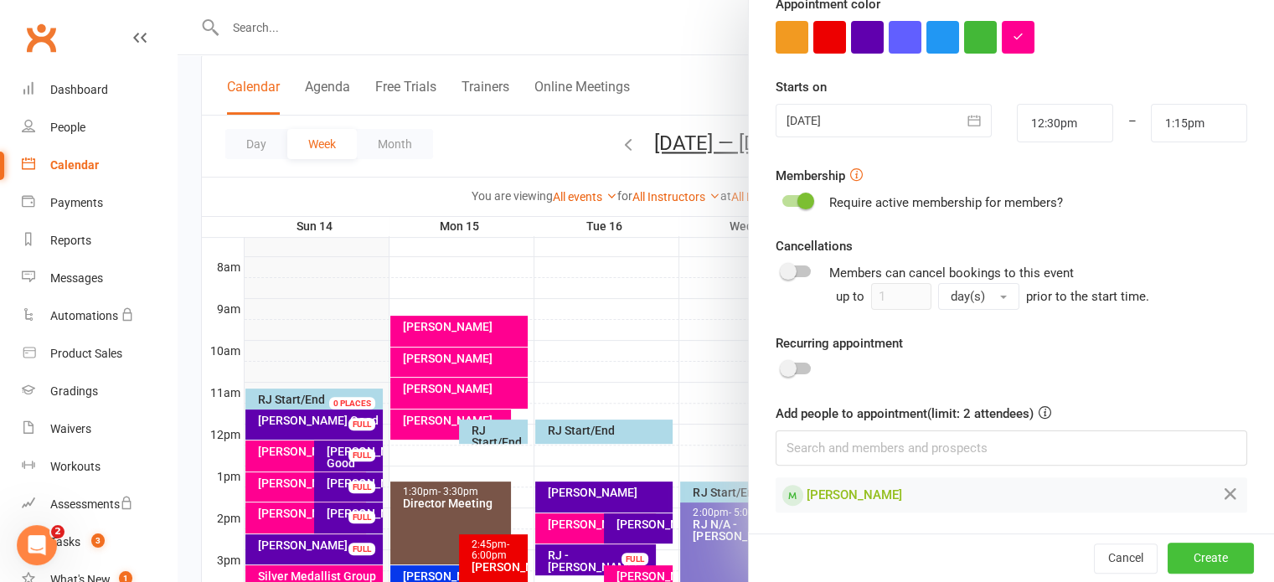
click at [1179, 563] on button "Create" at bounding box center [1211, 559] width 86 height 30
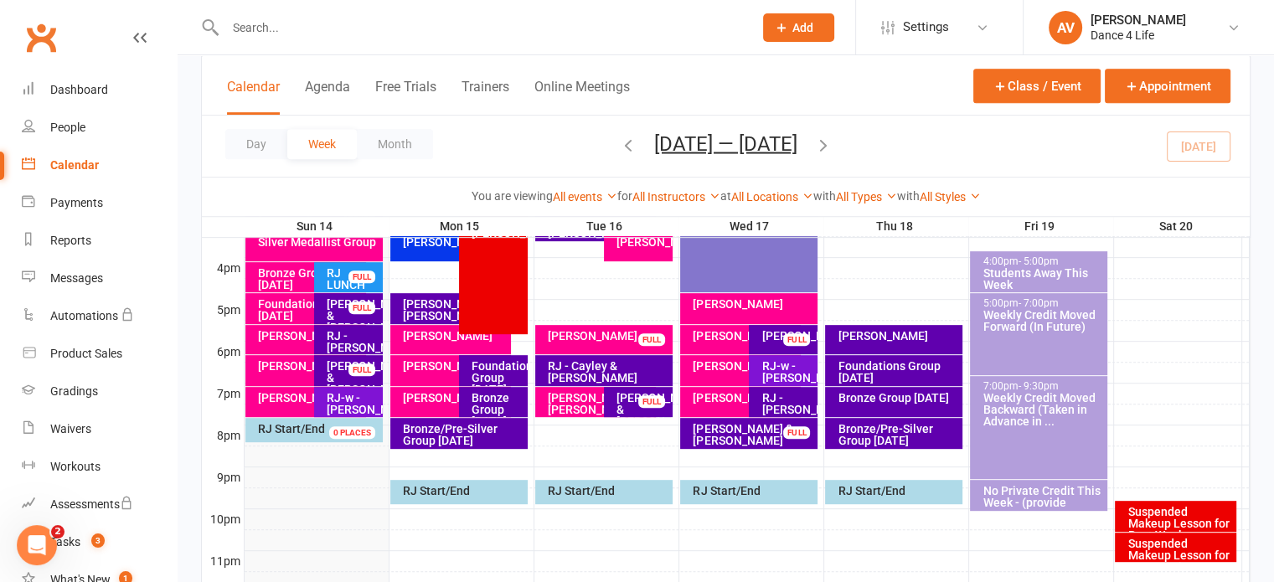
scroll to position [754, 0]
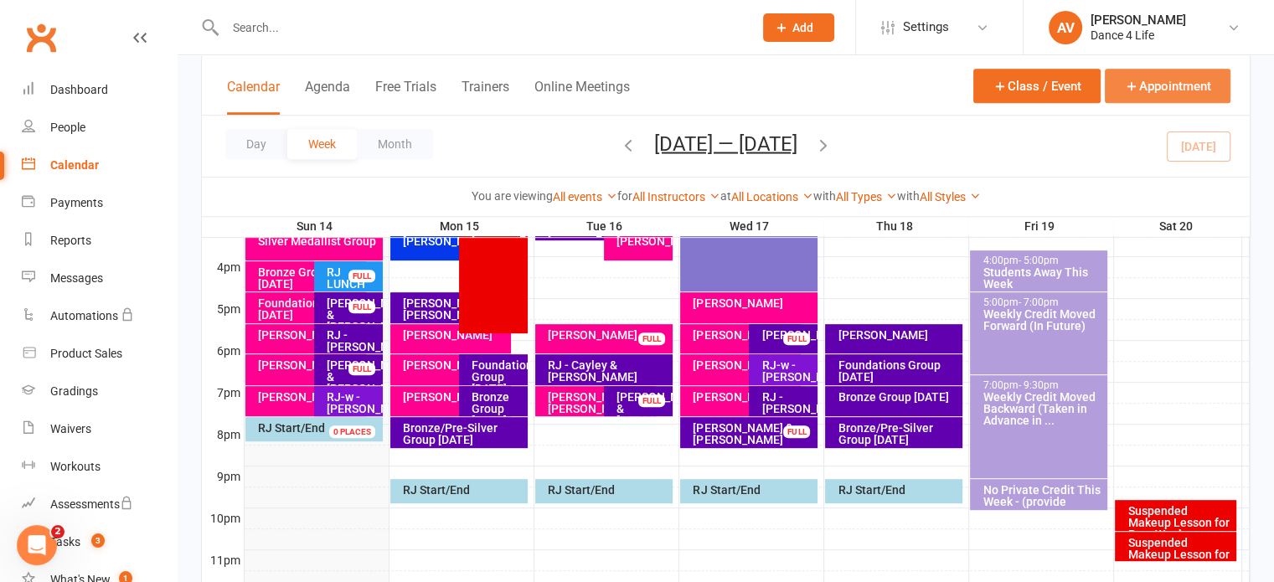
click at [1163, 82] on button "Appointment" at bounding box center [1168, 86] width 126 height 34
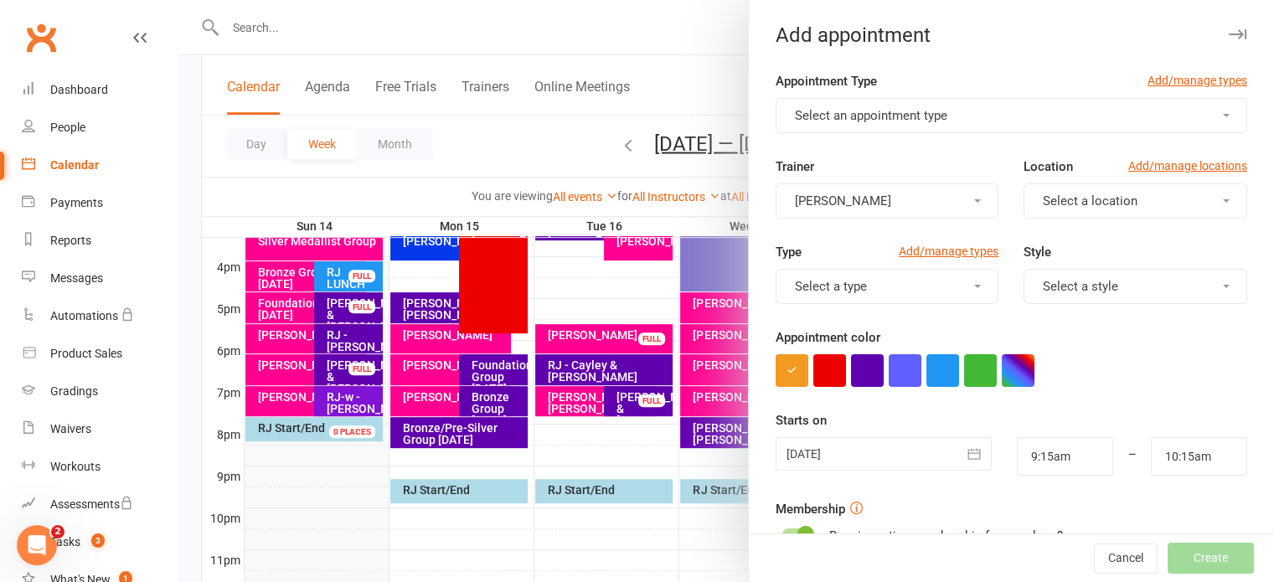
click at [895, 121] on span "Select an appointment type" at bounding box center [871, 115] width 152 height 15
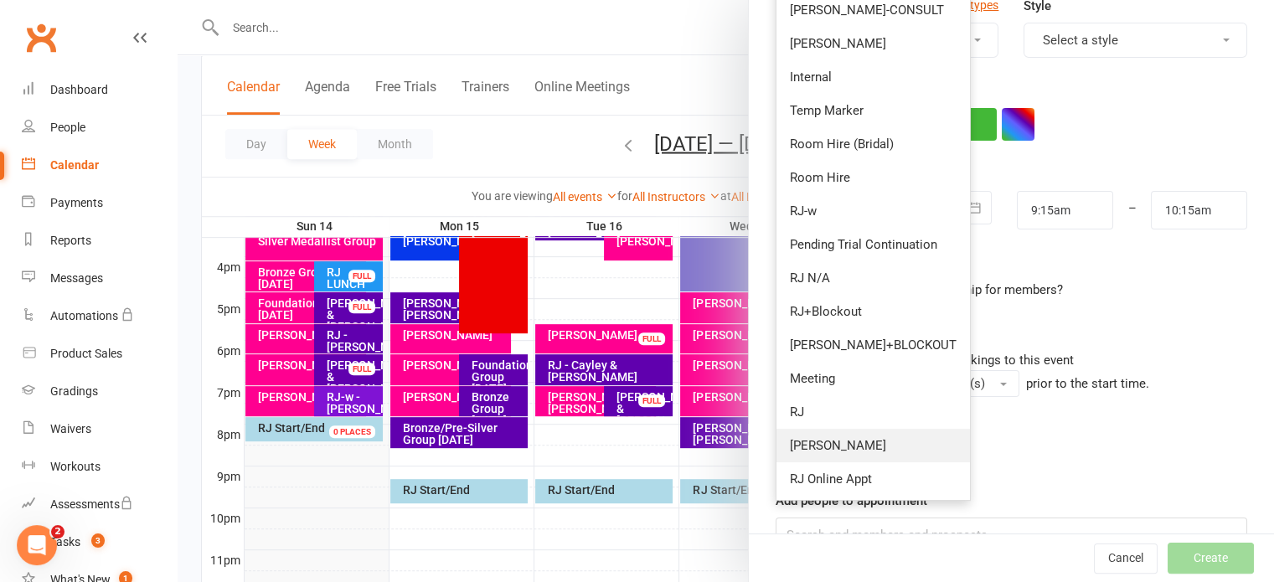
scroll to position [286, 0]
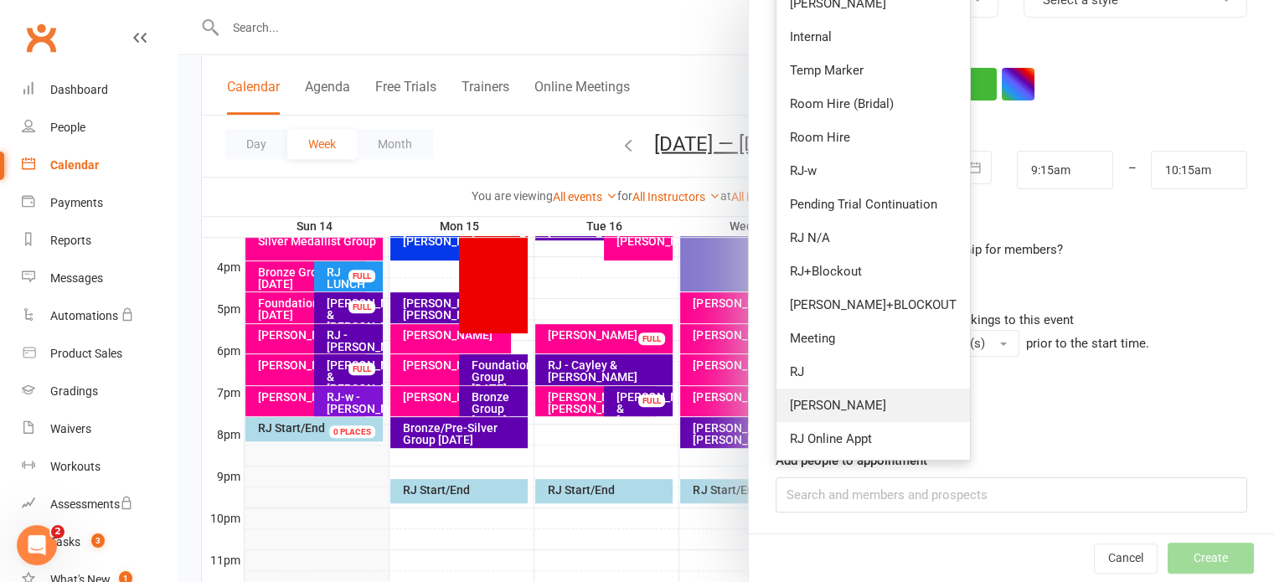
click at [838, 406] on link "[PERSON_NAME]" at bounding box center [872, 406] width 193 height 34
type input "10:00am"
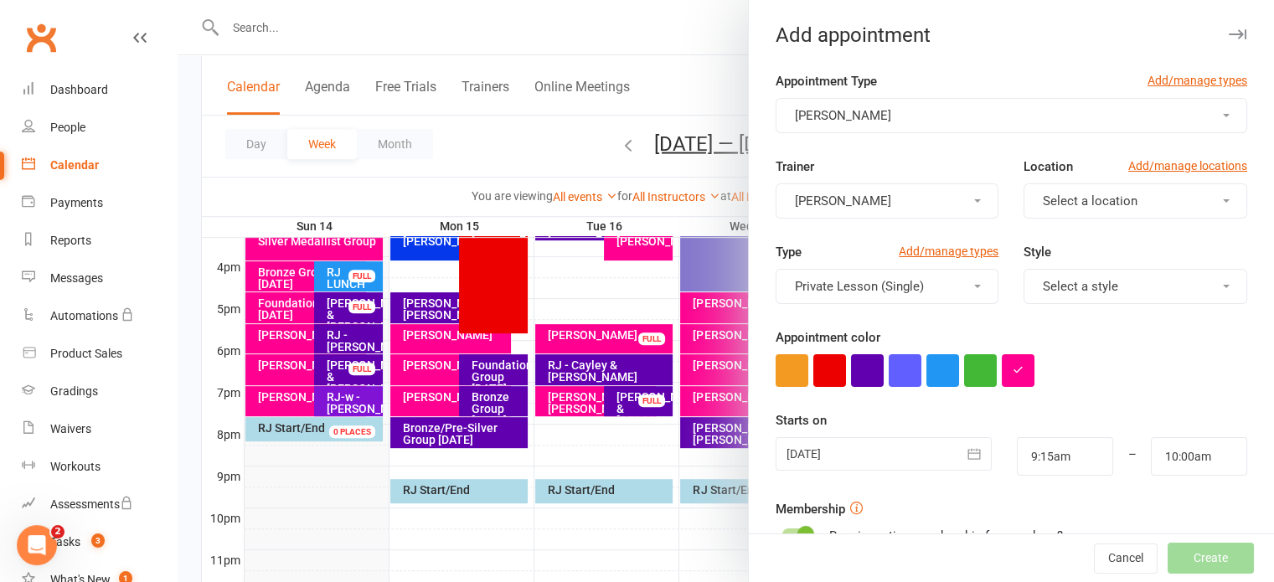
click at [1075, 202] on span "Select a location" at bounding box center [1090, 200] width 95 height 15
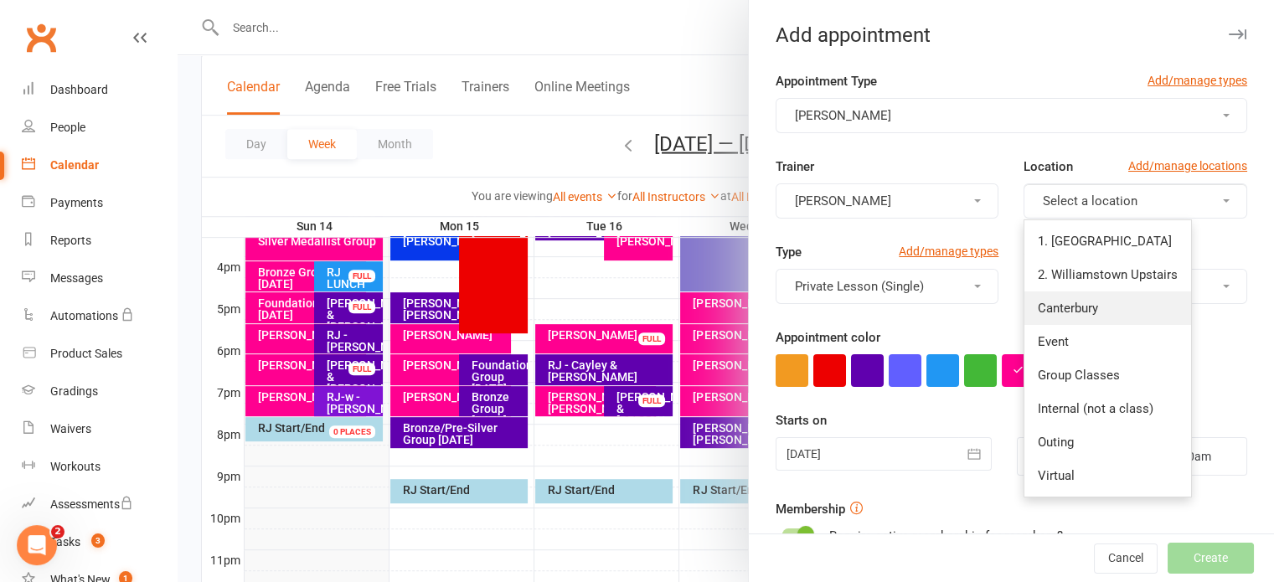
click at [1065, 304] on span "Canterbury" at bounding box center [1068, 308] width 60 height 15
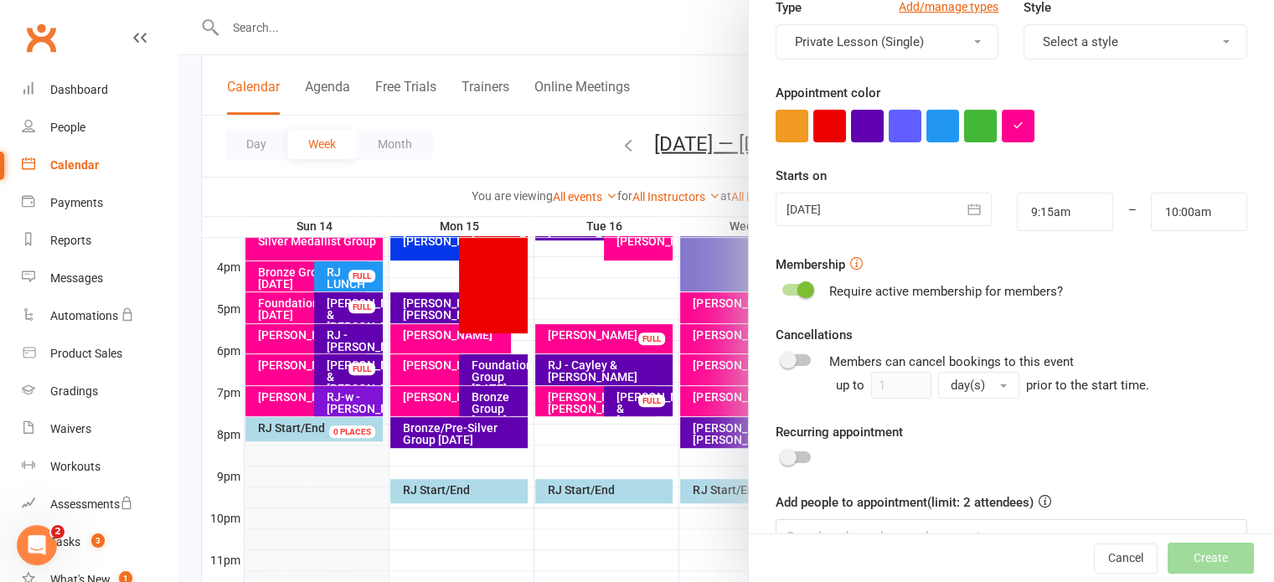
scroll to position [251, 0]
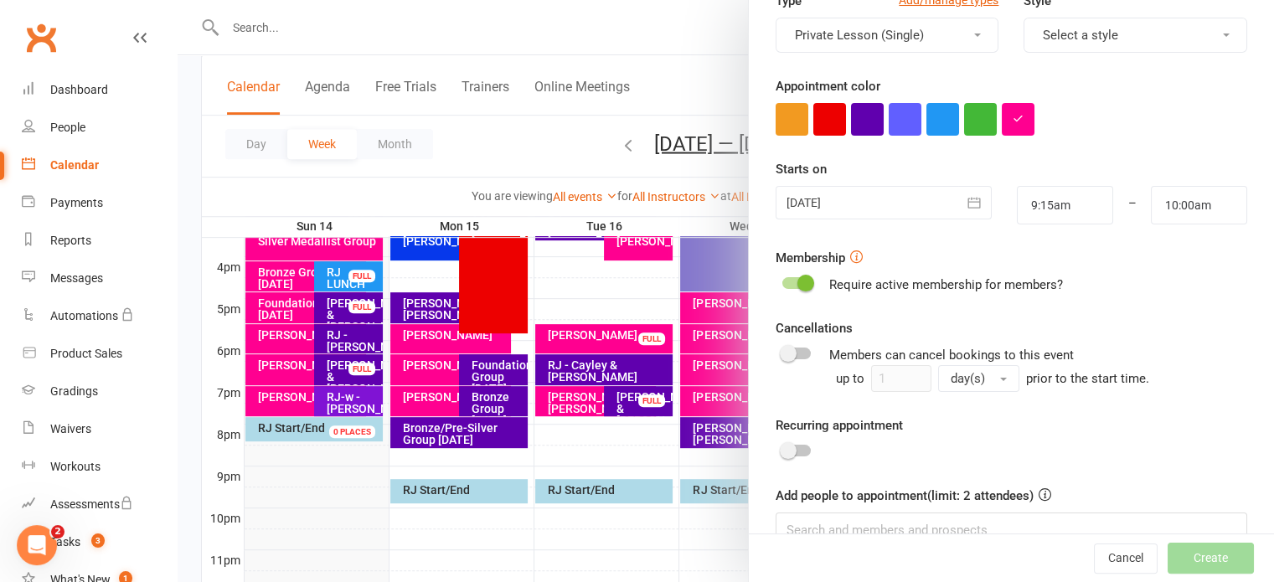
click at [856, 216] on div at bounding box center [884, 203] width 216 height 34
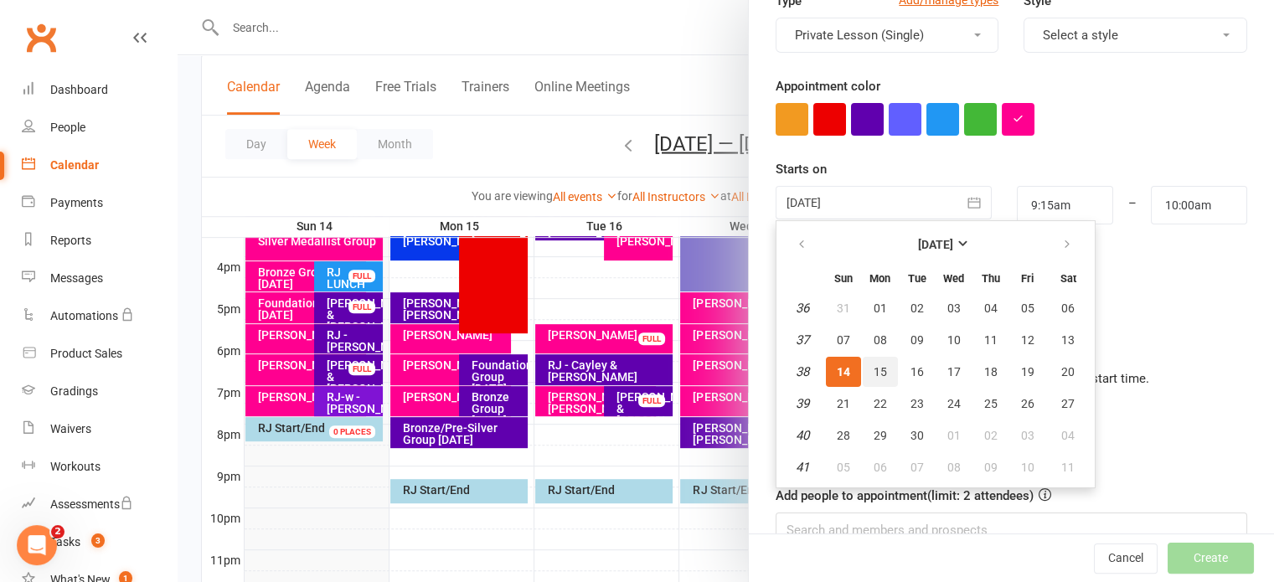
click at [874, 369] on span "15" at bounding box center [880, 371] width 13 height 13
type input "[DATE]"
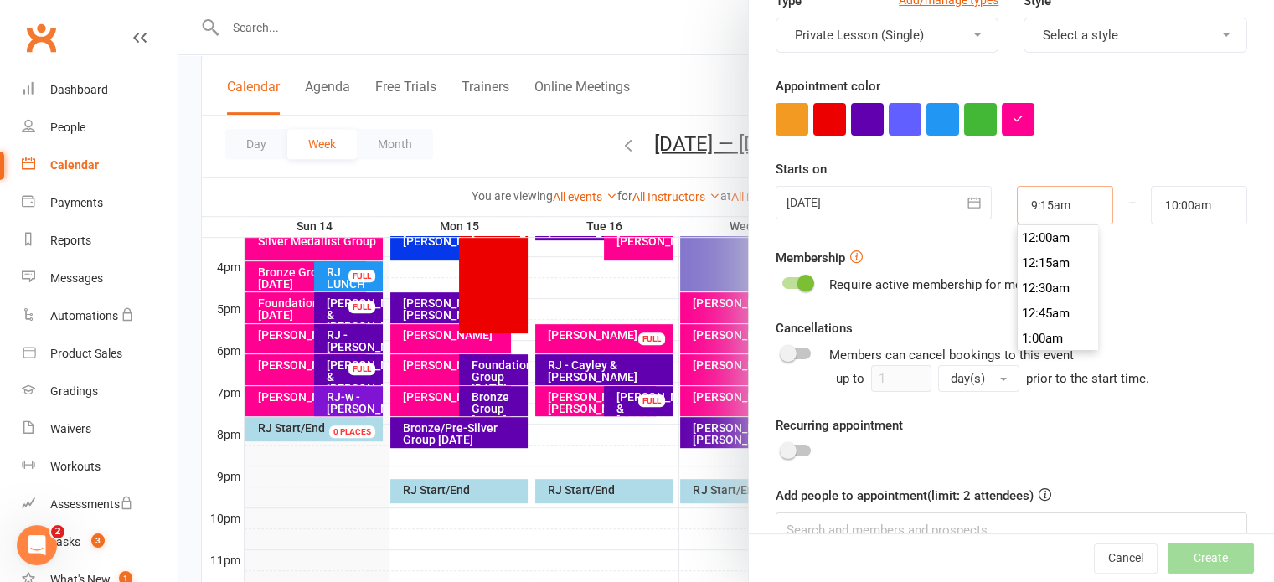
click at [1029, 212] on input "9:15am" at bounding box center [1065, 205] width 96 height 39
type input "8:00pm"
click at [1024, 328] on li "8:00pm" at bounding box center [1058, 338] width 80 height 25
click at [1168, 209] on input "10:00am" at bounding box center [1199, 205] width 96 height 39
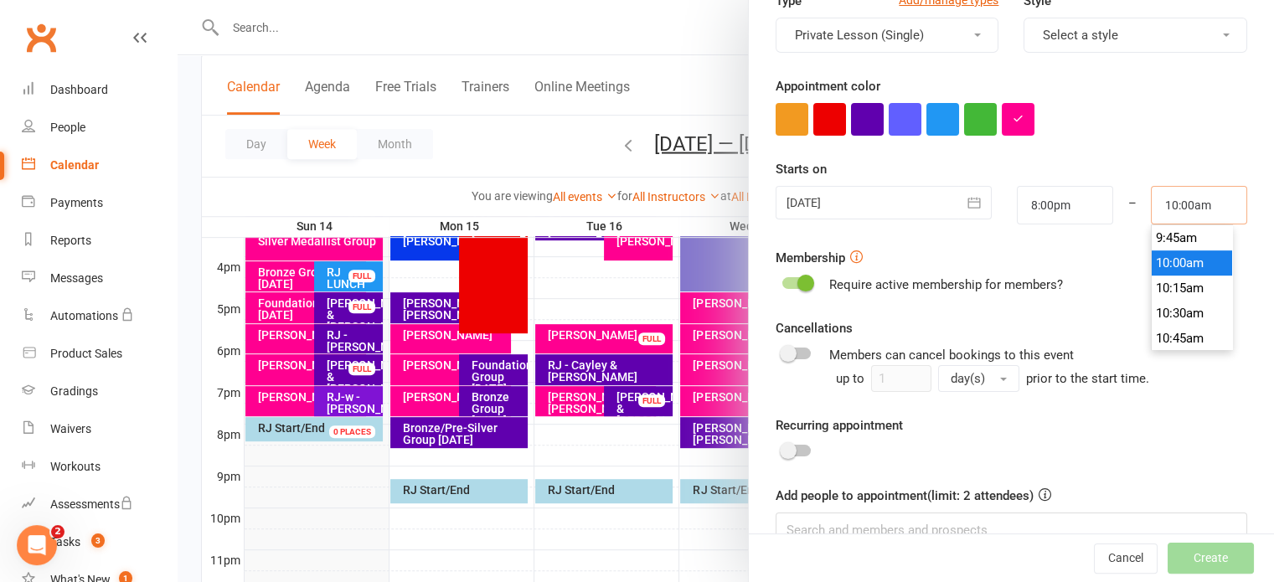
scroll to position [812, 0]
click at [1164, 301] on li "8:45am" at bounding box center [1192, 304] width 80 height 25
click at [1184, 203] on input "8:45am" at bounding box center [1199, 205] width 96 height 39
type input "8:45pm"
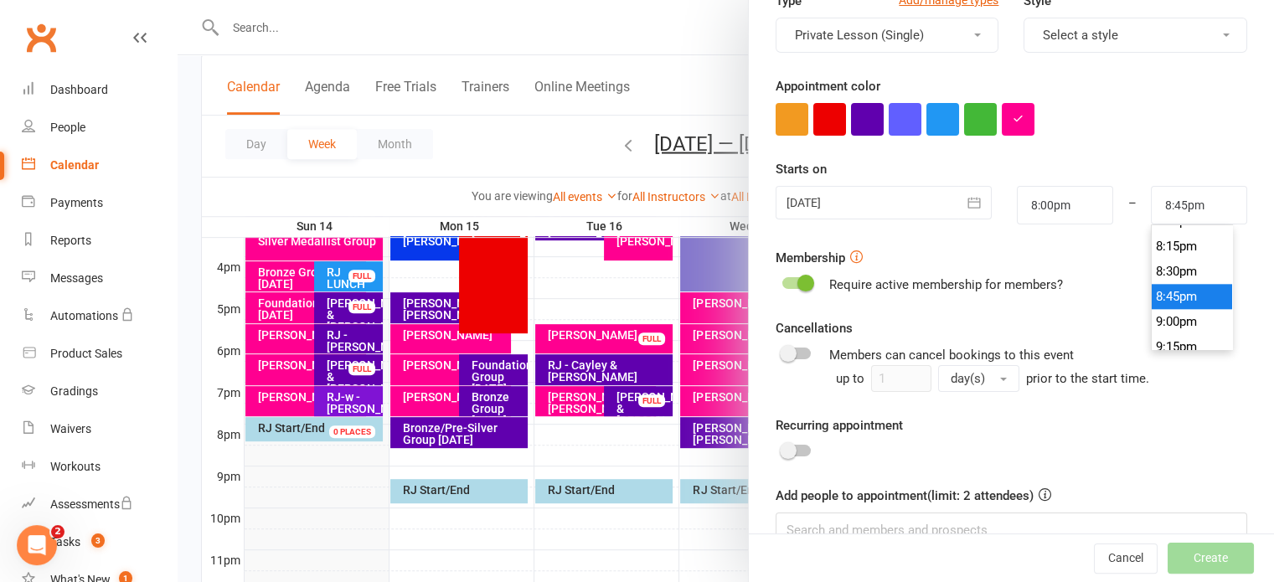
click at [1171, 294] on li "8:45pm" at bounding box center [1192, 296] width 80 height 25
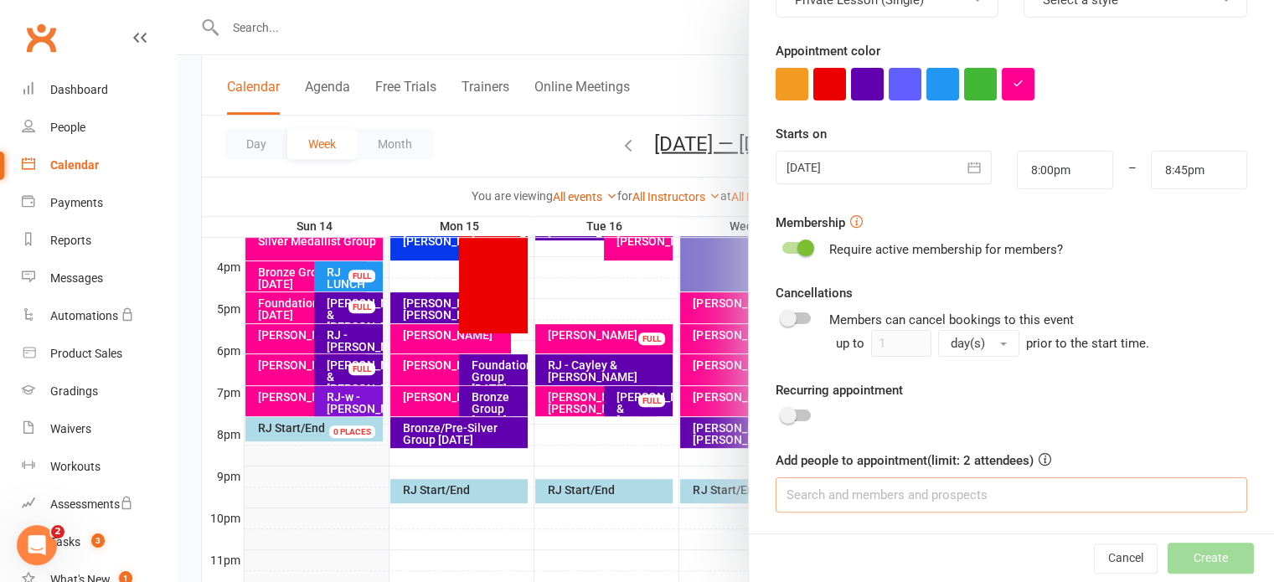
click at [940, 498] on input at bounding box center [1012, 494] width 472 height 35
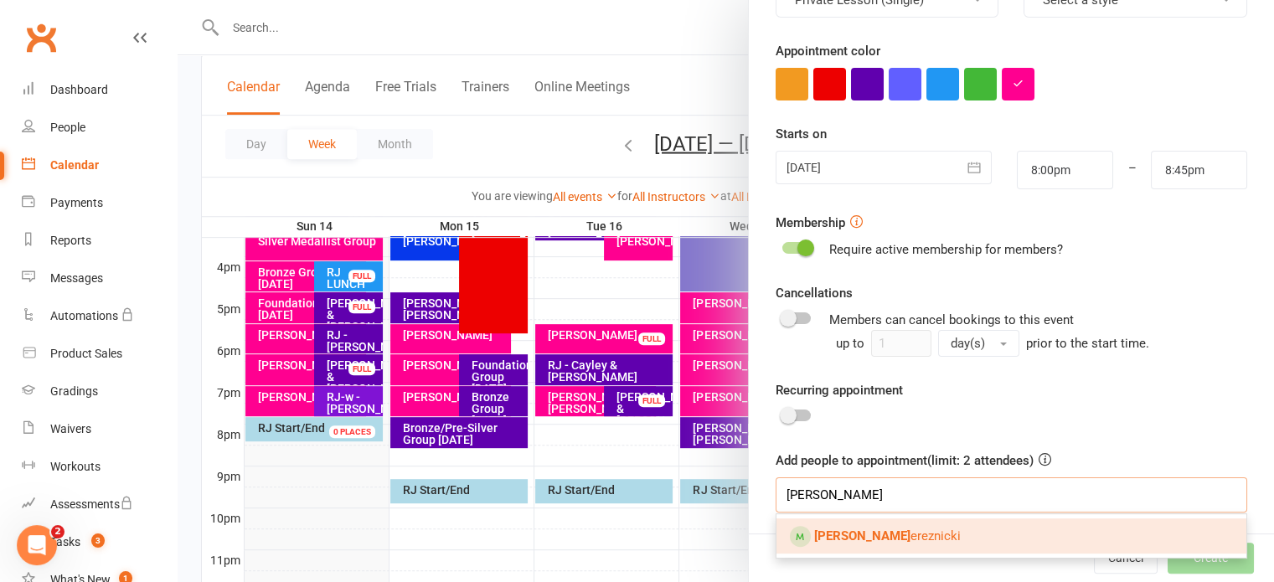
type input "[PERSON_NAME]"
drag, startPoint x: 876, startPoint y: 535, endPoint x: 899, endPoint y: 487, distance: 53.6
click at [878, 534] on span "[PERSON_NAME]" at bounding box center [887, 536] width 147 height 15
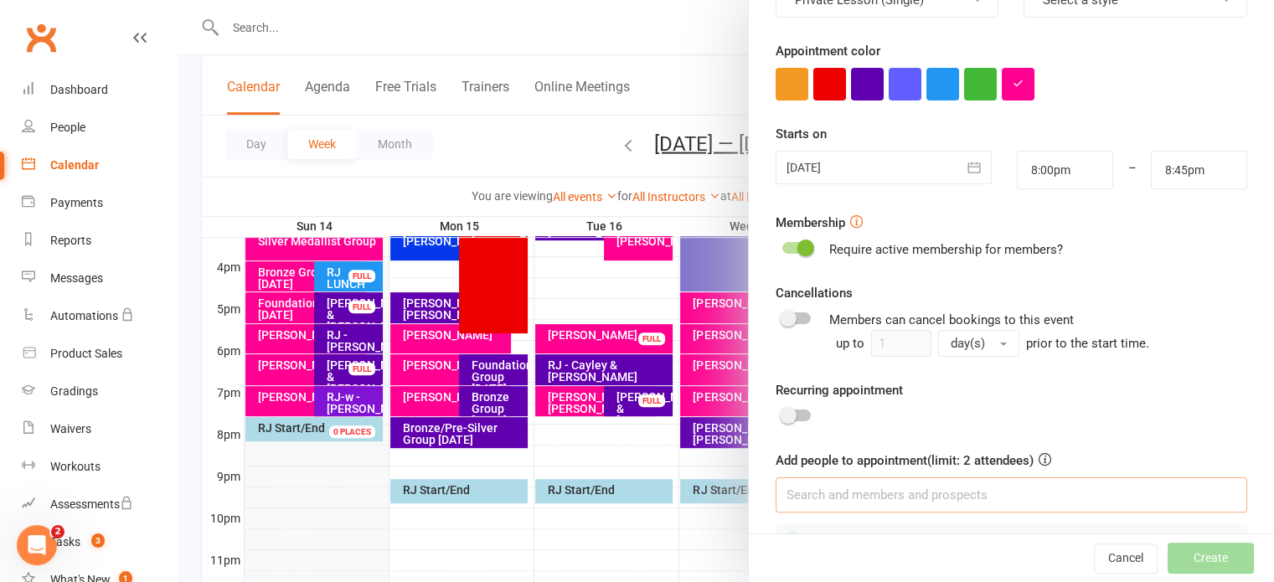
scroll to position [333, 0]
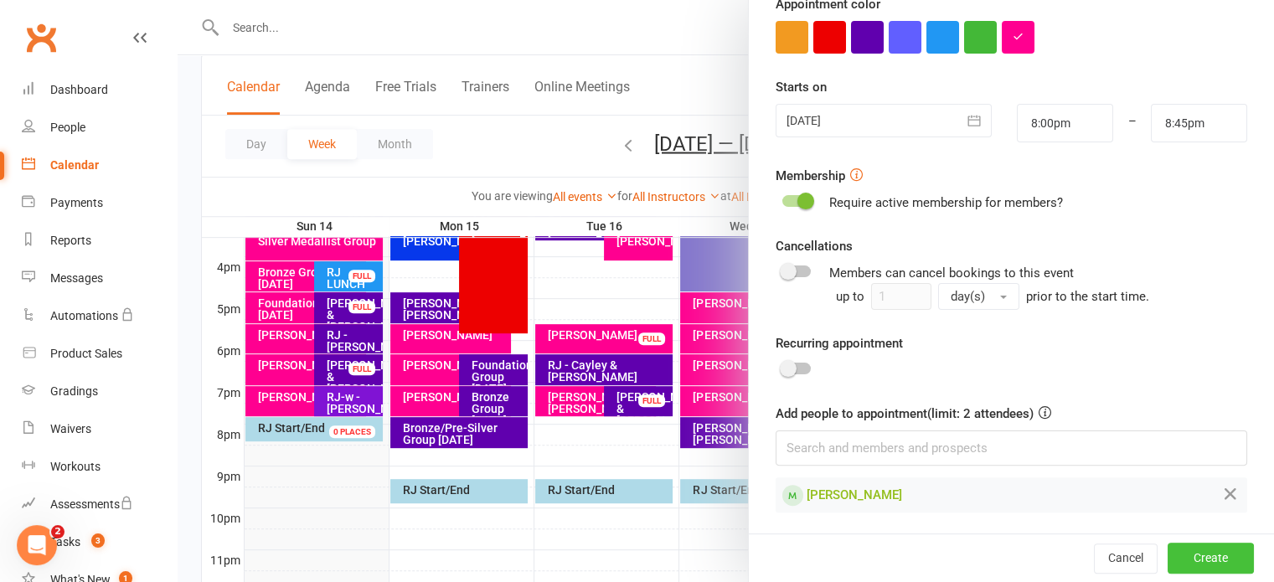
click at [1168, 552] on button "Create" at bounding box center [1211, 559] width 86 height 30
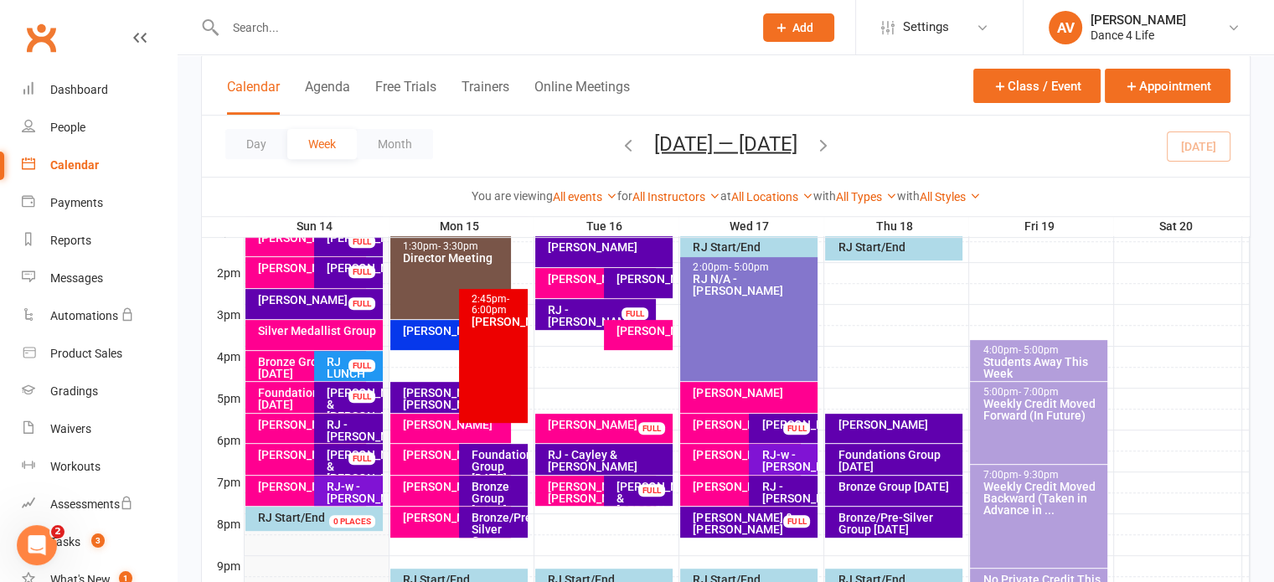
scroll to position [670, 0]
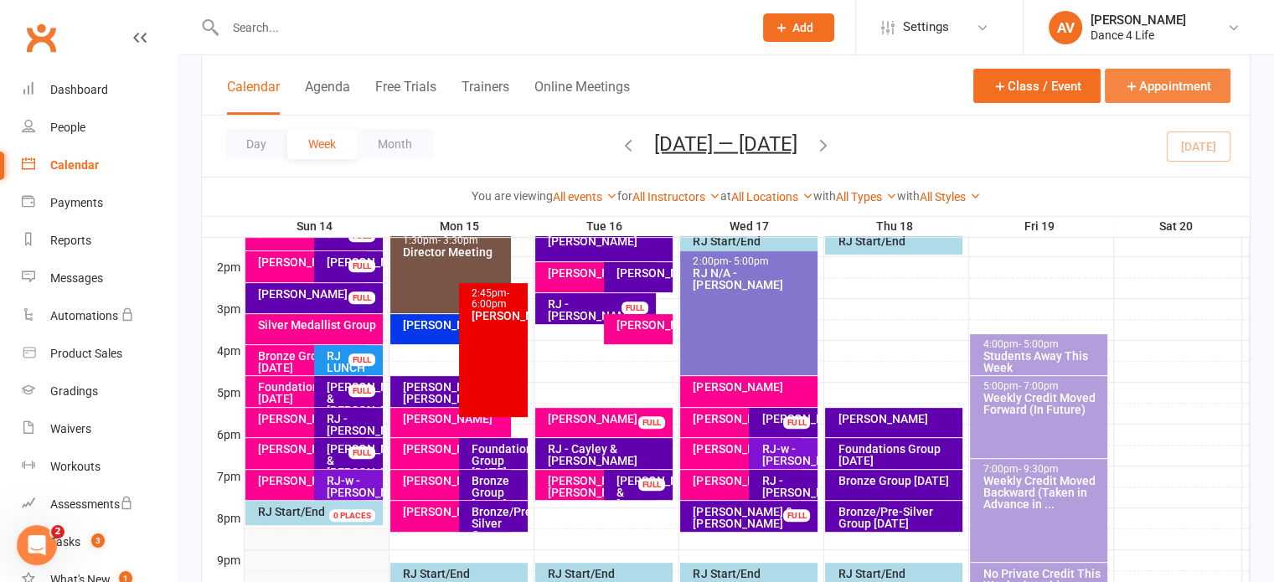
click at [1158, 83] on button "Appointment" at bounding box center [1168, 86] width 126 height 34
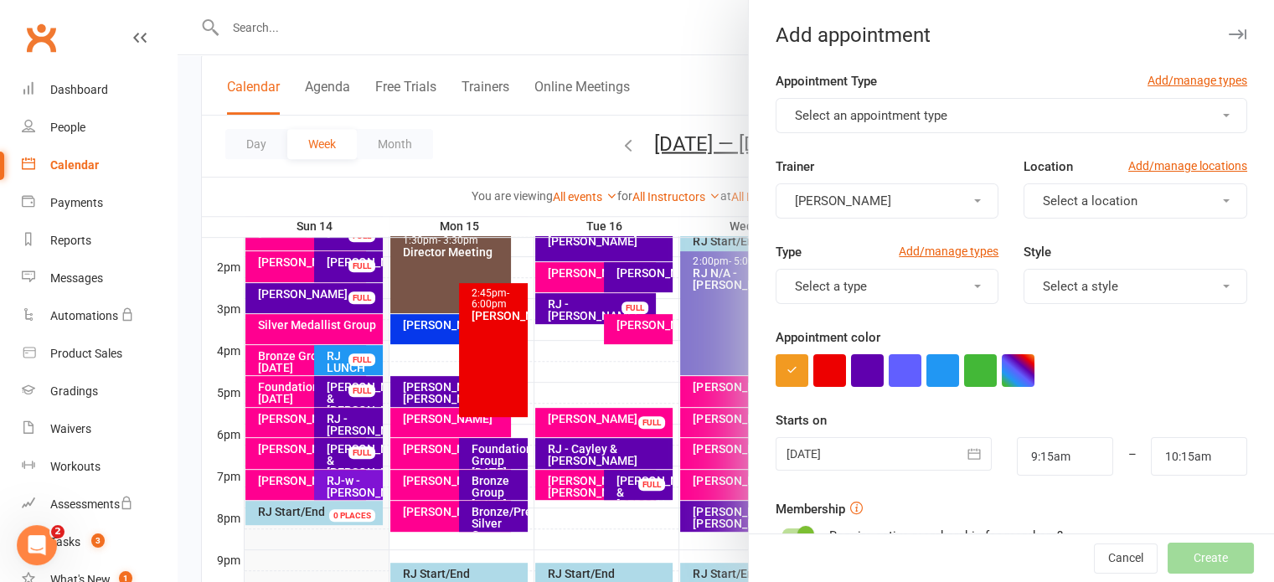
click at [1010, 121] on button "Select an appointment type" at bounding box center [1012, 115] width 472 height 35
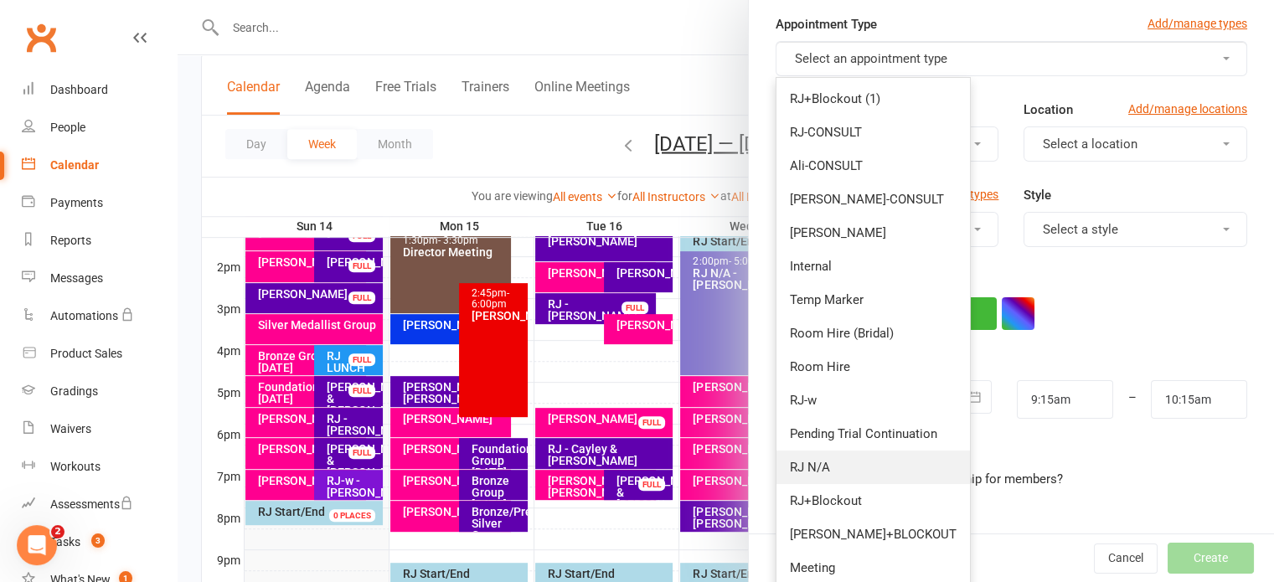
scroll to position [168, 0]
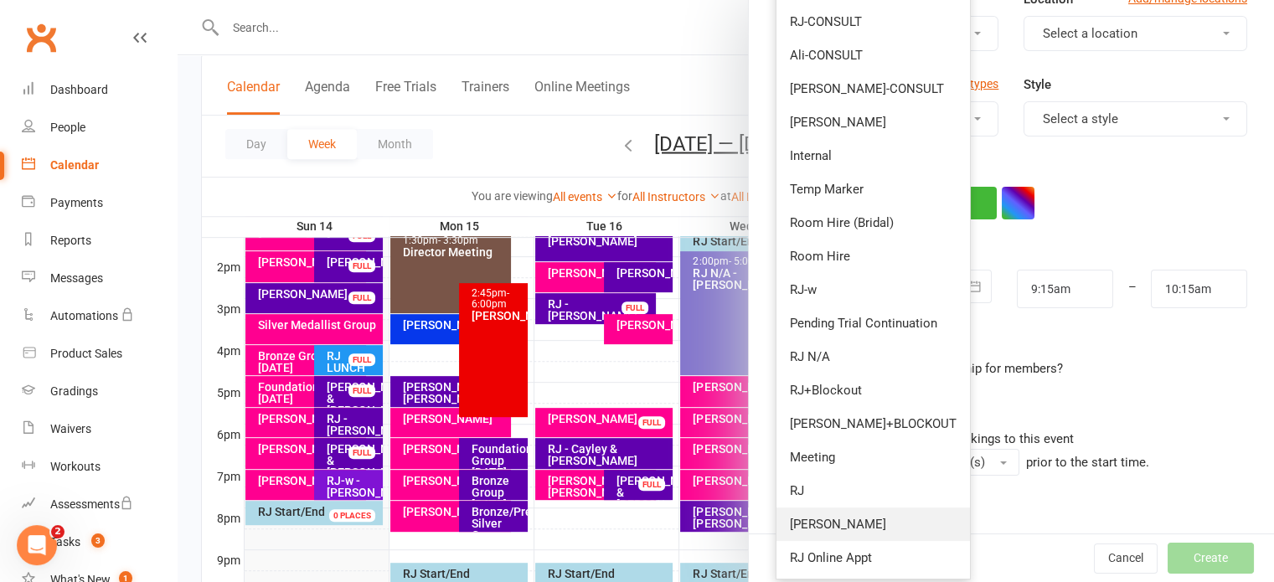
click at [831, 519] on link "[PERSON_NAME]" at bounding box center [872, 525] width 193 height 34
type input "10:00am"
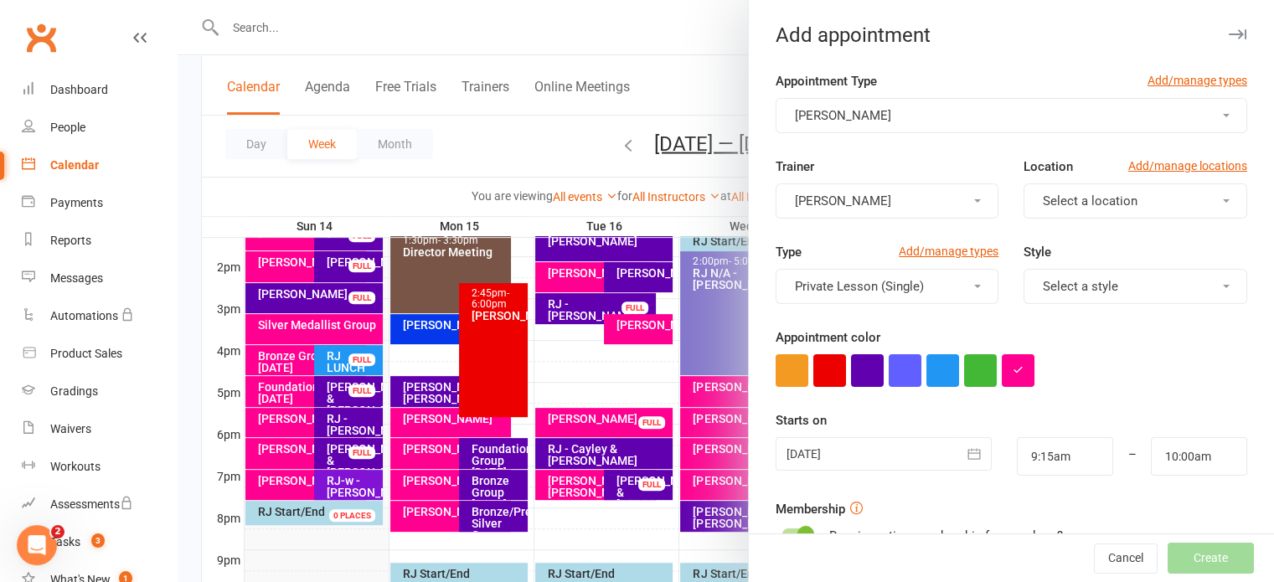
click at [1077, 205] on span "Select a location" at bounding box center [1090, 200] width 95 height 15
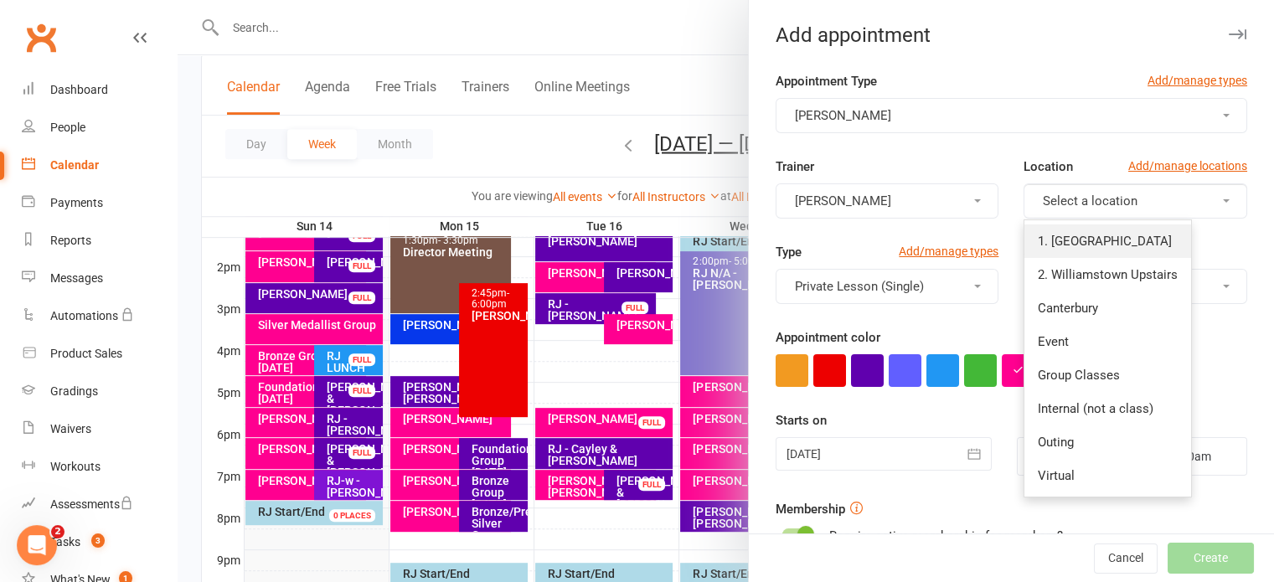
click at [1050, 250] on link "1. [GEOGRAPHIC_DATA]" at bounding box center [1107, 241] width 167 height 34
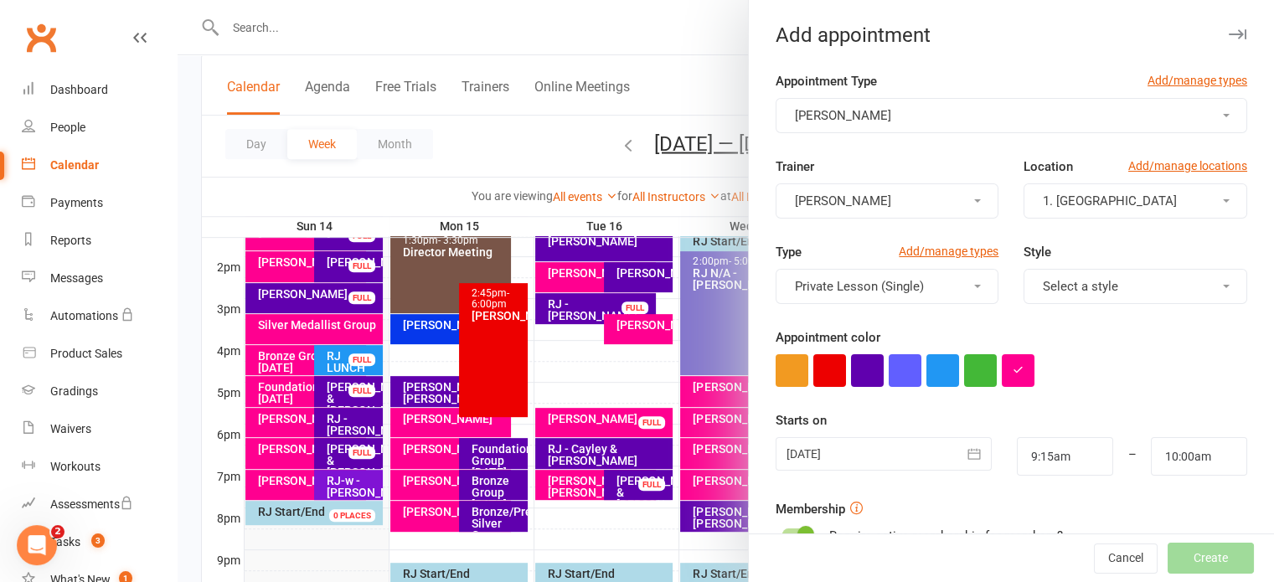
click at [883, 464] on div at bounding box center [884, 454] width 216 height 34
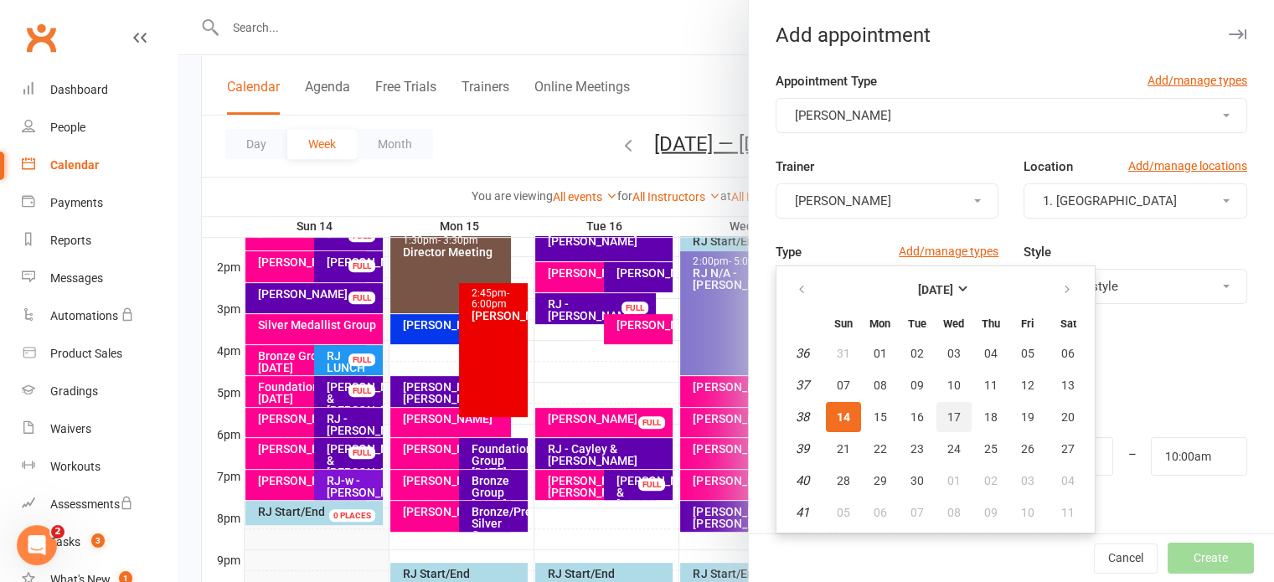
click at [948, 420] on span "17" at bounding box center [953, 416] width 13 height 13
type input "[DATE]"
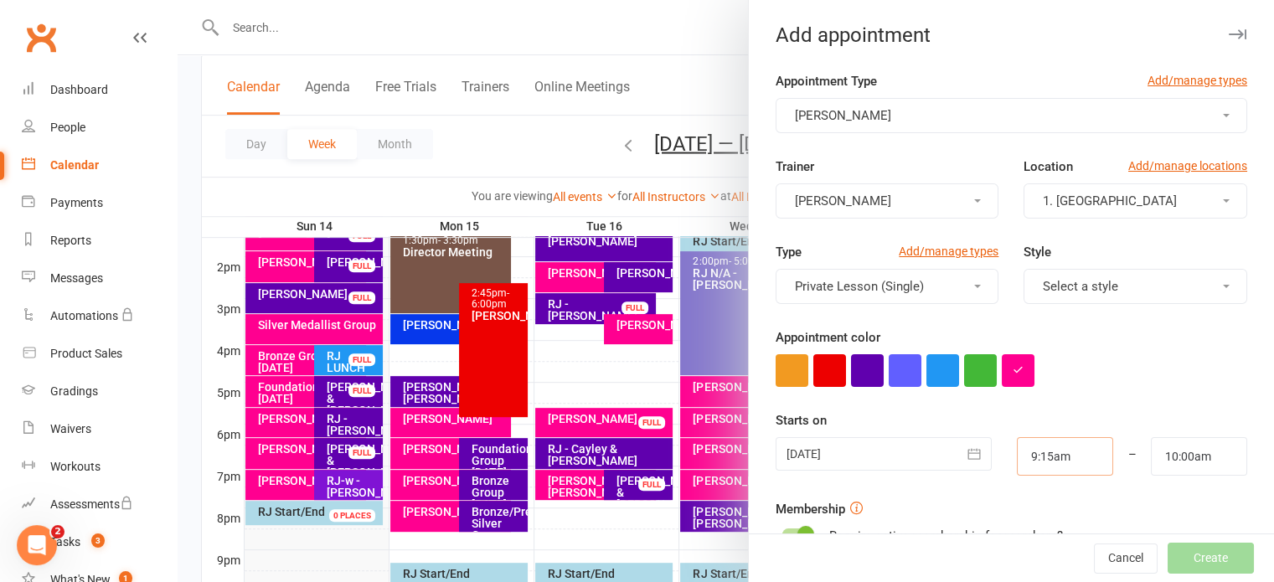
click at [1069, 460] on input "9:15am" at bounding box center [1065, 456] width 96 height 39
click at [1025, 349] on li "11:45am" at bounding box center [1058, 350] width 80 height 25
click at [1152, 454] on input "10:00am" at bounding box center [1199, 456] width 96 height 39
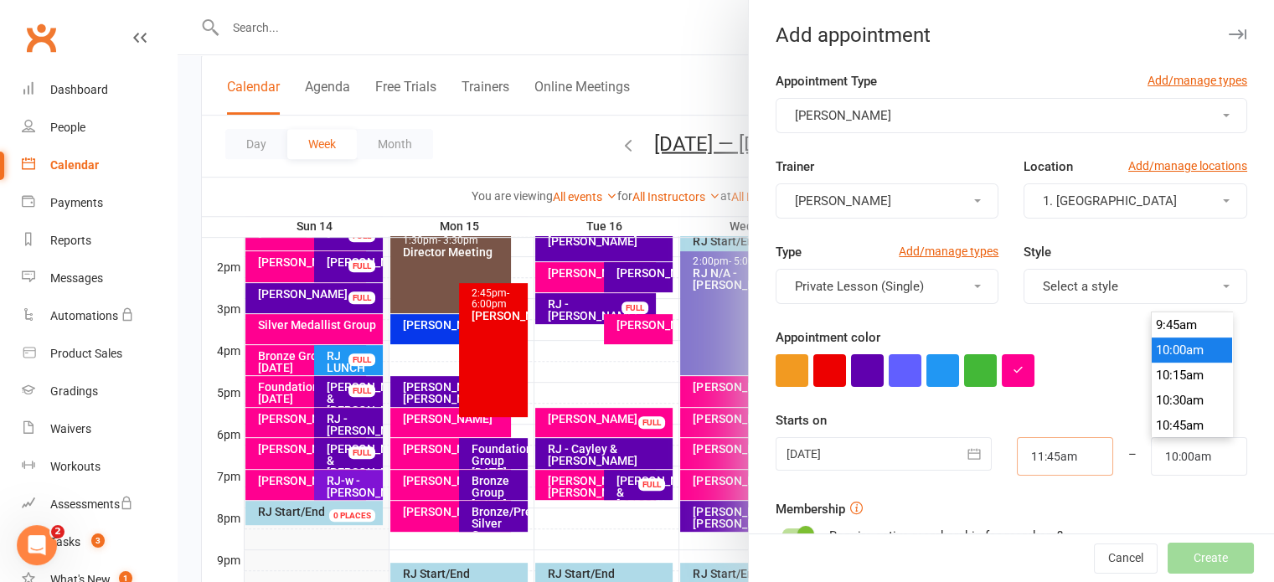
click at [1076, 454] on input "11:45am" at bounding box center [1065, 456] width 96 height 39
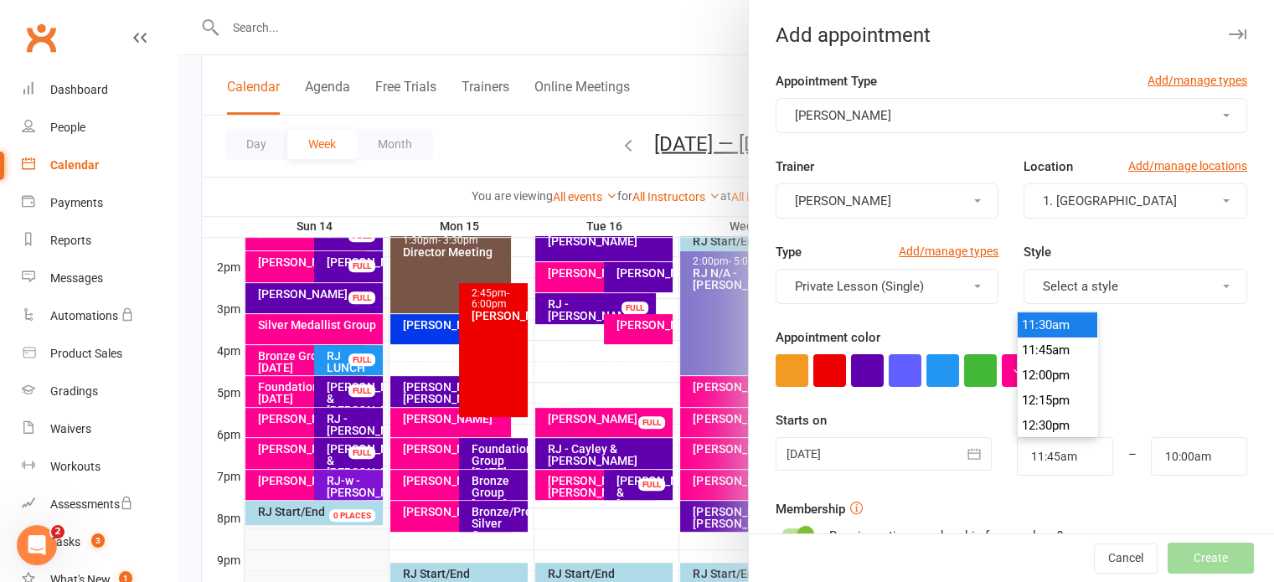
type input "11:30am"
click at [1051, 330] on li "11:30am" at bounding box center [1058, 324] width 80 height 25
click at [1153, 461] on input "10:00am" at bounding box center [1199, 456] width 96 height 39
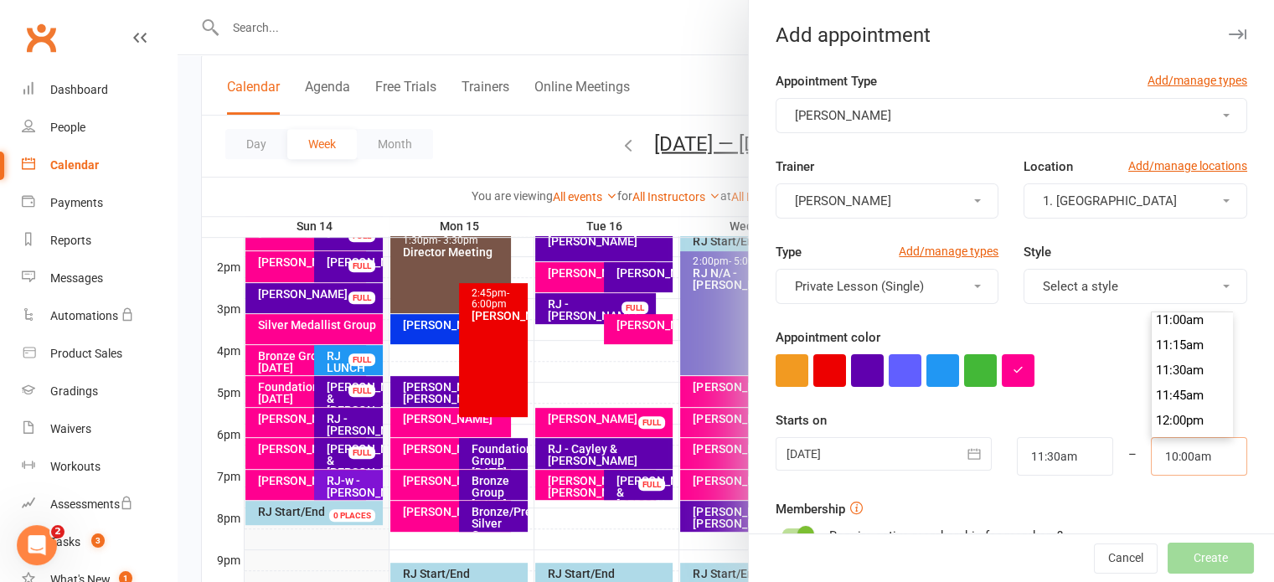
scroll to position [1231, 0]
type input "12:15pm"
click at [1158, 331] on li "12:15pm" at bounding box center [1192, 324] width 80 height 25
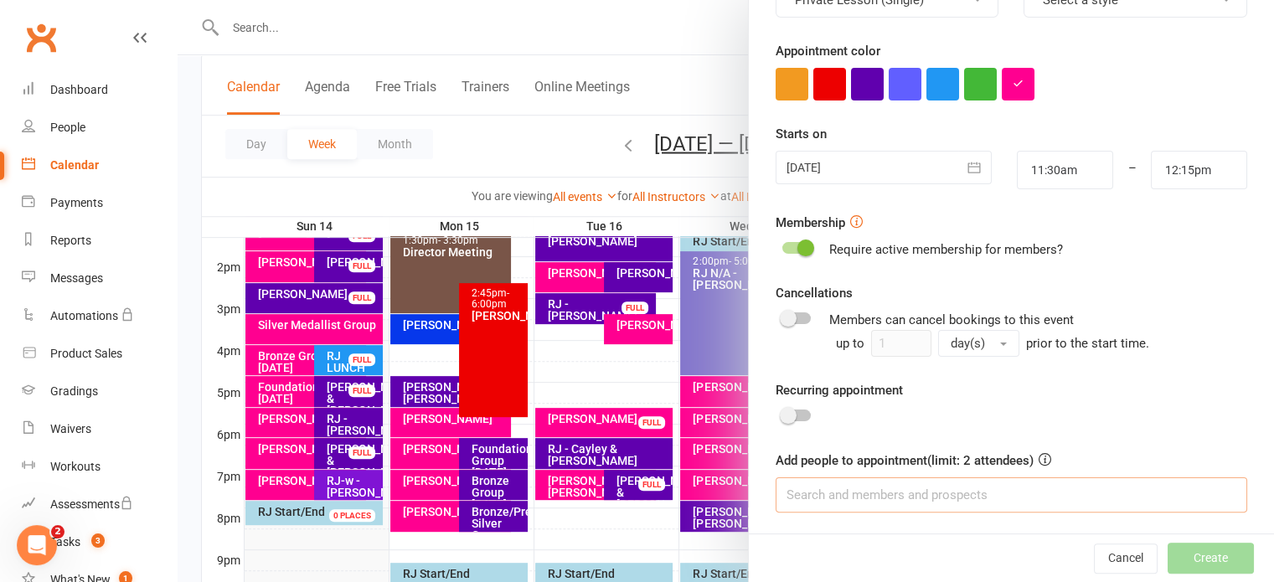
click at [944, 495] on input at bounding box center [1012, 494] width 472 height 35
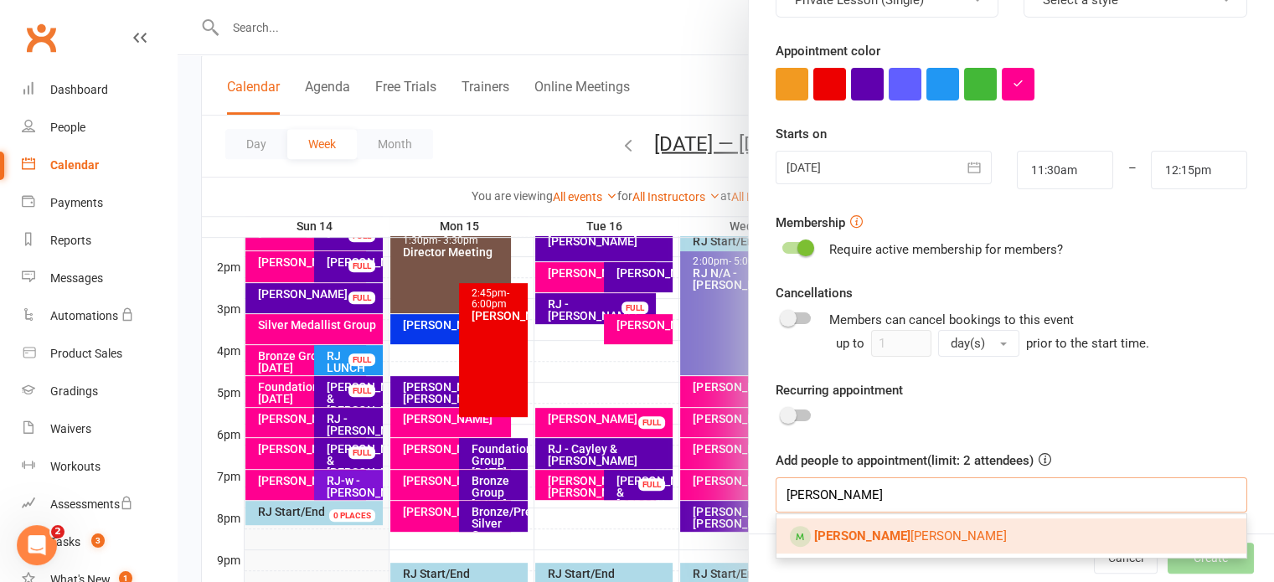
type input "[PERSON_NAME]"
click at [901, 538] on link "[PERSON_NAME]" at bounding box center [1011, 535] width 470 height 35
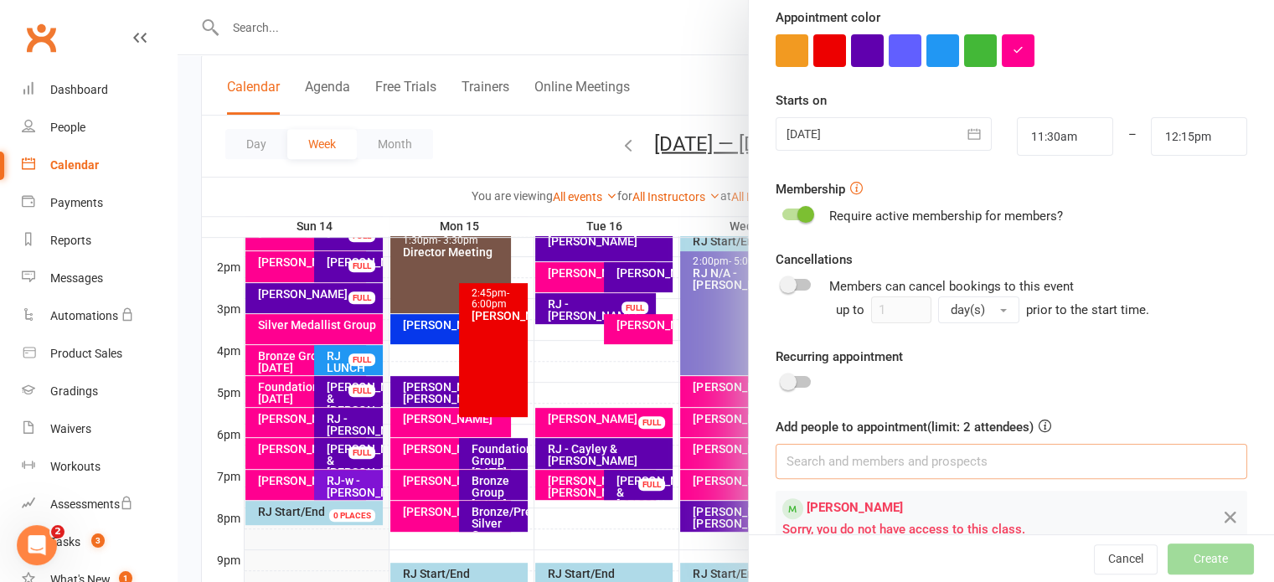
scroll to position [352, 0]
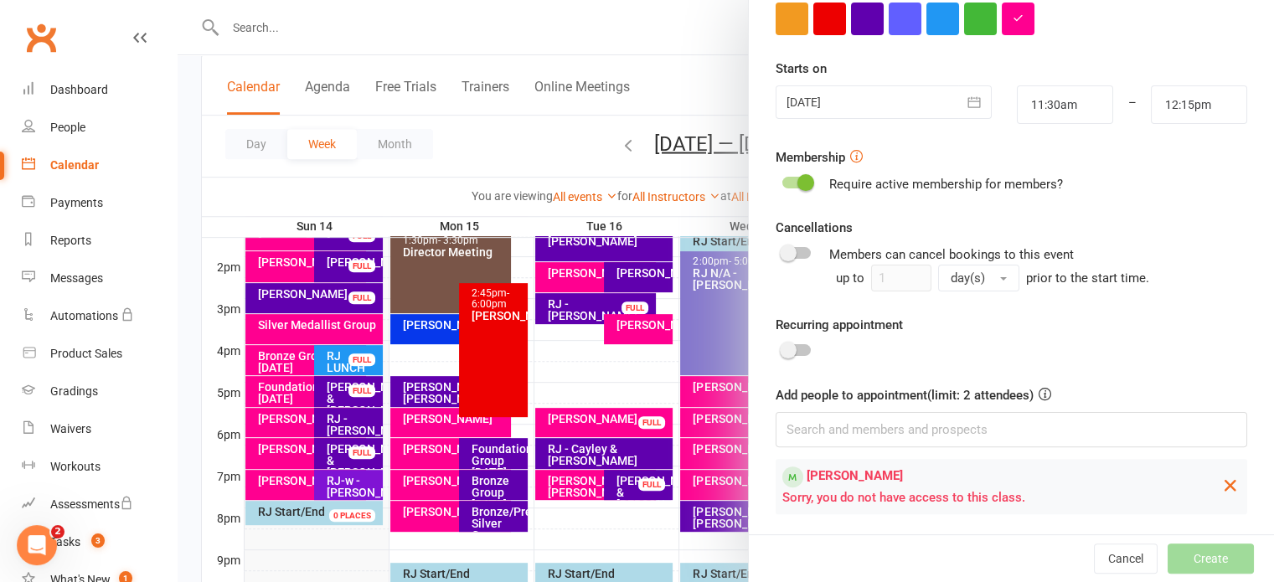
click at [1220, 488] on icon at bounding box center [1230, 485] width 20 height 21
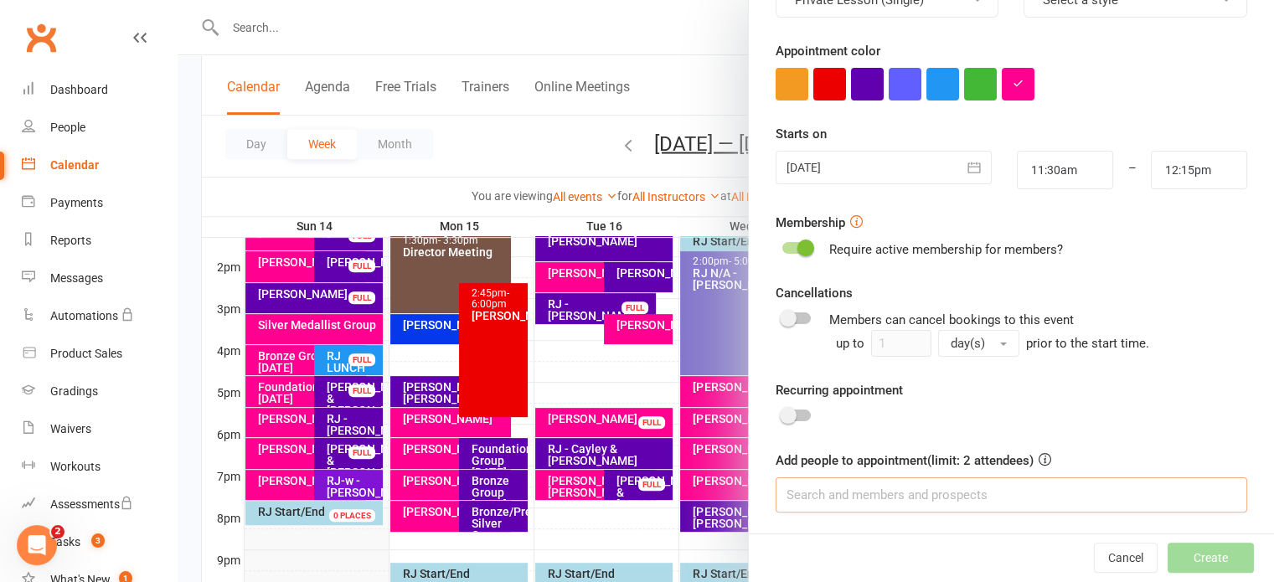
click at [1065, 498] on input at bounding box center [1012, 494] width 472 height 35
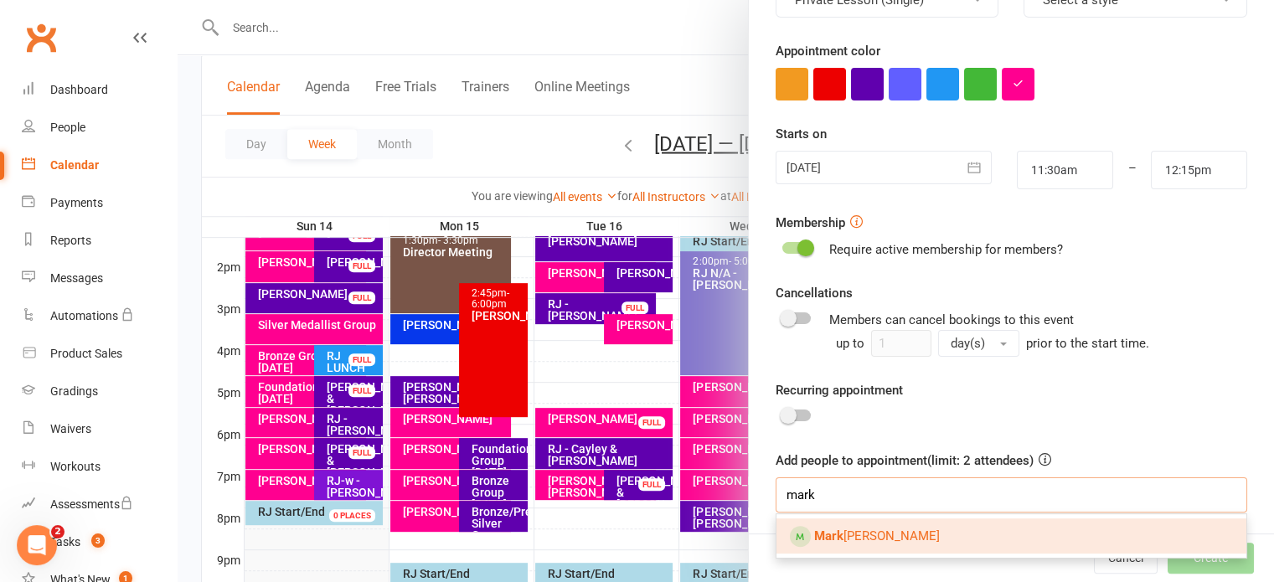
type input "mark"
drag, startPoint x: 931, startPoint y: 539, endPoint x: 956, endPoint y: 507, distance: 41.2
click at [931, 539] on link "[PERSON_NAME]" at bounding box center [1011, 535] width 470 height 35
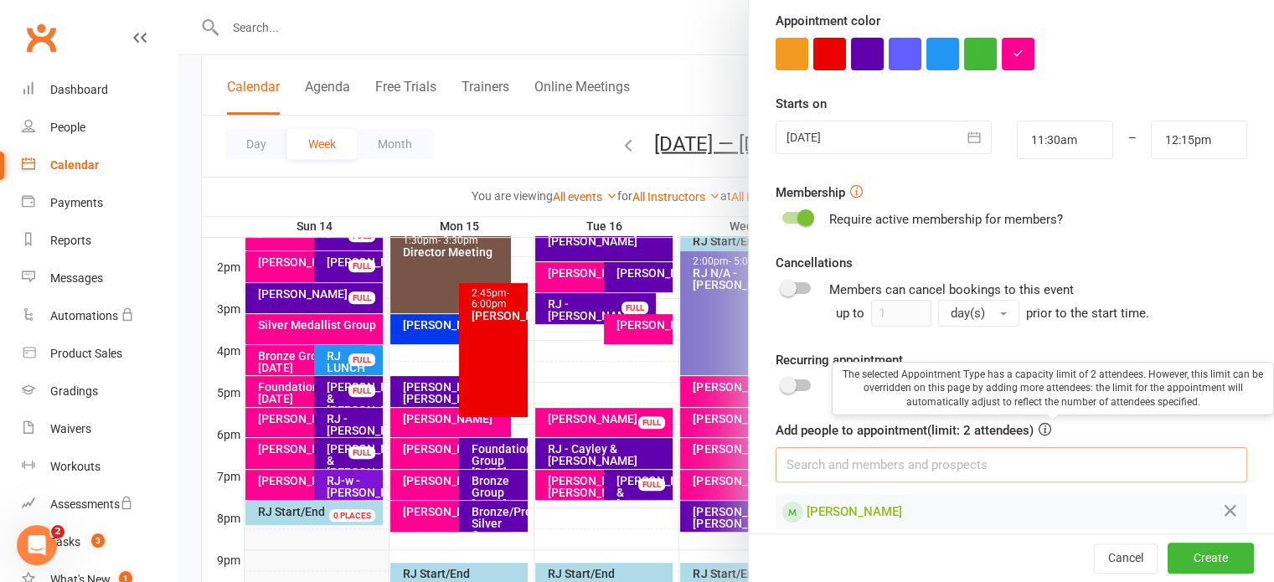
scroll to position [333, 0]
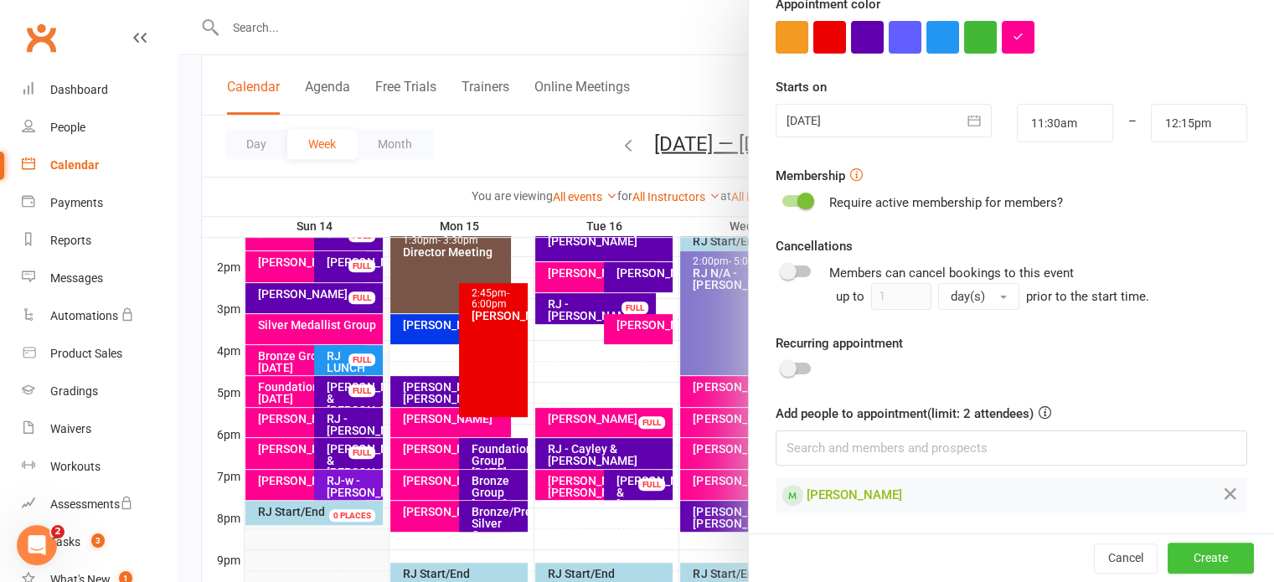
click at [1186, 552] on button "Create" at bounding box center [1211, 559] width 86 height 30
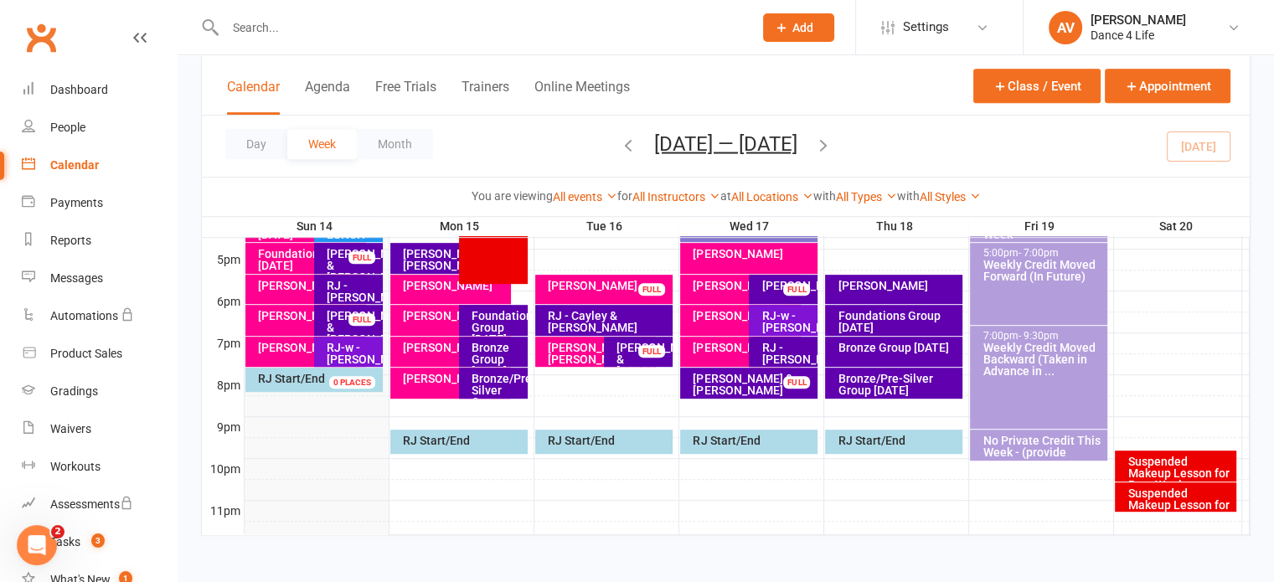
scroll to position [804, 0]
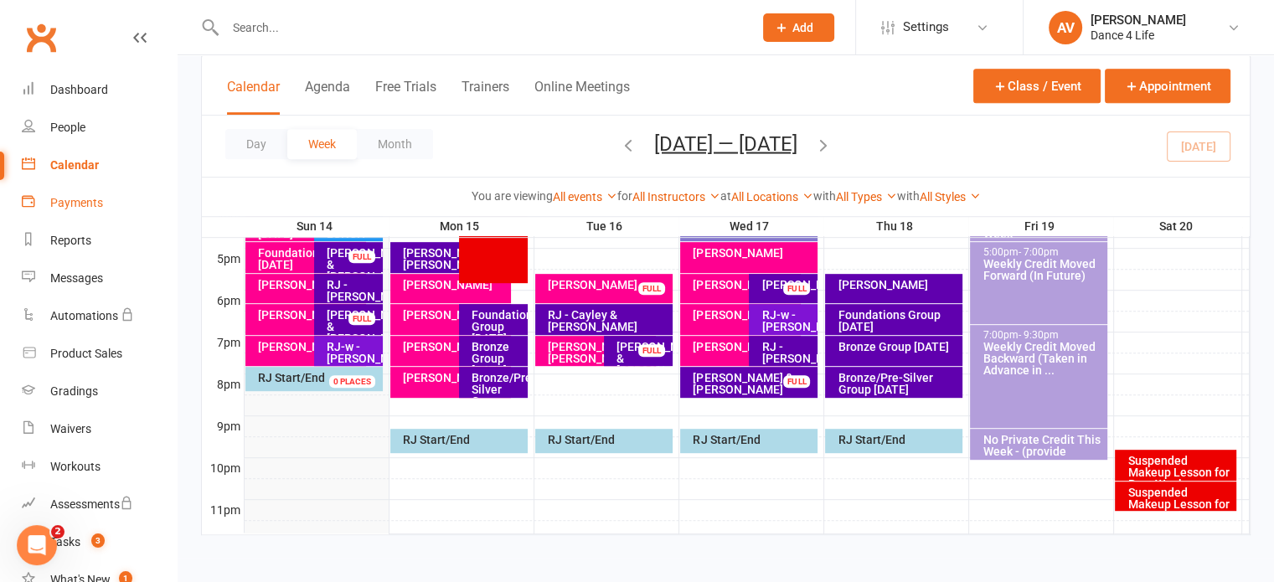
click at [90, 204] on div "Payments" at bounding box center [76, 202] width 53 height 13
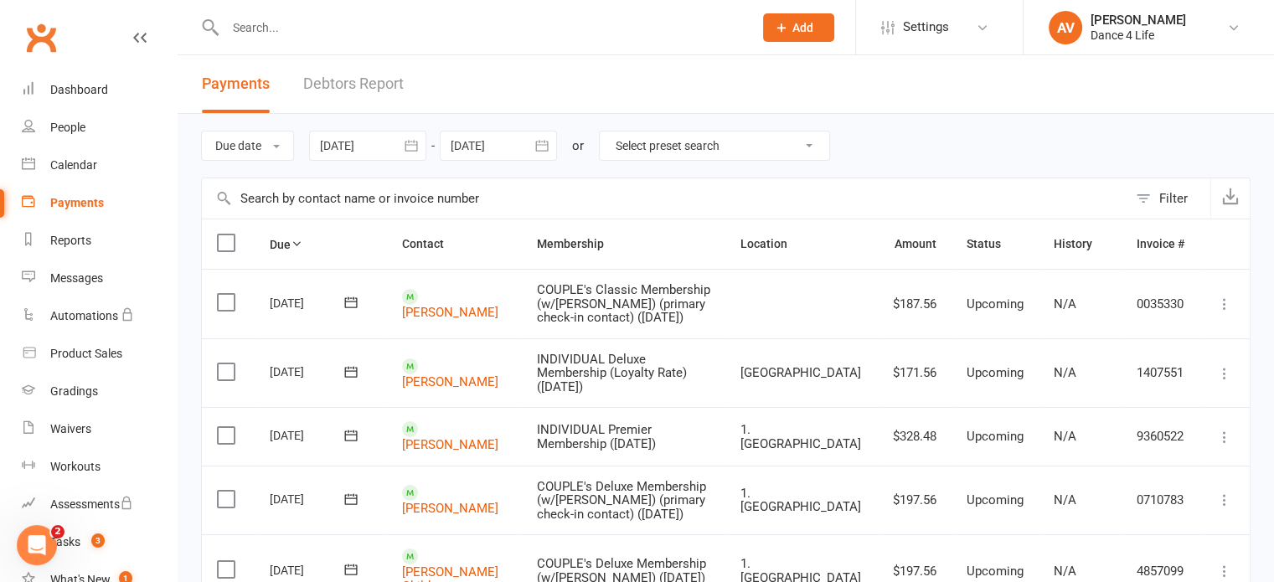
click at [422, 154] on button "button" at bounding box center [411, 146] width 30 height 30
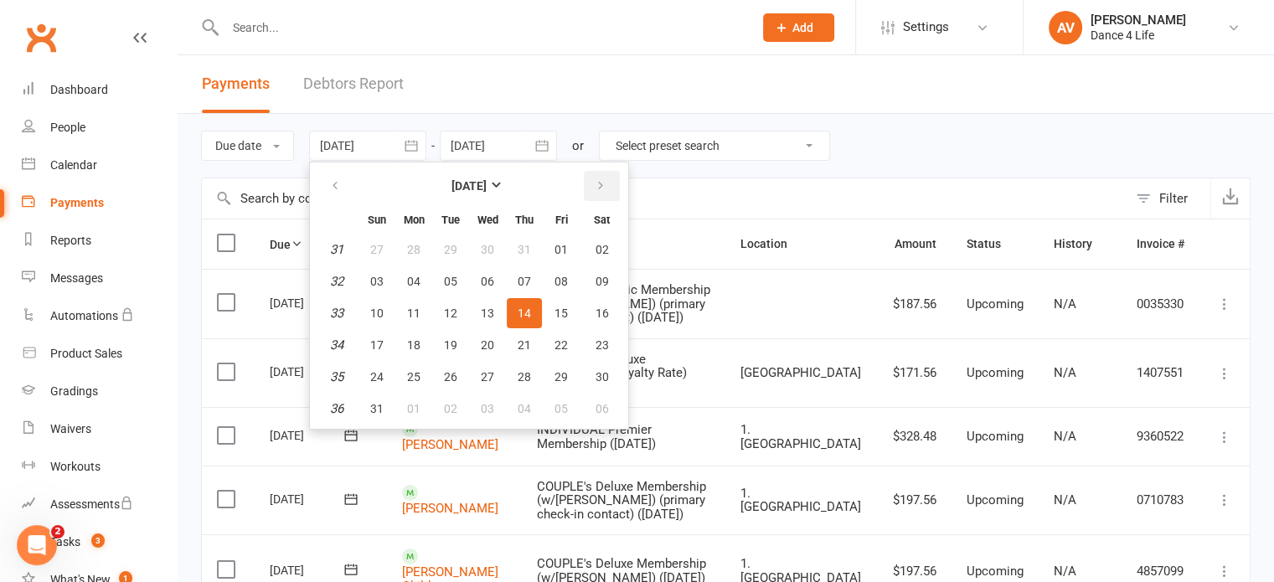
click at [596, 183] on icon "button" at bounding box center [601, 185] width 12 height 13
click at [557, 311] on span "19" at bounding box center [561, 313] width 13 height 13
type input "[DATE]"
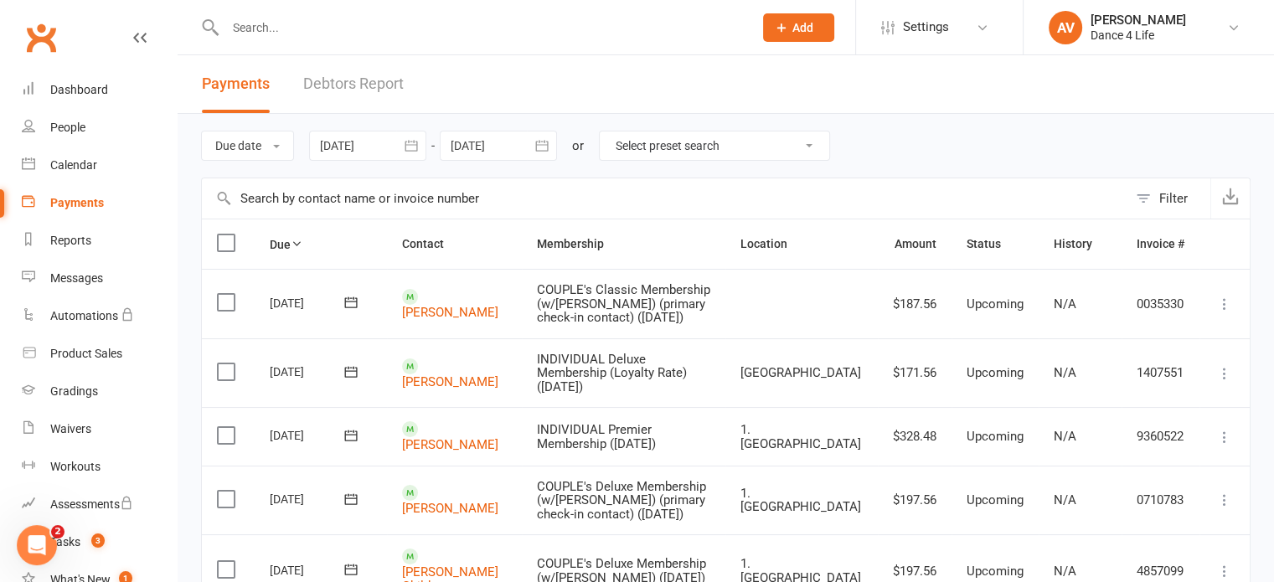
click at [556, 150] on button "button" at bounding box center [542, 146] width 30 height 30
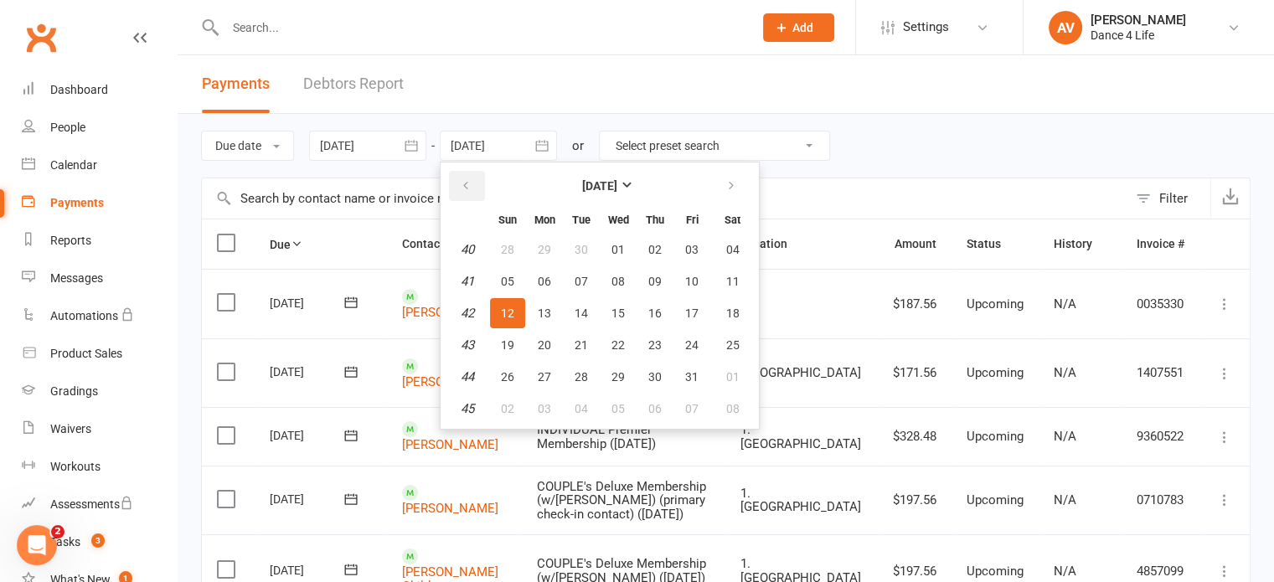
click at [475, 185] on button "button" at bounding box center [467, 186] width 36 height 30
click at [691, 308] on span "19" at bounding box center [691, 313] width 13 height 13
type input "[DATE]"
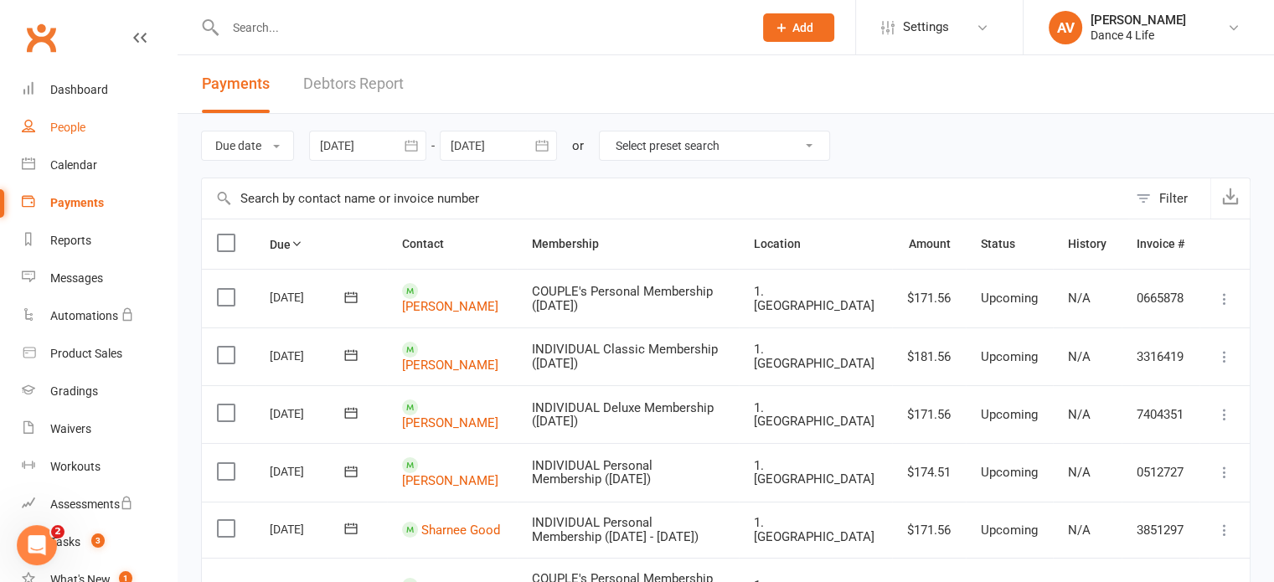
click at [70, 123] on div "People" at bounding box center [67, 127] width 35 height 13
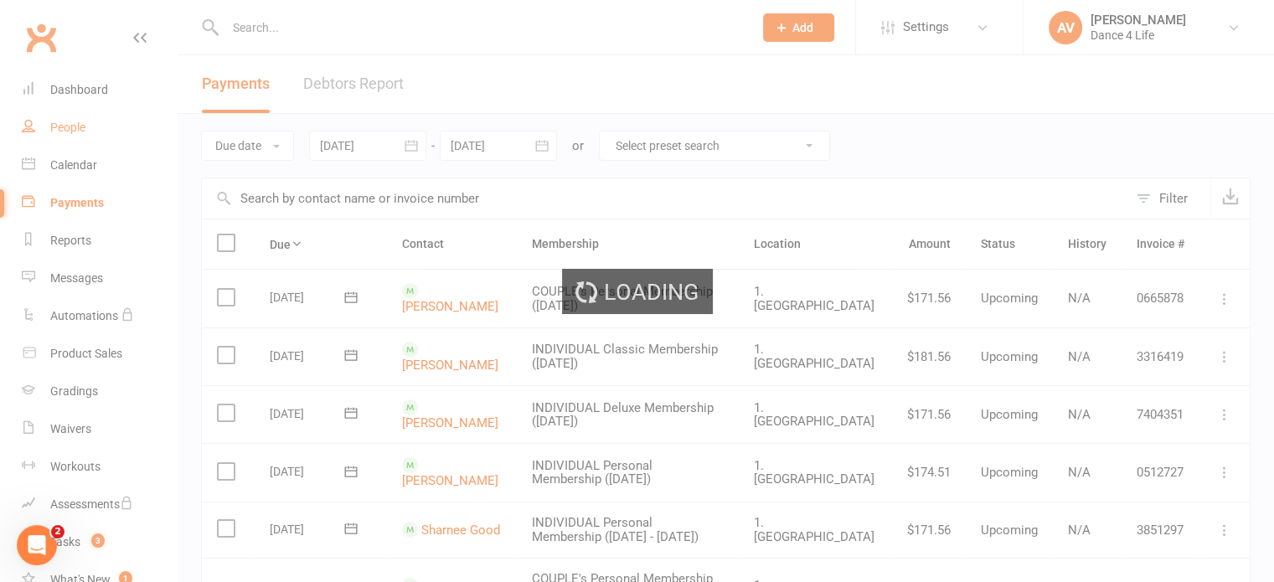
select select "100"
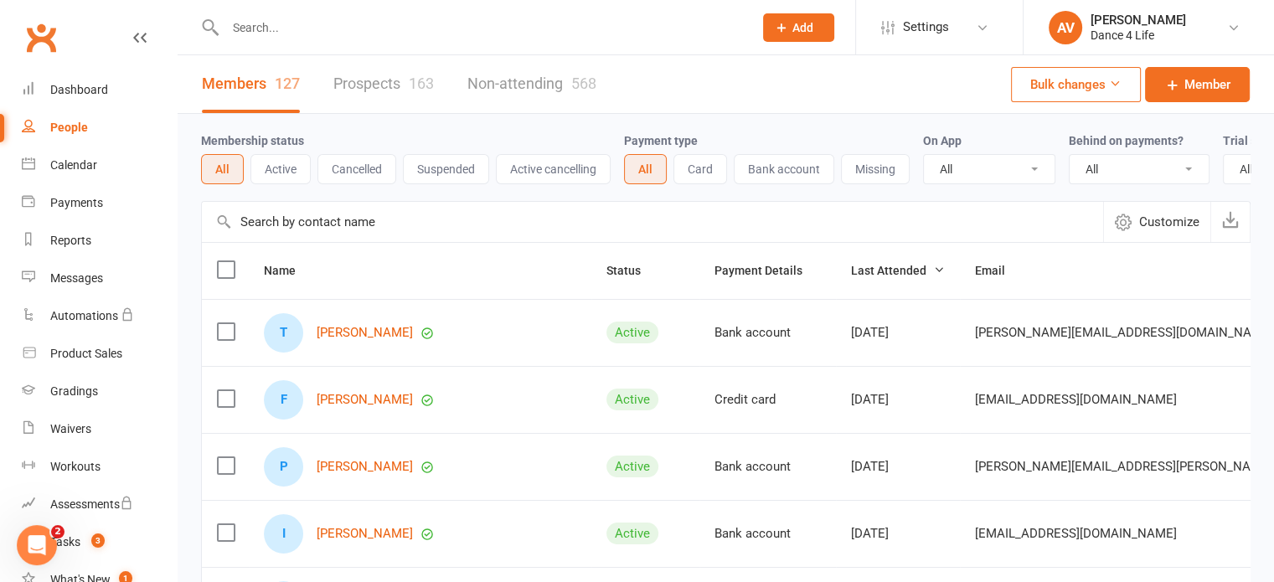
click at [305, 34] on input "text" at bounding box center [480, 27] width 521 height 23
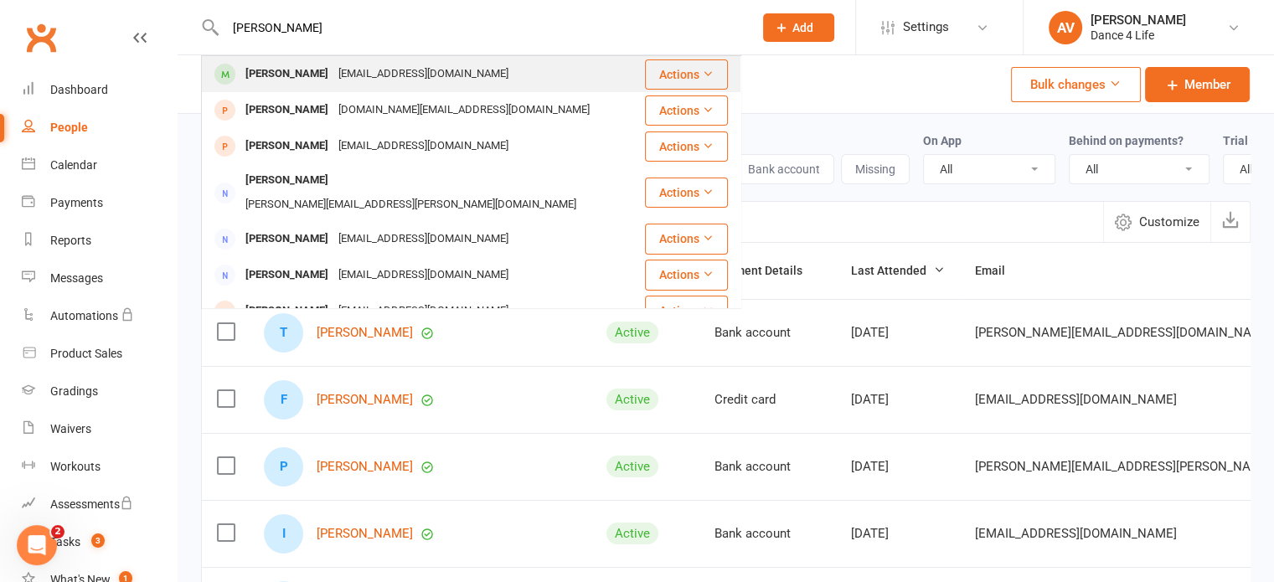
type input "[PERSON_NAME]"
click at [355, 81] on div "[EMAIL_ADDRESS][DOMAIN_NAME]" at bounding box center [423, 74] width 180 height 24
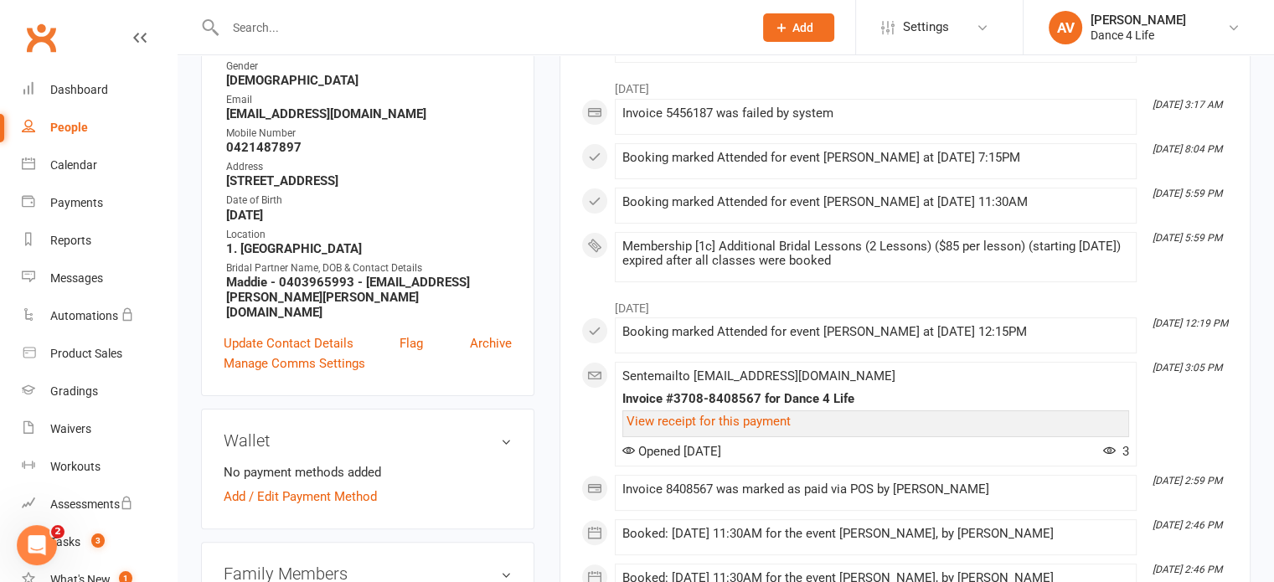
scroll to position [84, 0]
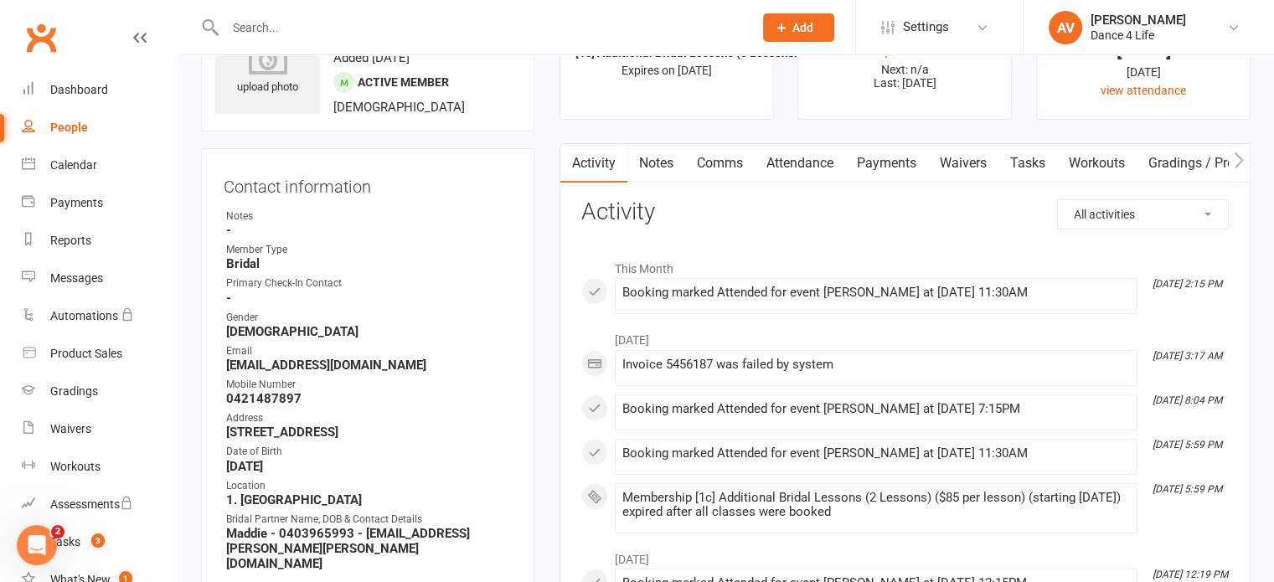
click at [901, 162] on link "Payments" at bounding box center [886, 163] width 83 height 39
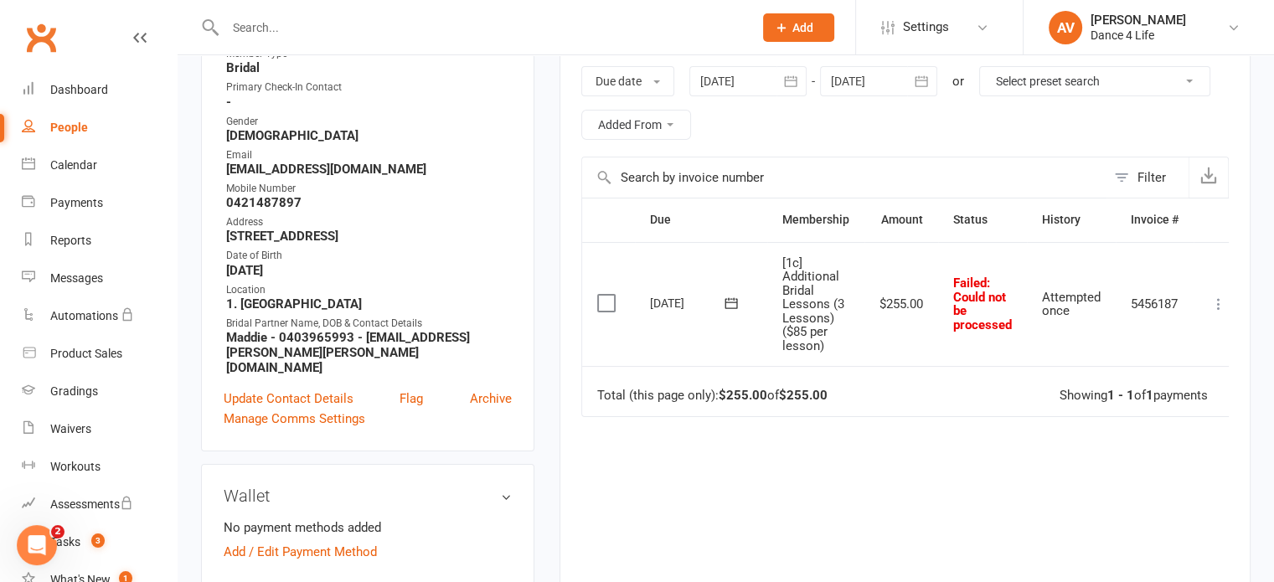
scroll to position [335, 0]
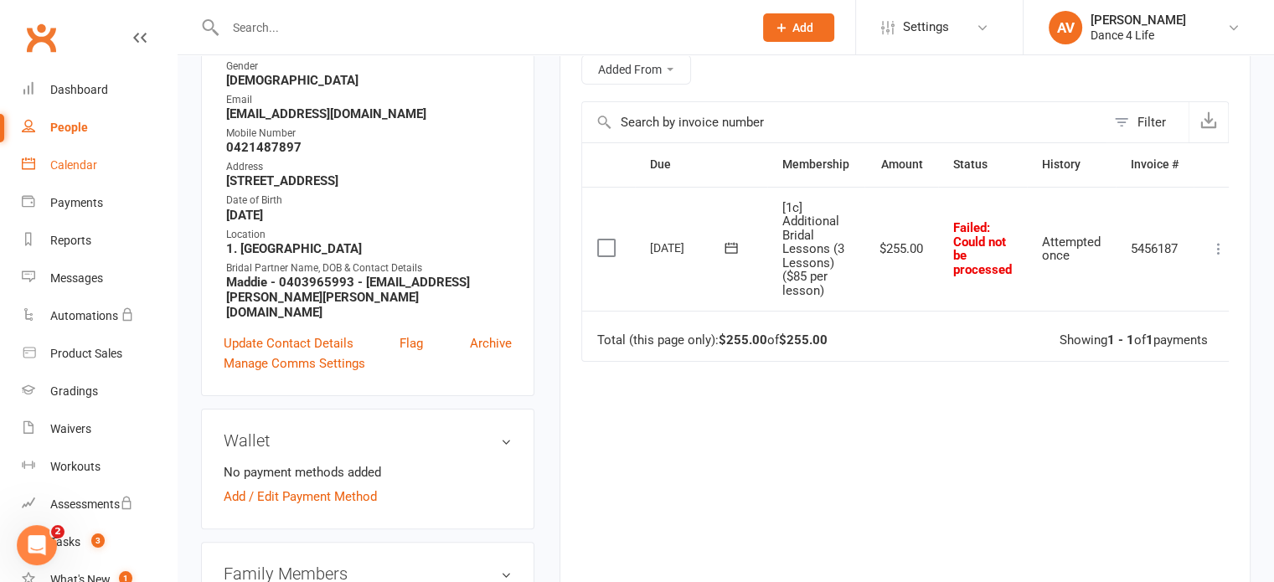
click at [87, 162] on div "Calendar" at bounding box center [73, 164] width 47 height 13
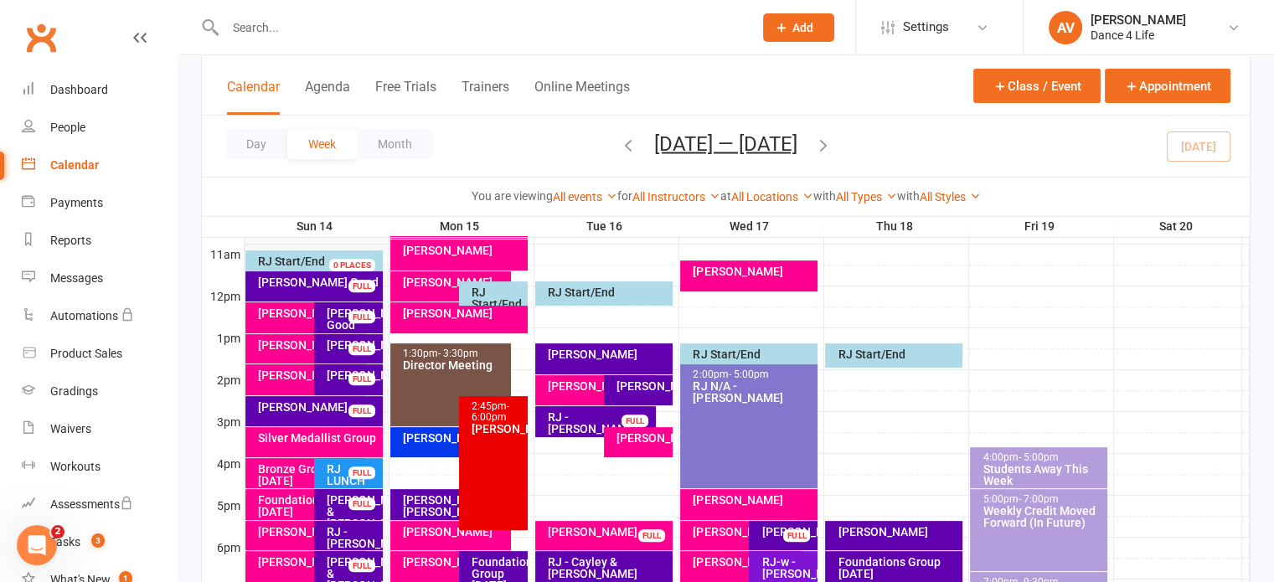
scroll to position [586, 0]
